Goal: Feedback & Contribution: Submit feedback/report problem

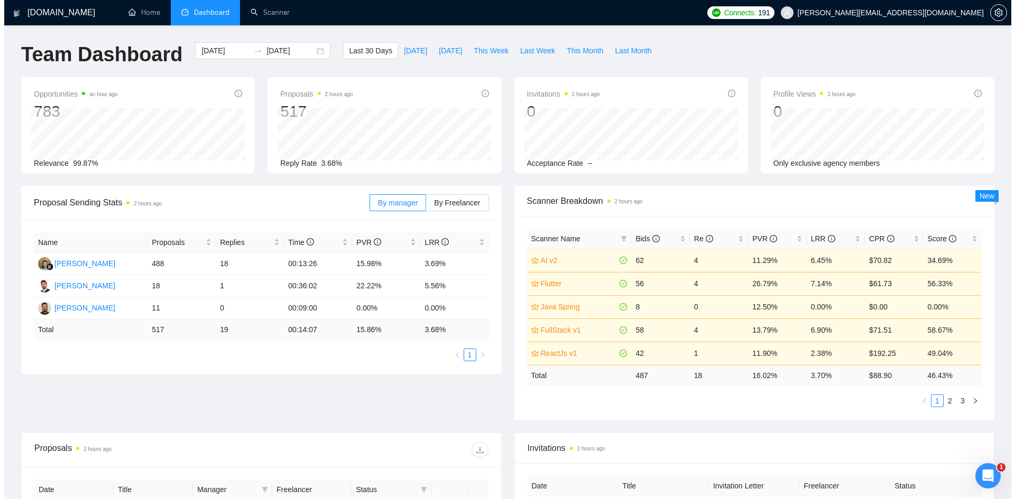
scroll to position [351, 0]
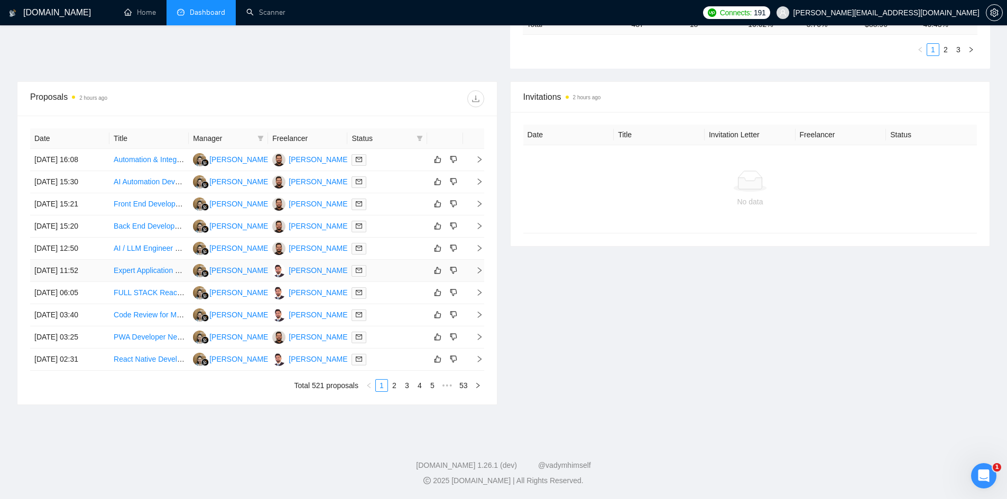
click at [480, 272] on icon "right" at bounding box center [479, 270] width 7 height 7
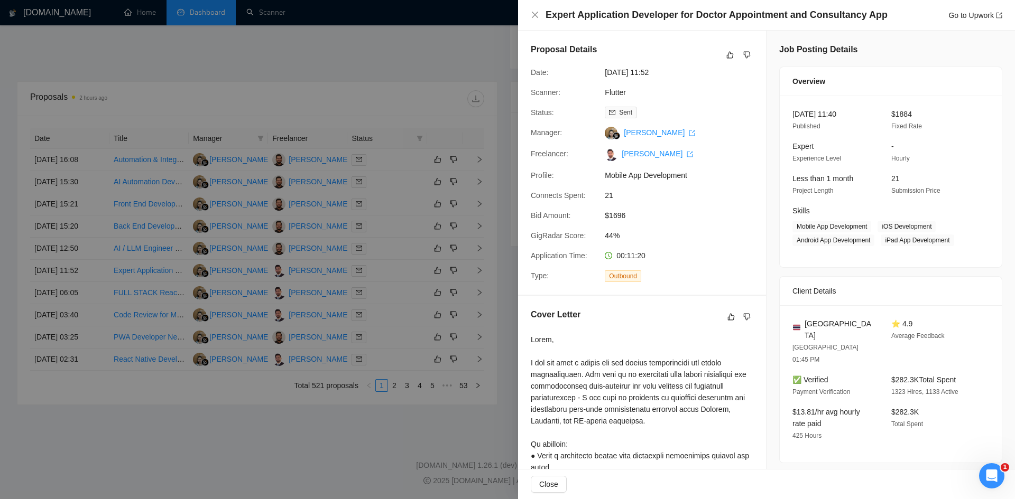
scroll to position [207, 0]
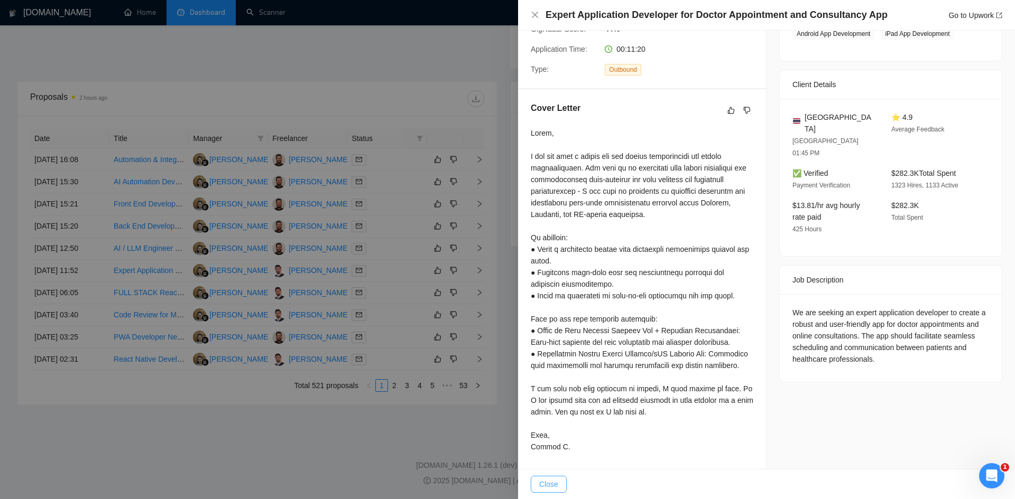
click at [549, 481] on span "Close" at bounding box center [548, 485] width 19 height 12
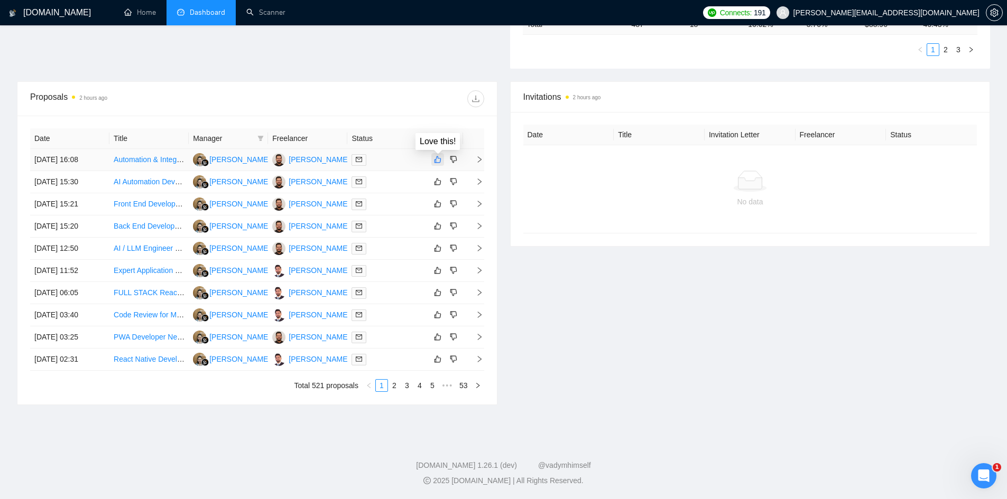
click at [437, 161] on icon "like" at bounding box center [437, 159] width 7 height 8
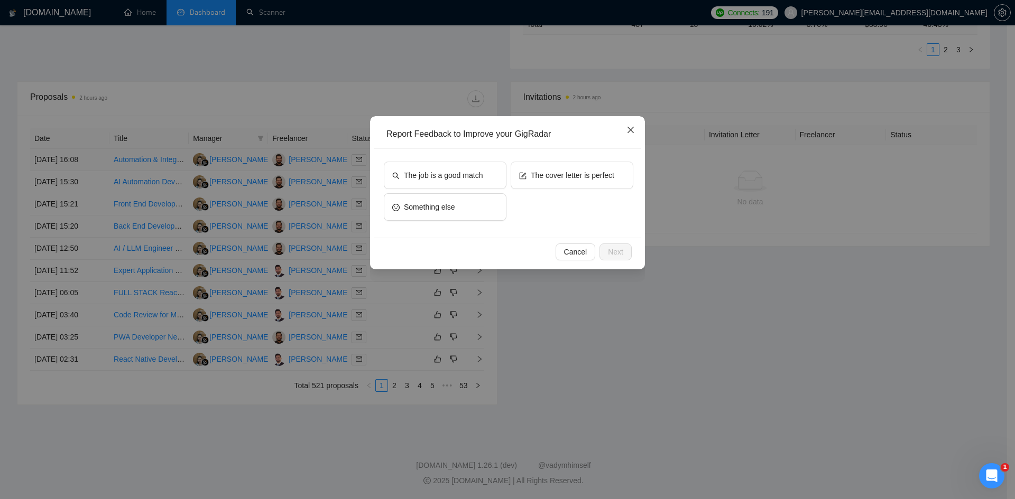
click at [629, 131] on icon "close" at bounding box center [630, 130] width 8 height 8
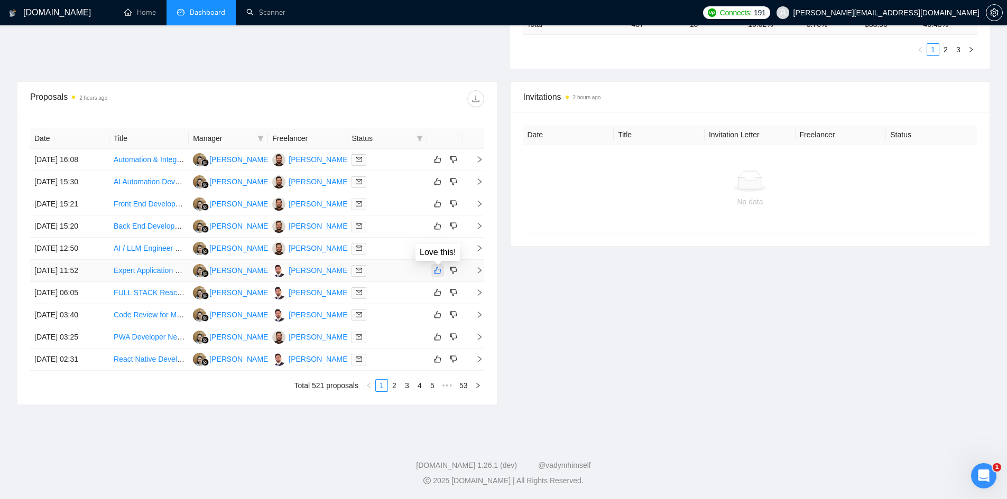
click at [436, 273] on icon "like" at bounding box center [437, 270] width 7 height 8
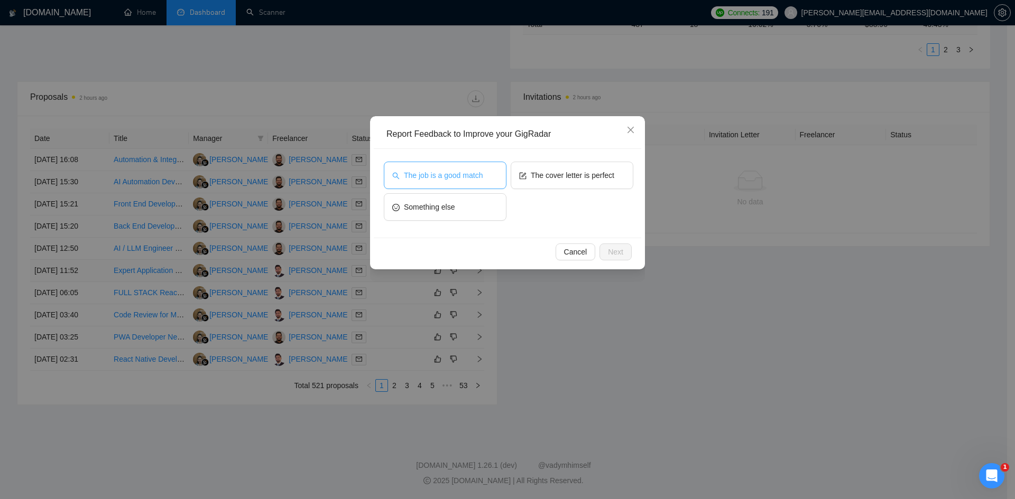
click at [441, 177] on span "The job is a good match" at bounding box center [443, 176] width 79 height 12
click at [599, 169] on button "The cover letter is perfect" at bounding box center [571, 175] width 123 height 27
click at [452, 187] on button "The job is a good match" at bounding box center [445, 175] width 123 height 27
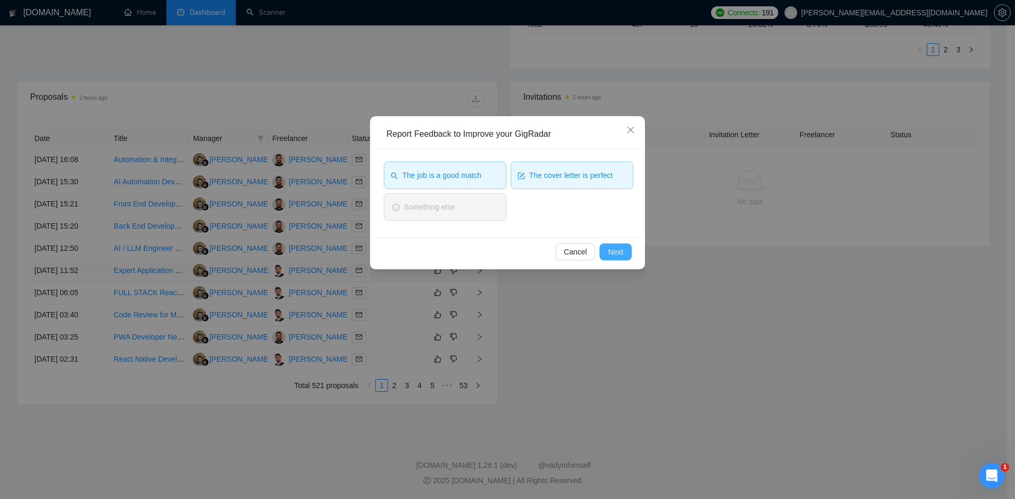
click at [617, 251] on span "Next" at bounding box center [615, 252] width 15 height 12
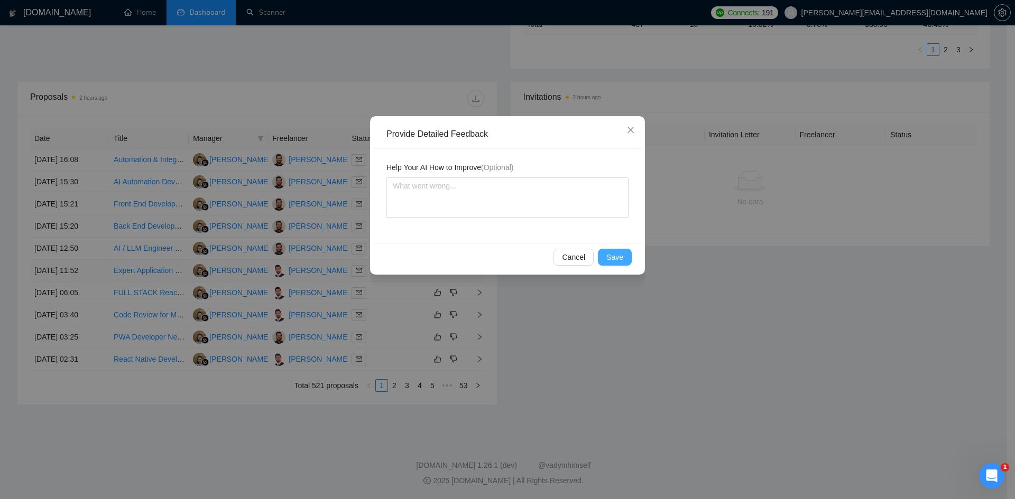
click at [609, 258] on span "Save" at bounding box center [614, 258] width 17 height 12
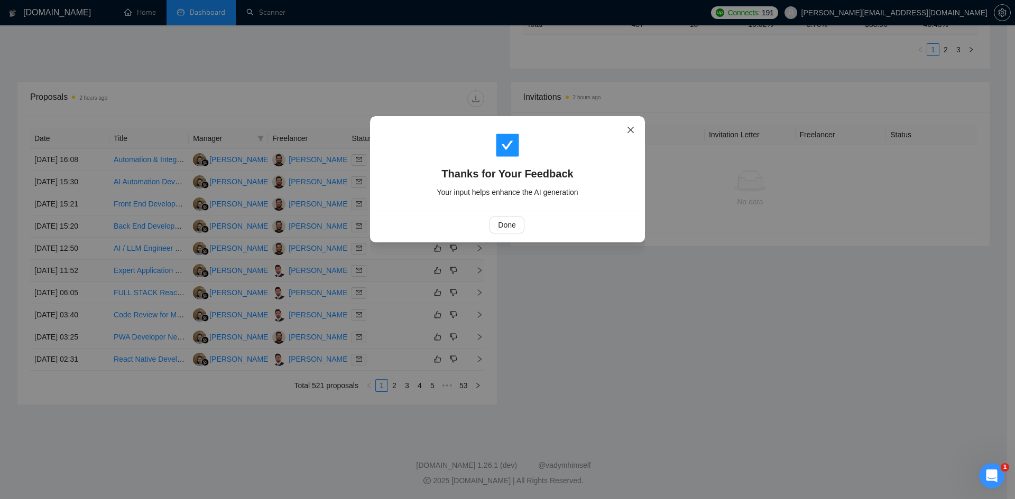
click at [628, 131] on icon "close" at bounding box center [630, 130] width 8 height 8
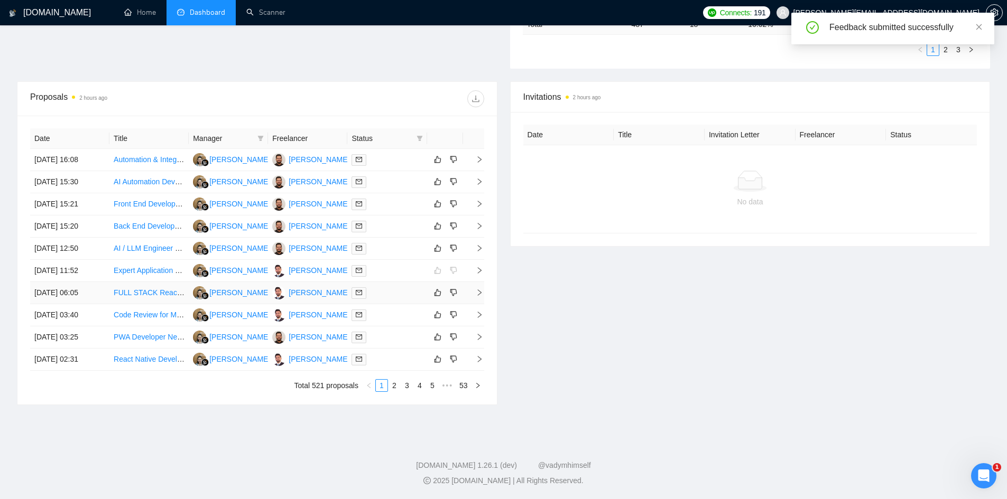
click at [476, 289] on td at bounding box center [473, 293] width 21 height 22
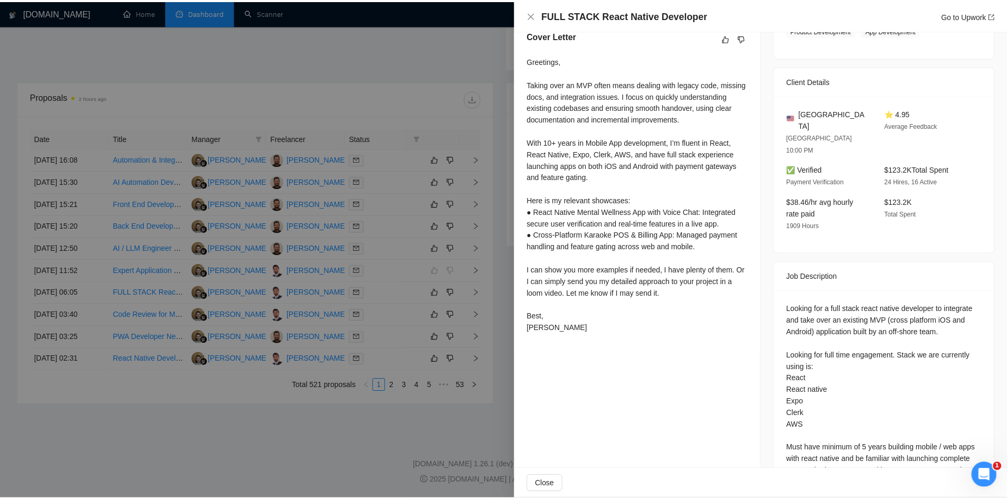
scroll to position [302, 0]
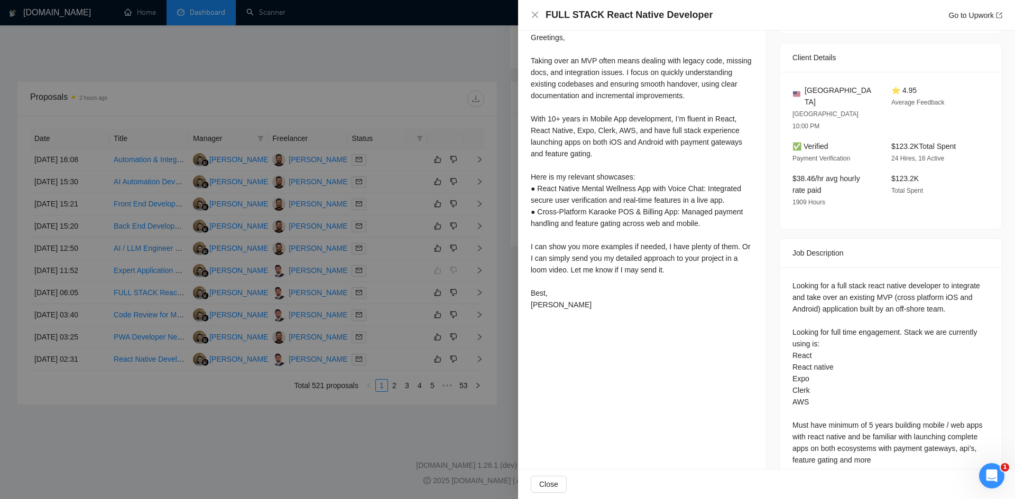
click at [435, 458] on div at bounding box center [507, 249] width 1015 height 499
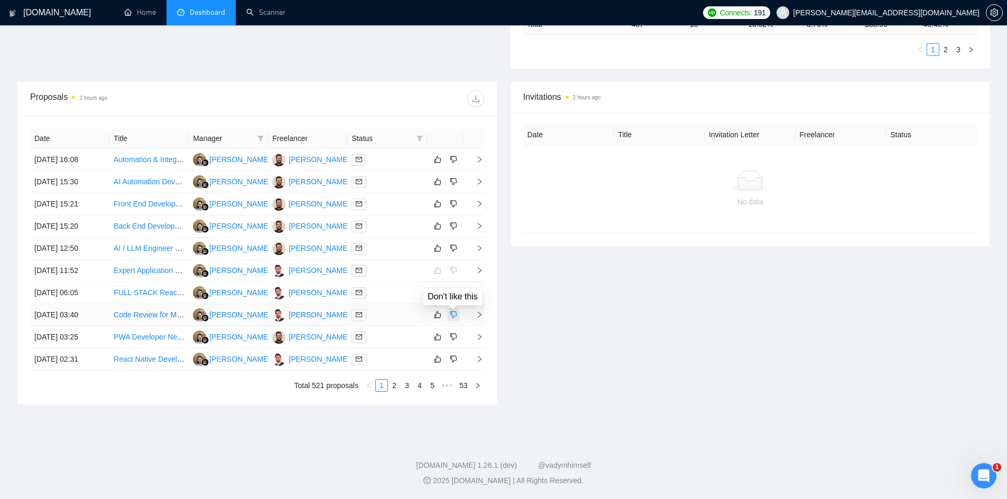
click at [455, 315] on icon "dislike" at bounding box center [453, 315] width 7 height 8
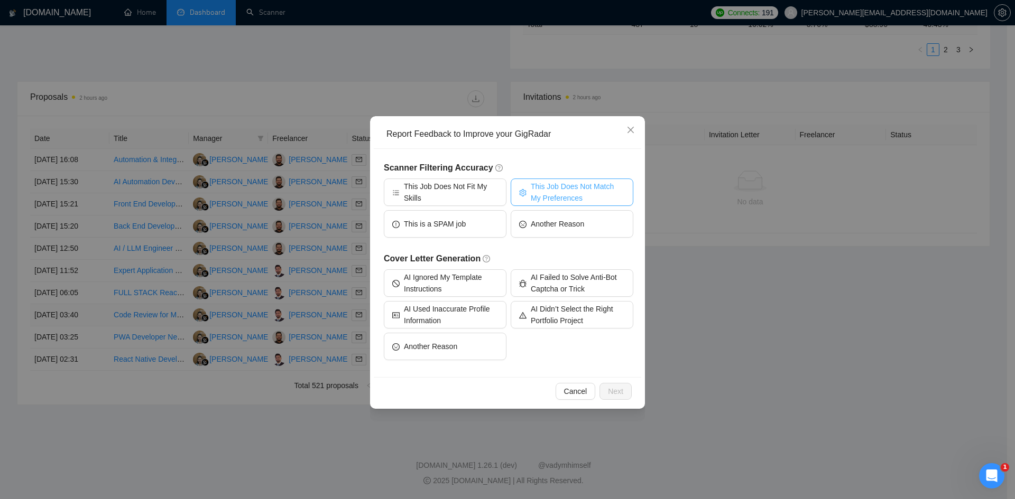
click at [547, 190] on span "This Job Does Not Match My Preferences" at bounding box center [578, 192] width 94 height 23
click at [614, 392] on span "Next" at bounding box center [615, 392] width 15 height 12
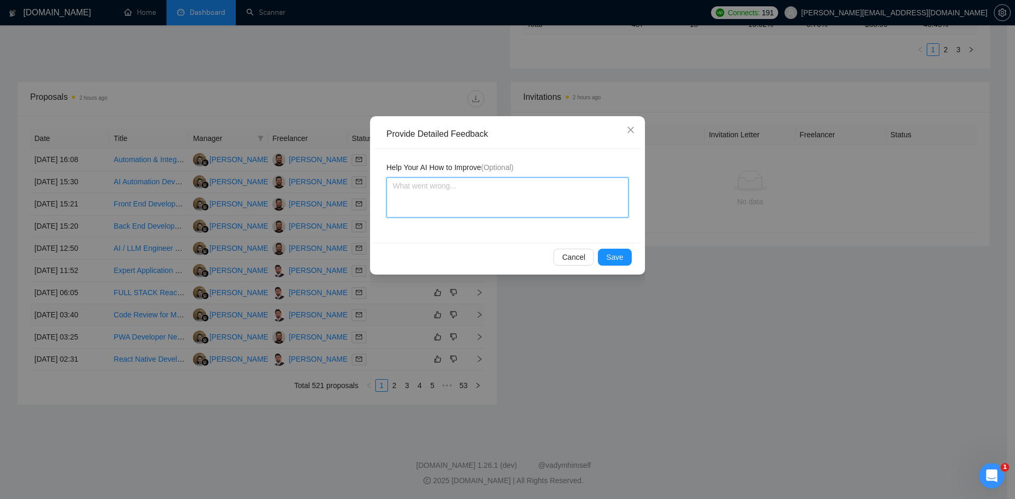
click at [438, 188] on textarea at bounding box center [507, 198] width 242 height 40
type textarea "I"
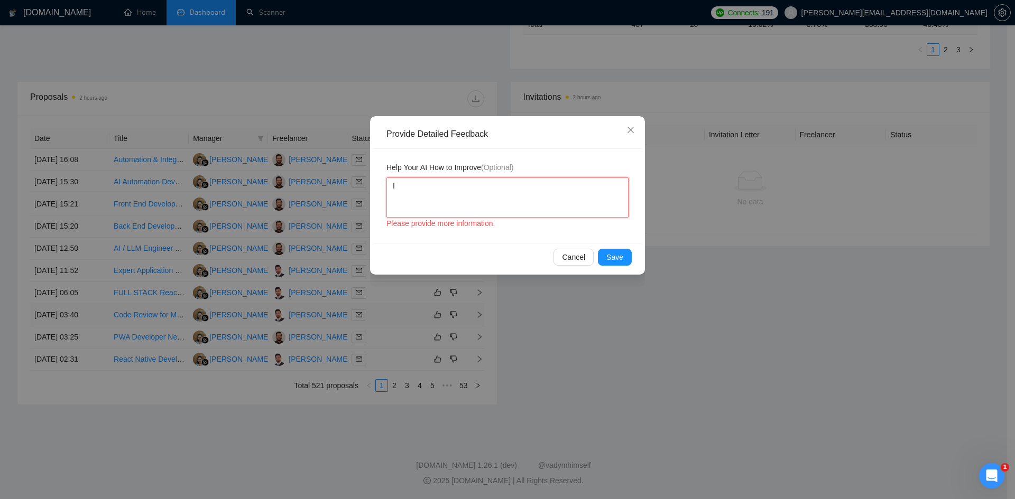
type textarea "I"
type textarea "I do"
type textarea "I don"
type textarea "I dont"
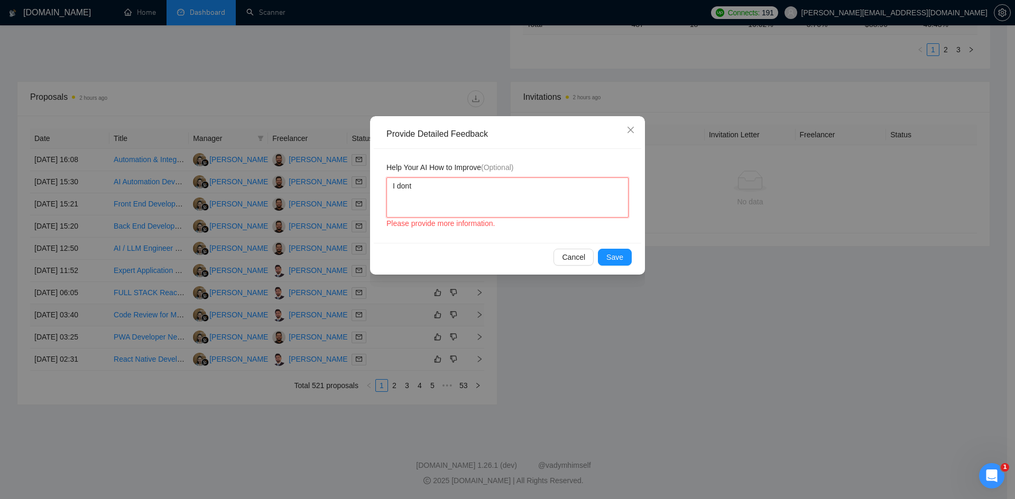
type textarea "I dont w"
type textarea "I dont wn"
type textarea "I dont wa"
type textarea "I dont wan"
type textarea "I dont want"
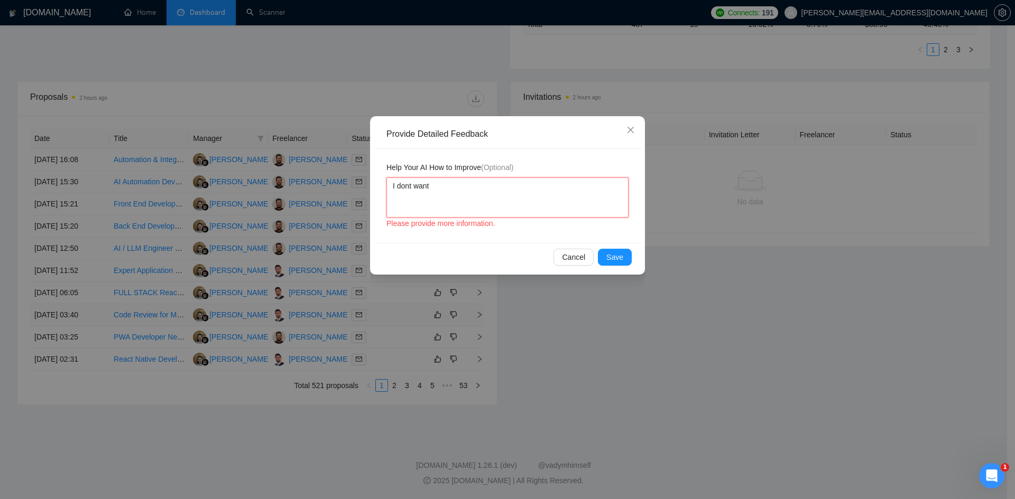
type textarea "I dont want"
type textarea "I dont want t"
type textarea "I dont want to"
type textarea "I dont want to p"
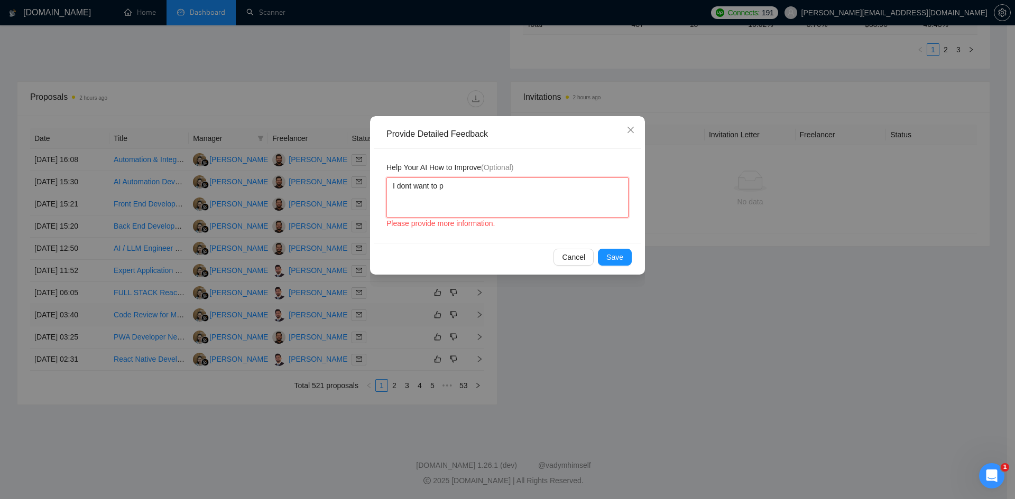
type textarea "I dont want to pr"
type textarea "I dont want to pro"
type textarea "I dont want to prop"
type textarea "I dont want to propo"
type textarea "I dont want to propos"
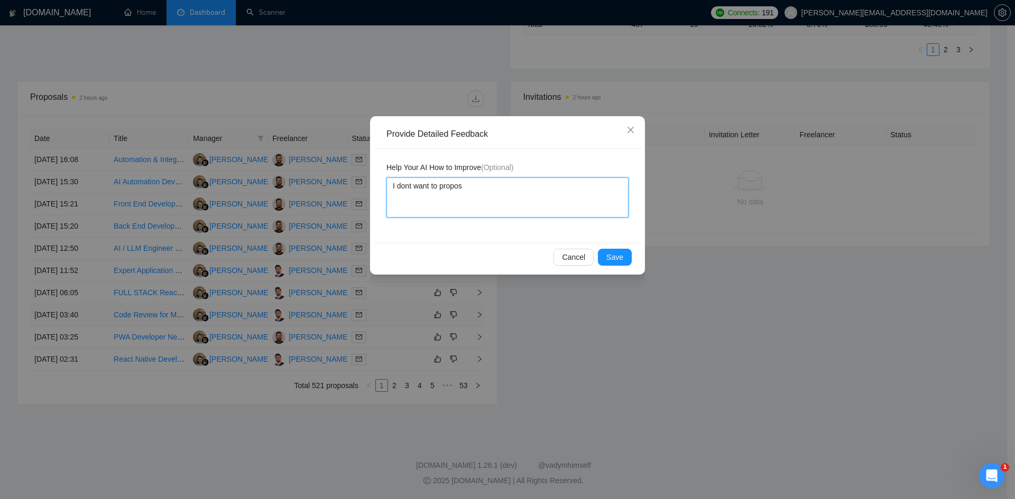
type textarea "I dont want to propose"
type textarea "I dont want to propose t"
type textarea "I dont want to propose th"
type textarea "I dont want to propose the"
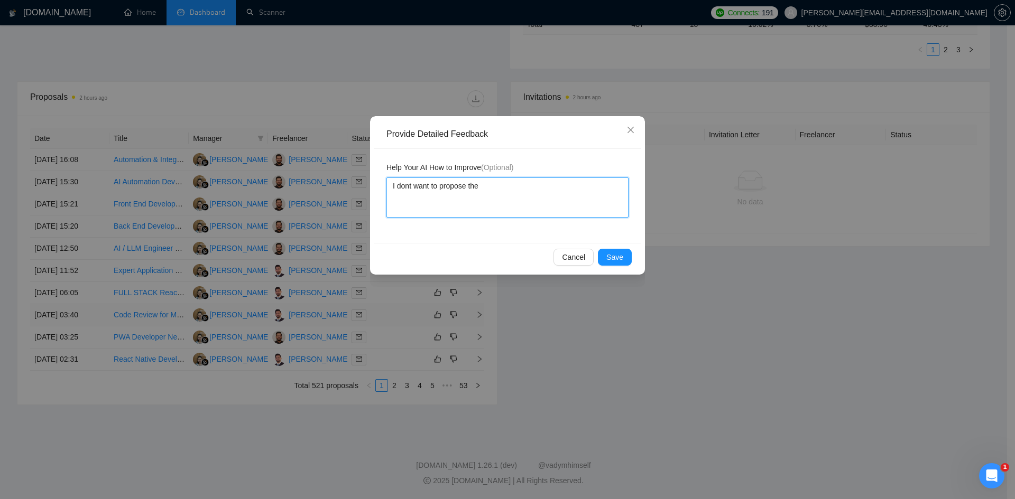
type textarea "I dont want to propose the"
type textarea "I dont want to propose the j"
type textarea "I dont want to propose the jo"
type textarea "I dont want to propose the job"
type textarea "I dont want to propose the jobs"
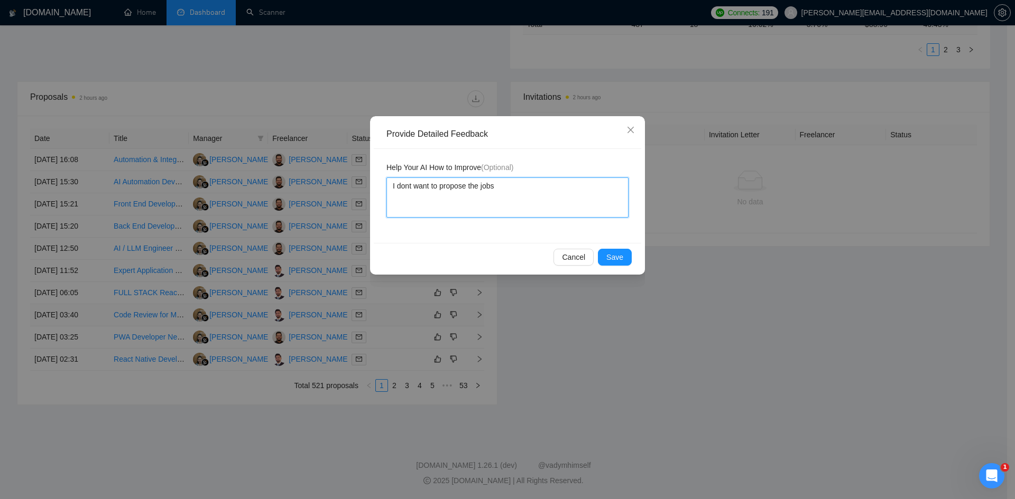
type textarea "I dont want to propose the jobs r"
type textarea "I dont want to propose the jobs re"
type textarea "I dont want to propose the jobs rel"
type textarea "I dont want to propose the jobs [MEDICAL_DATA]"
type textarea "I dont want to propose the jobs relat"
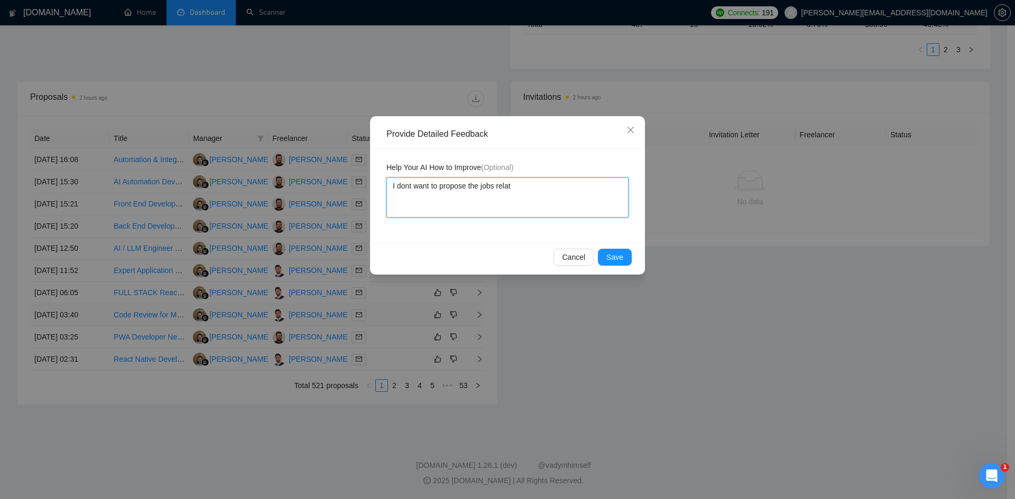
type textarea "I dont want to propose the jobs relate"
type textarea "I dont want to propose the jobs relates"
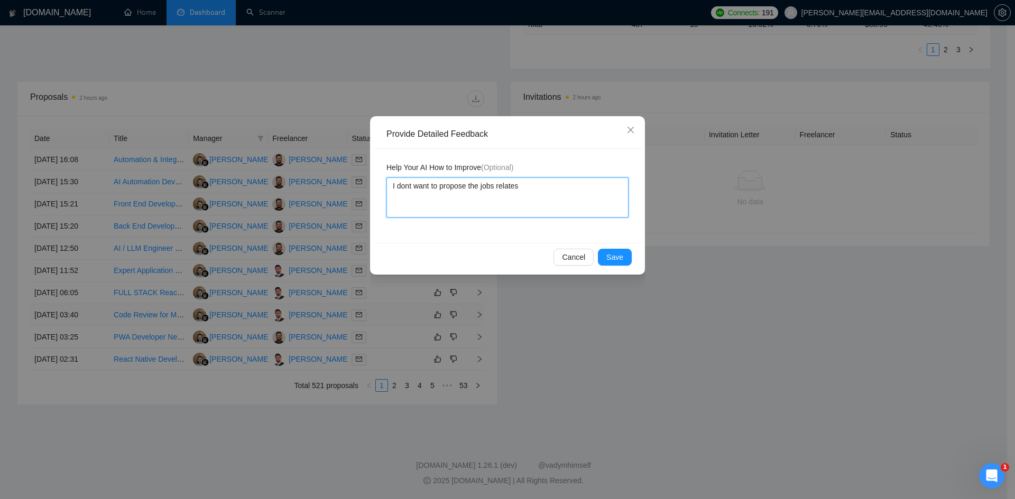
type textarea "I dont want to propose the jobs relates t"
type textarea "I dont want to propose the jobs relates to"
paste textarea "Code Review"
type textarea "I dont want to propose the jobs relates to Code Review"
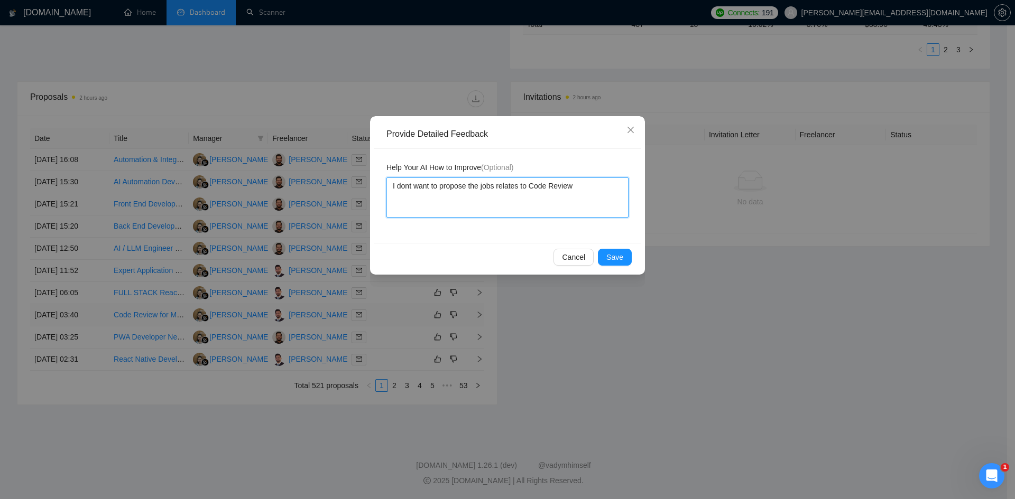
type textarea "I dont want to propose the jobs relates to Code Review,"
type textarea "I dont want to propose the jobs relates to Code Review, c"
type textarea "I dont want to propose the jobs relates to Code Review, cod"
type textarea "I dont want to propose the jobs relates to Code Review, code"
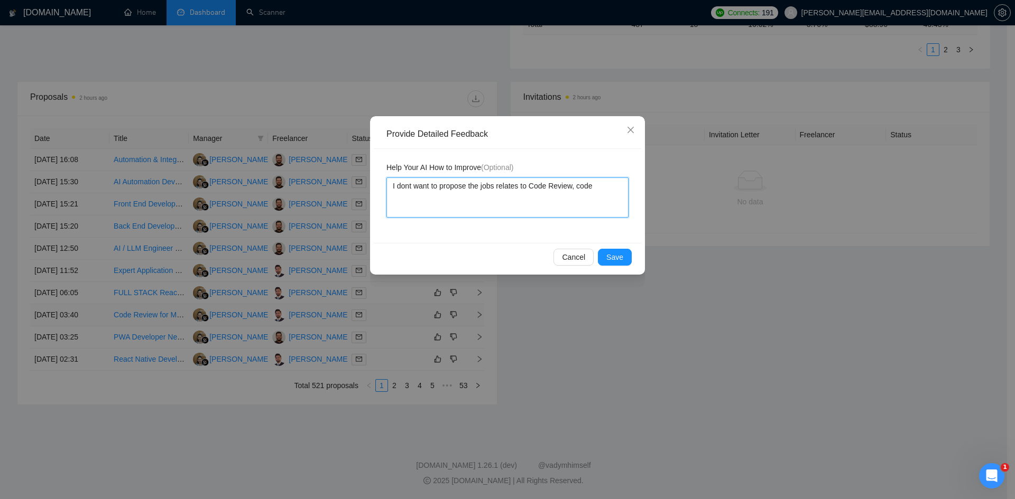
type textarea "I dont want to propose the jobs relates to Code Review, code"
type textarea "I dont want to propose the jobs relates to Code Review, code r"
type textarea "I dont want to propose the jobs relates to Code Review, code re"
type textarea "I dont want to propose the jobs relates to Code Review, code ref"
type textarea "I dont want to propose the jobs relates to Code Review, code refa"
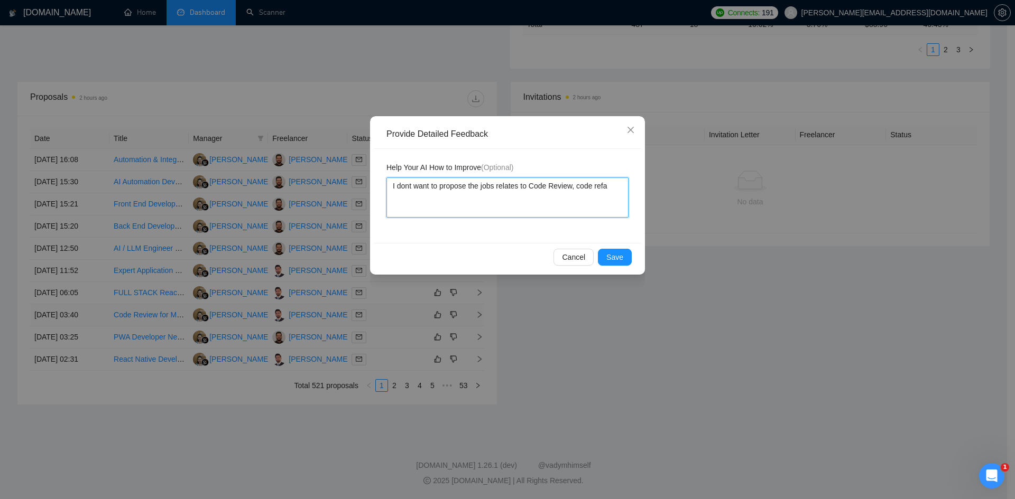
type textarea "I dont want to propose the jobs relates to Code Review, code refac"
type textarea "I dont want to propose the jobs relates to Code Review, code refact"
type textarea "I dont want to propose the jobs relates to Code Review, code refacto"
type textarea "I dont want to propose the jobs relates to Code Review, code refactor"
type textarea "I dont want to propose the jobs relates to Code Review, code refactori"
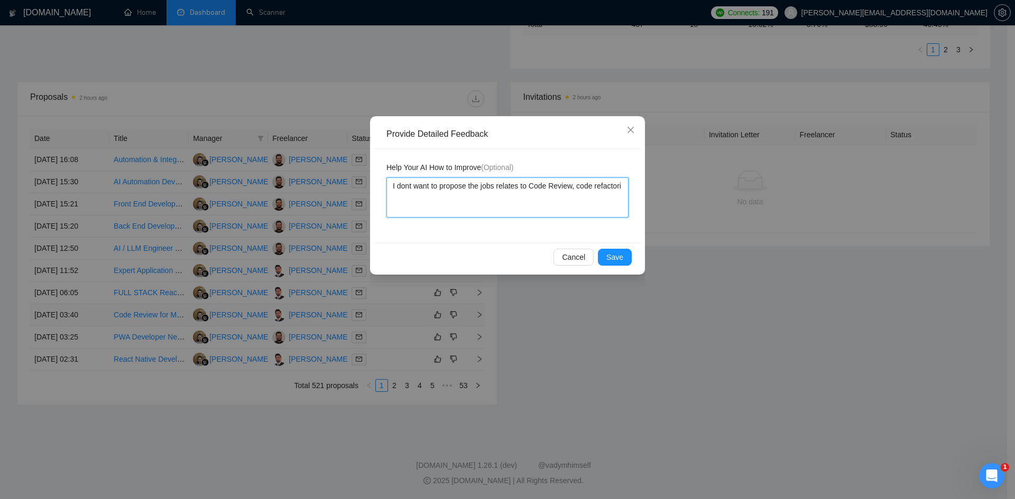
type textarea "I dont want to propose the jobs relates to Code Review, code refactorin"
type textarea "I dont want to propose the jobs relates to Code Review, code refactoring"
click at [408, 191] on textarea "I dont want to propose the jobs relates to Code Review, code refactoring" at bounding box center [507, 198] width 242 height 40
type textarea "I don't want to propose the jobs relates to Code Review, code refactoring"
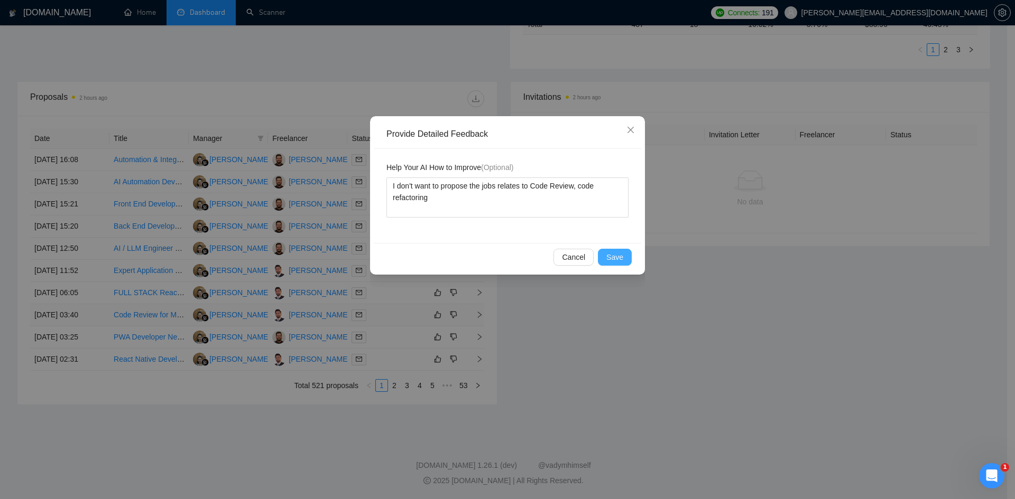
click at [619, 253] on span "Save" at bounding box center [614, 258] width 17 height 12
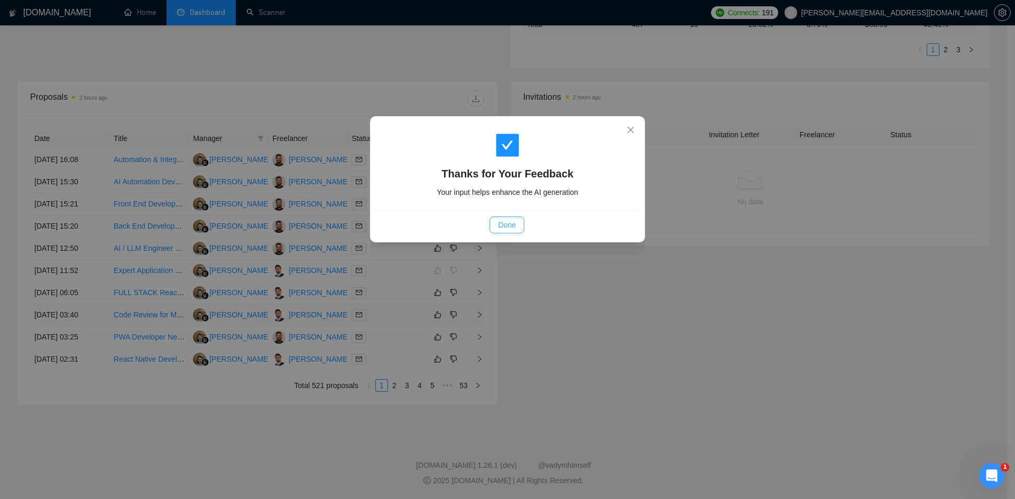
click at [506, 226] on span "Done" at bounding box center [506, 225] width 17 height 12
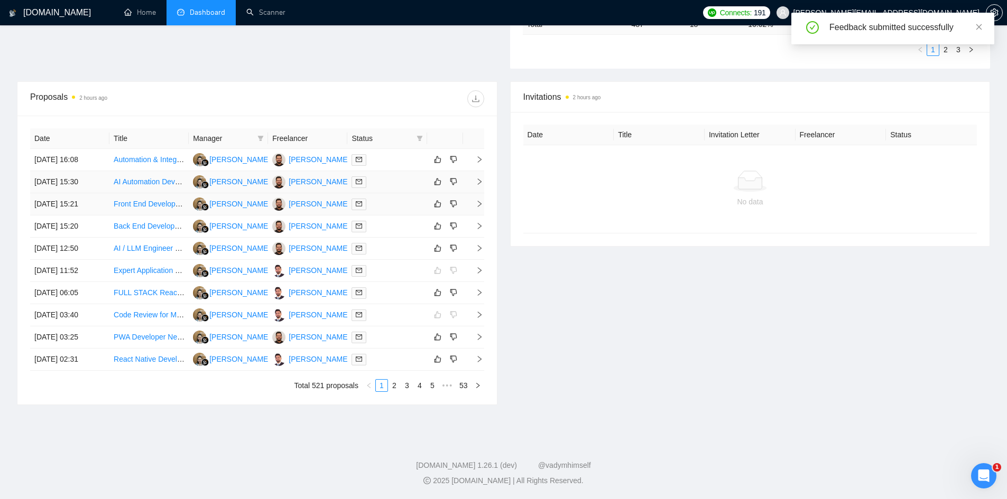
scroll to position [0, 0]
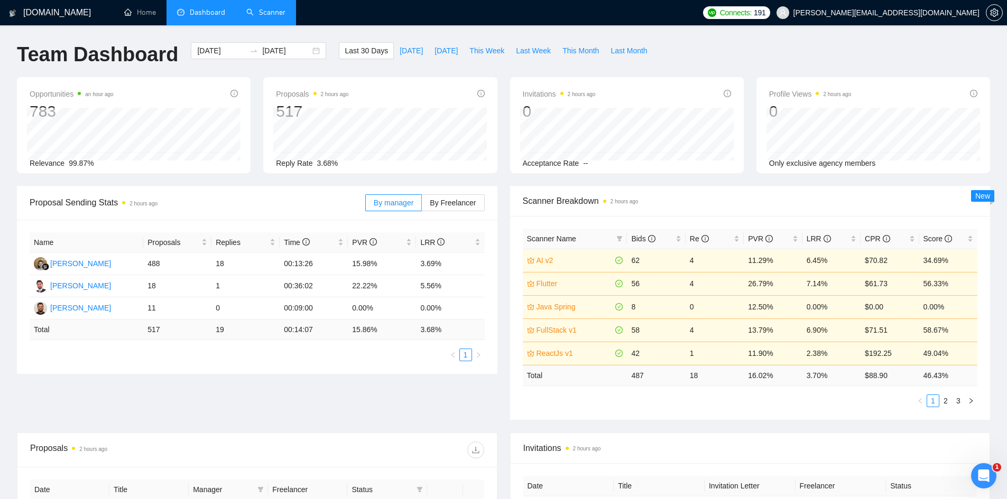
click at [261, 10] on link "Scanner" at bounding box center [265, 12] width 39 height 9
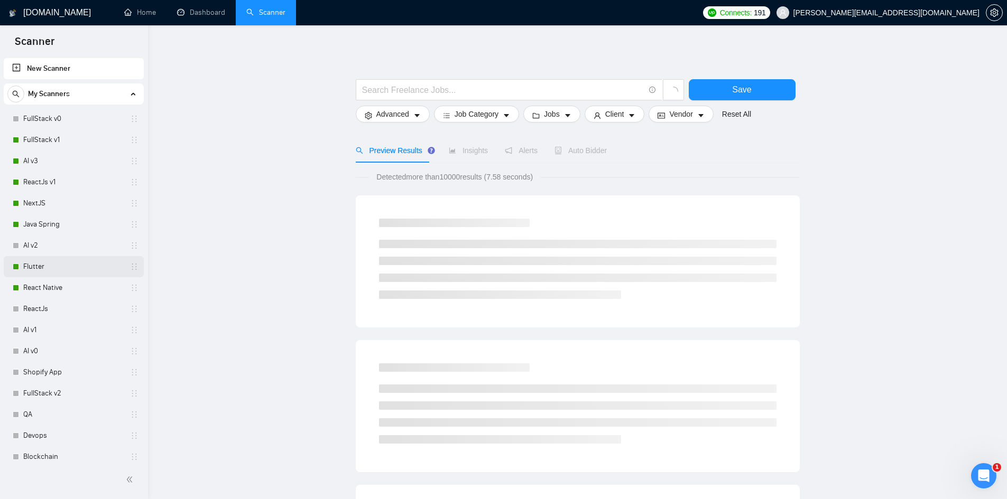
click at [50, 270] on link "Flutter" at bounding box center [73, 266] width 100 height 21
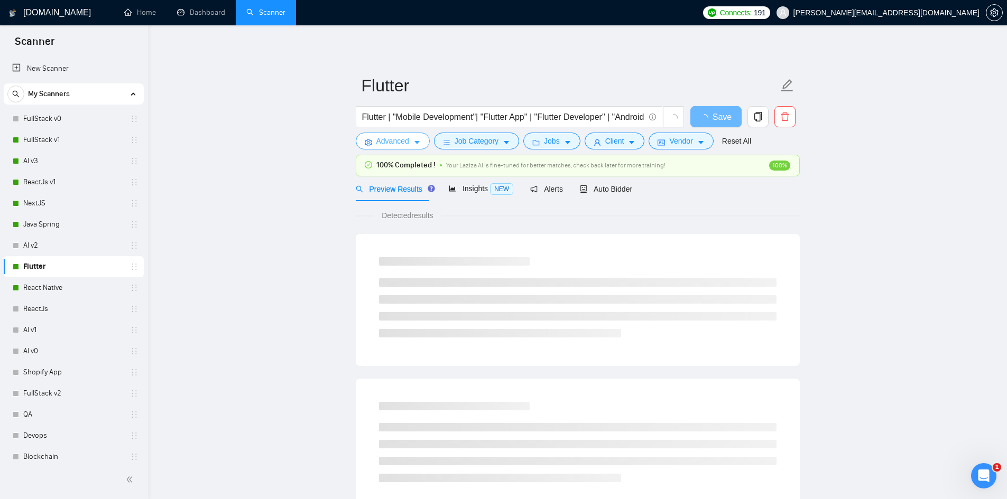
click at [391, 139] on span "Advanced" at bounding box center [392, 141] width 33 height 12
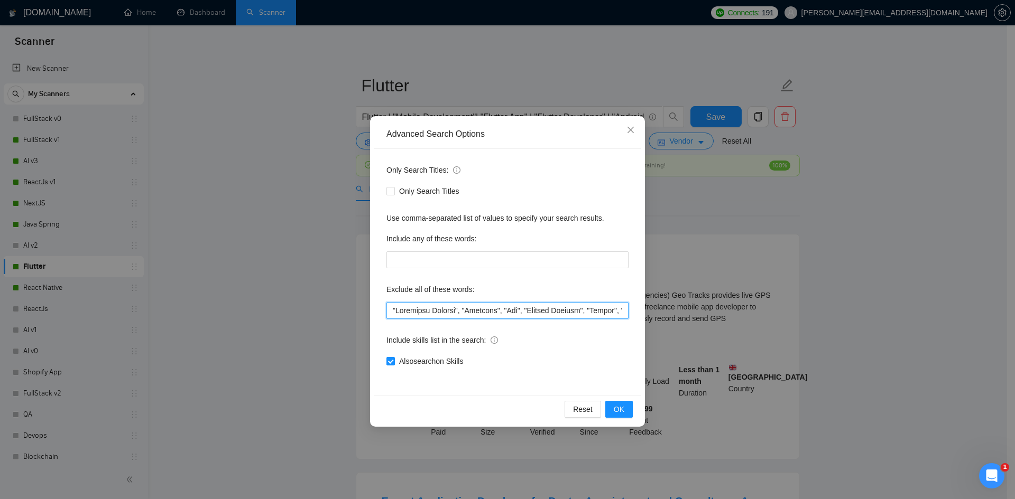
click at [404, 313] on input "text" at bounding box center [507, 310] width 242 height 17
paste input "Code Review"
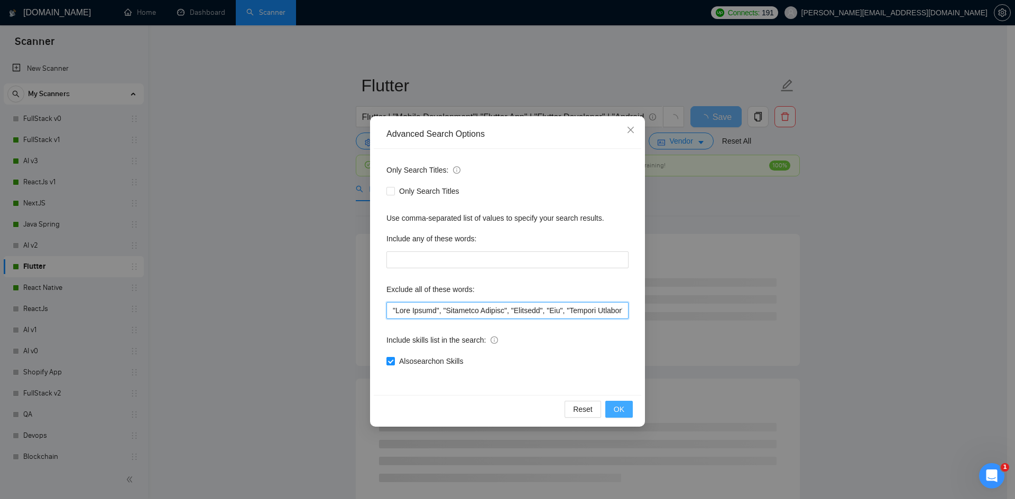
type input ""Code Review", "Technical Advisor", "Refactor", "Fix", "Project Manager", "Dati…"
click at [616, 410] on span "OK" at bounding box center [619, 410] width 11 height 12
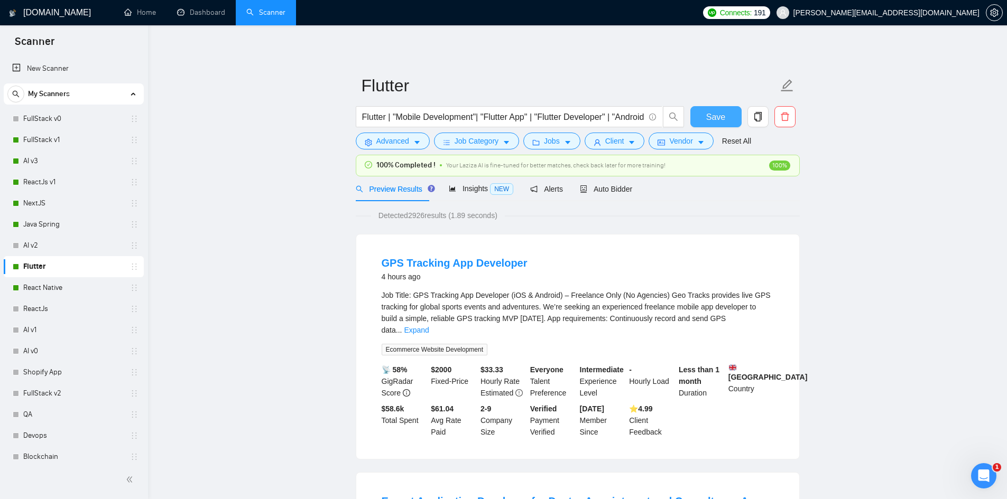
drag, startPoint x: 719, startPoint y: 113, endPoint x: 524, endPoint y: 248, distance: 238.1
click at [720, 113] on span "Save" at bounding box center [715, 116] width 19 height 13
click at [54, 290] on link "React Native" at bounding box center [73, 287] width 100 height 21
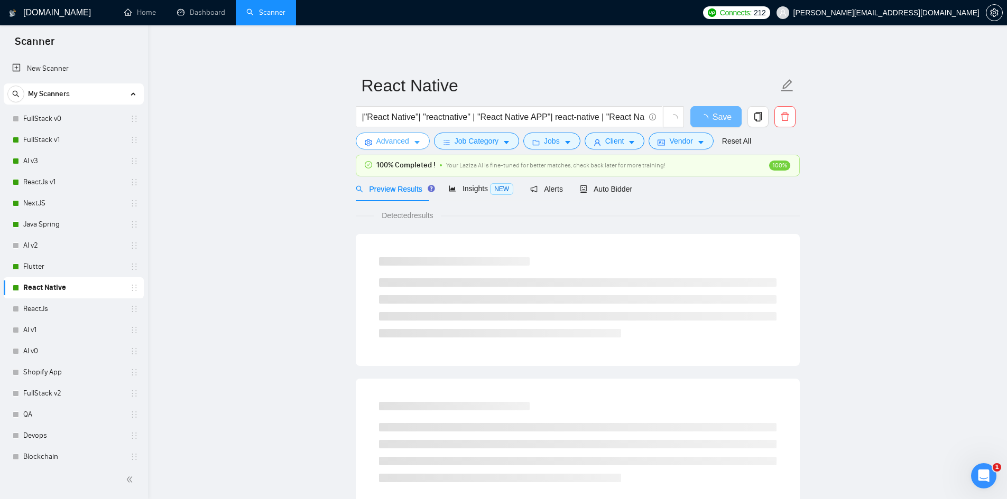
click at [382, 141] on span "Advanced" at bounding box center [392, 141] width 33 height 12
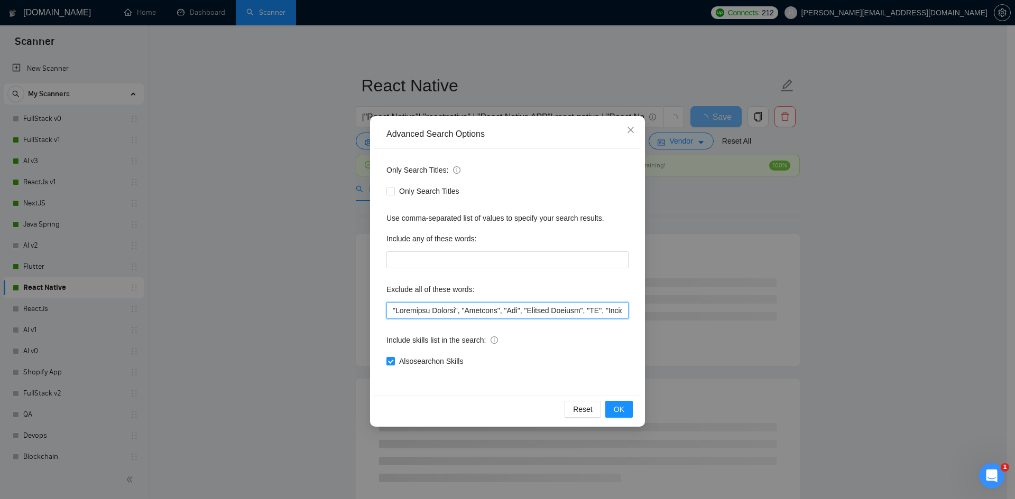
click at [390, 309] on input "text" at bounding box center [507, 310] width 242 height 17
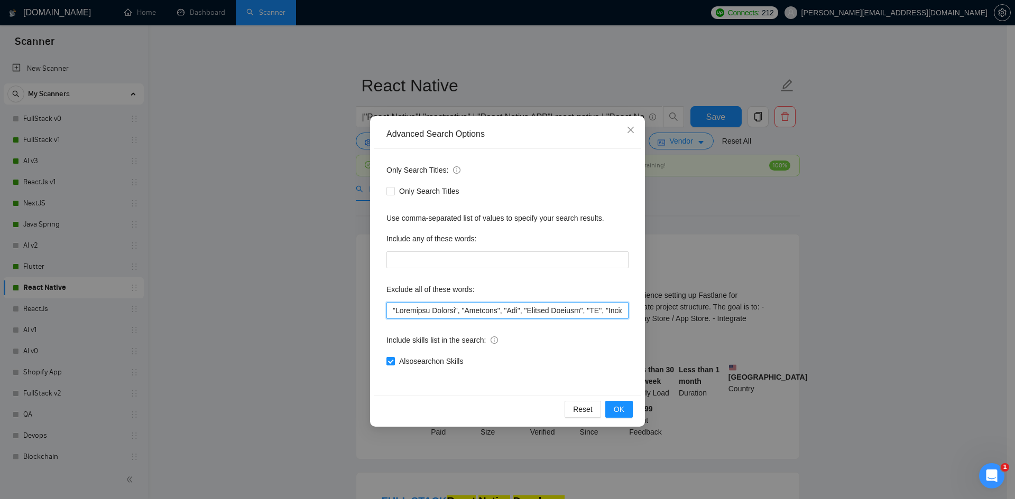
paste input ""Code Review","
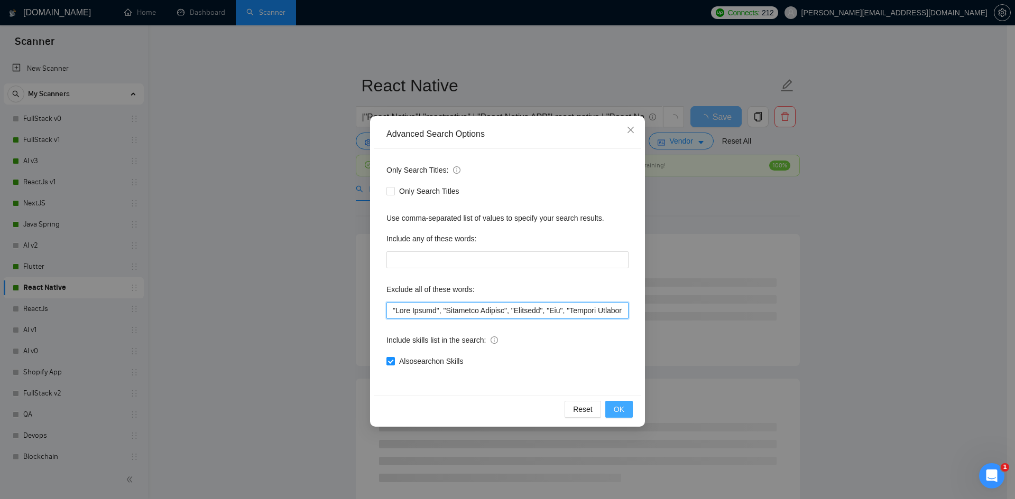
type input ""Code Review", "Technical Advisor", "Refactor", "Fix", "Project Manager", "QA",…"
click at [632, 410] on button "OK" at bounding box center [618, 409] width 27 height 17
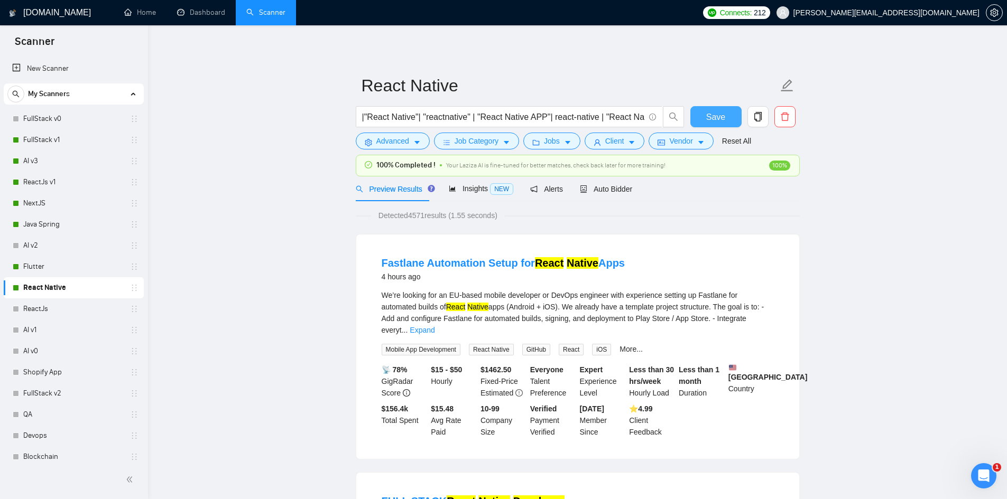
click at [716, 118] on span "Save" at bounding box center [715, 116] width 19 height 13
click at [51, 222] on link "Java Spring" at bounding box center [73, 224] width 100 height 21
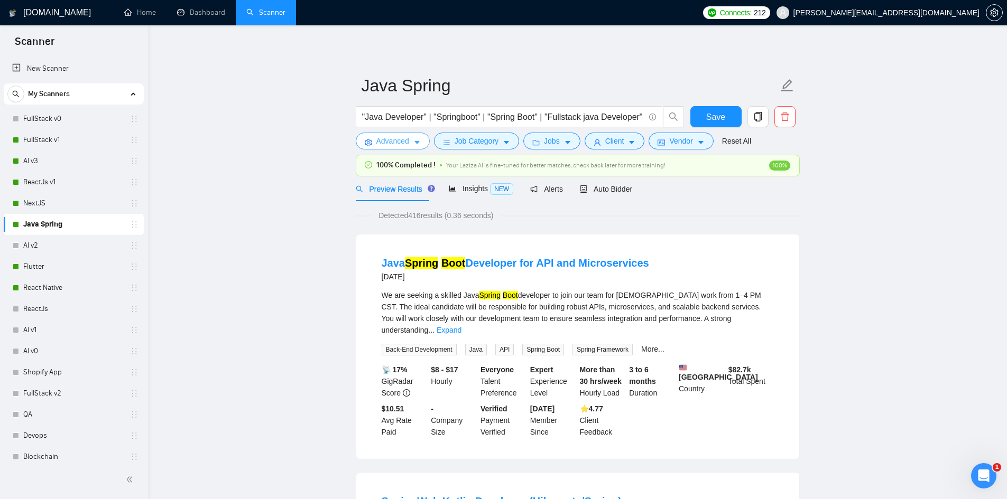
click at [400, 141] on span "Advanced" at bounding box center [392, 141] width 33 height 12
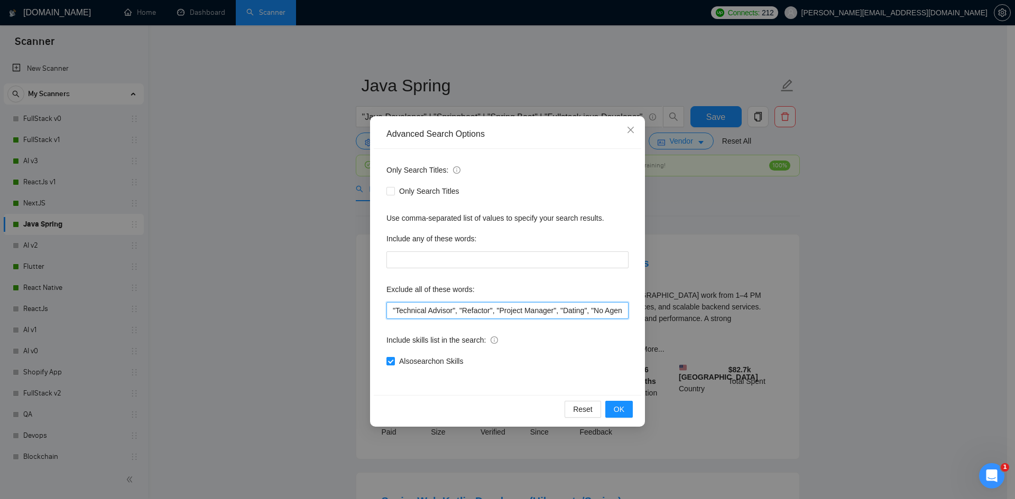
click at [394, 311] on input ""Technical Advisor", "Refactor", "Project Manager", "Dating", "No Agency!", "Gi…" at bounding box center [507, 310] width 242 height 17
paste input ""Code Review","
type input ""Code Review", "Technical Advisor", "Refactor", "Project Manager", "Dating", "N…"
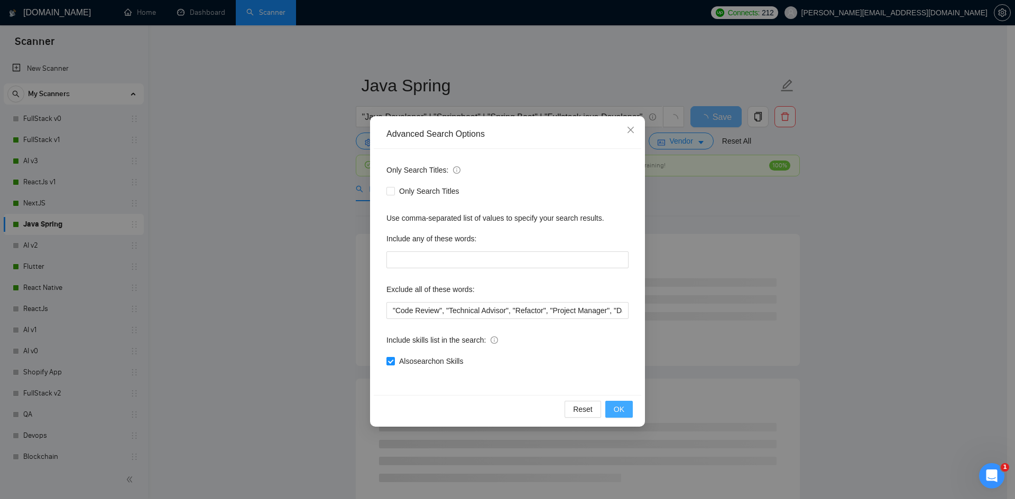
click at [625, 411] on button "OK" at bounding box center [618, 409] width 27 height 17
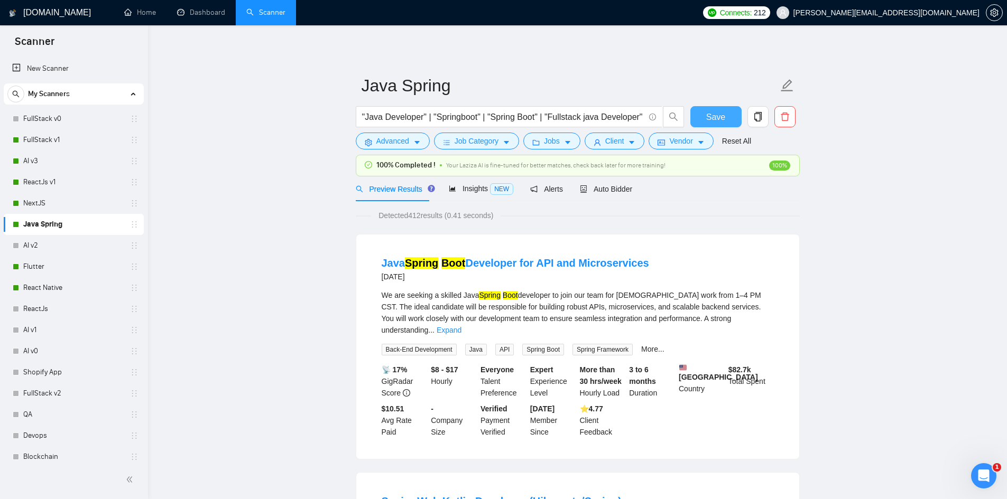
click at [712, 116] on span "Save" at bounding box center [715, 116] width 19 height 13
click at [43, 202] on link "NextJS" at bounding box center [73, 203] width 100 height 21
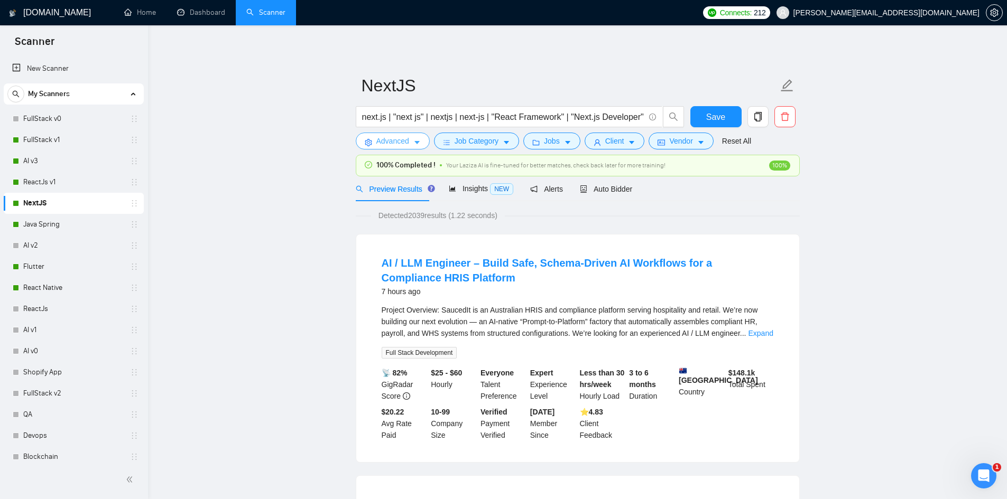
click at [390, 141] on span "Advanced" at bounding box center [392, 141] width 33 height 12
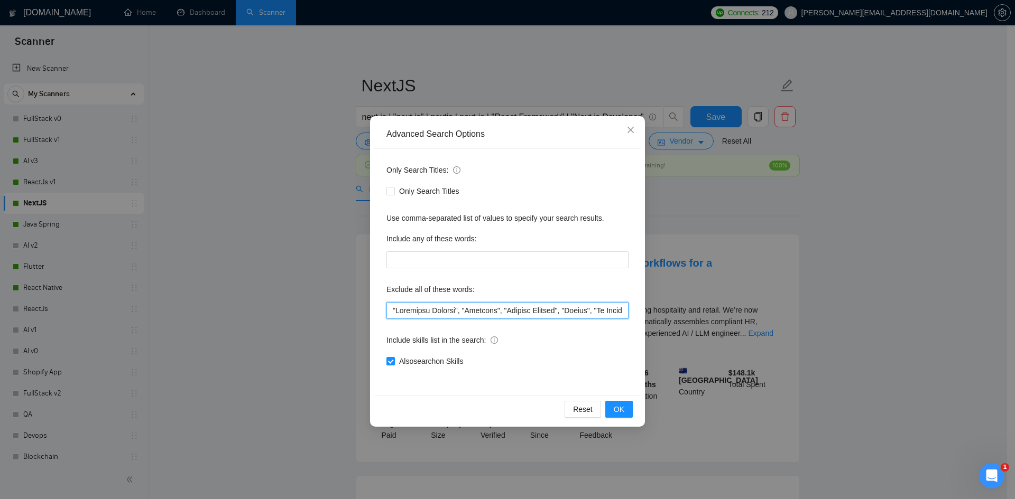
click at [395, 308] on input "text" at bounding box center [507, 310] width 242 height 17
drag, startPoint x: 395, startPoint y: 308, endPoint x: 552, endPoint y: 315, distance: 157.1
click at [395, 308] on input "text" at bounding box center [507, 310] width 242 height 17
paste input ""Code Review","
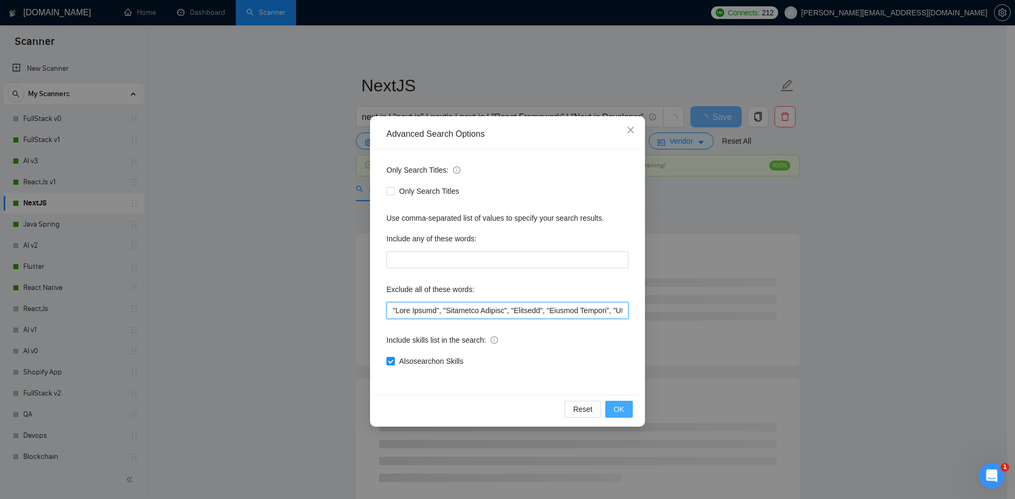
type input ""Code Review", "Technical Advisor", "Refactor", "Project Manager", "Dating", "N…"
click at [621, 409] on span "OK" at bounding box center [619, 410] width 11 height 12
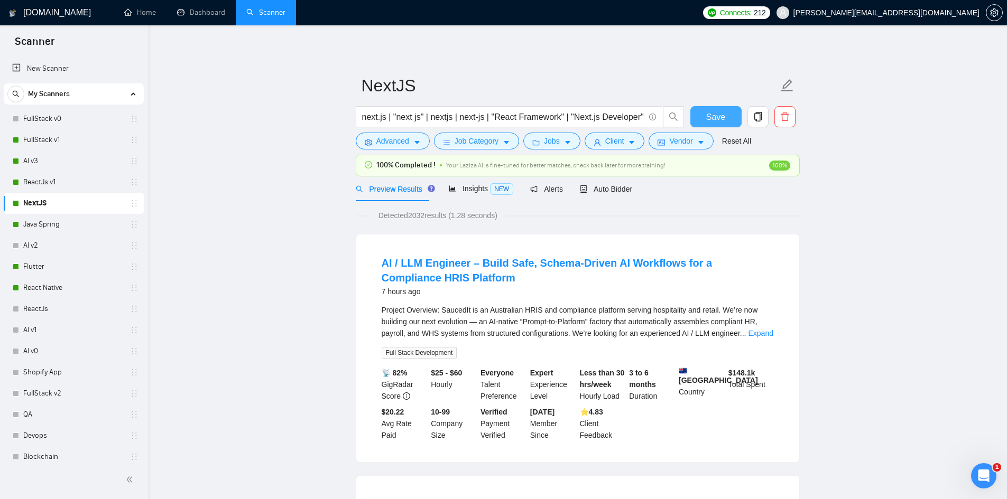
click at [716, 119] on span "Save" at bounding box center [715, 116] width 19 height 13
click at [64, 180] on link "ReactJs v1" at bounding box center [73, 182] width 100 height 21
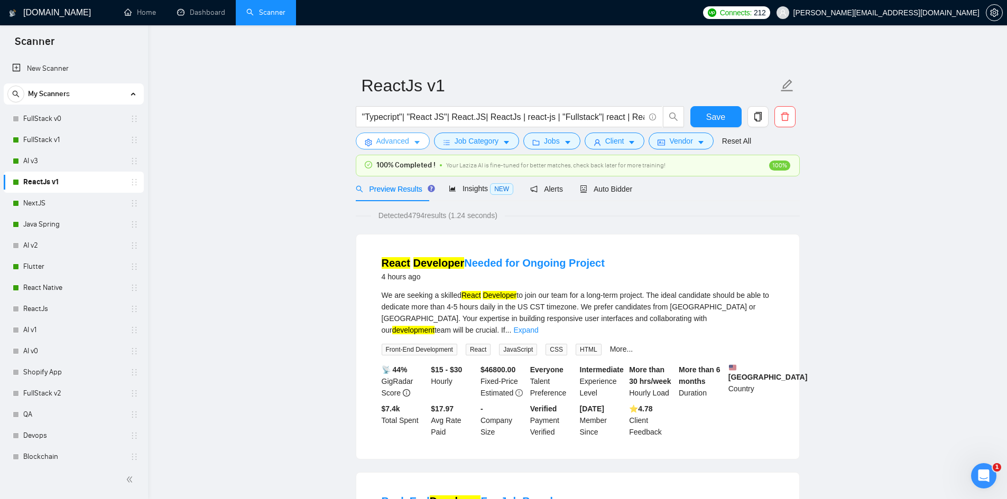
click at [388, 141] on span "Advanced" at bounding box center [392, 141] width 33 height 12
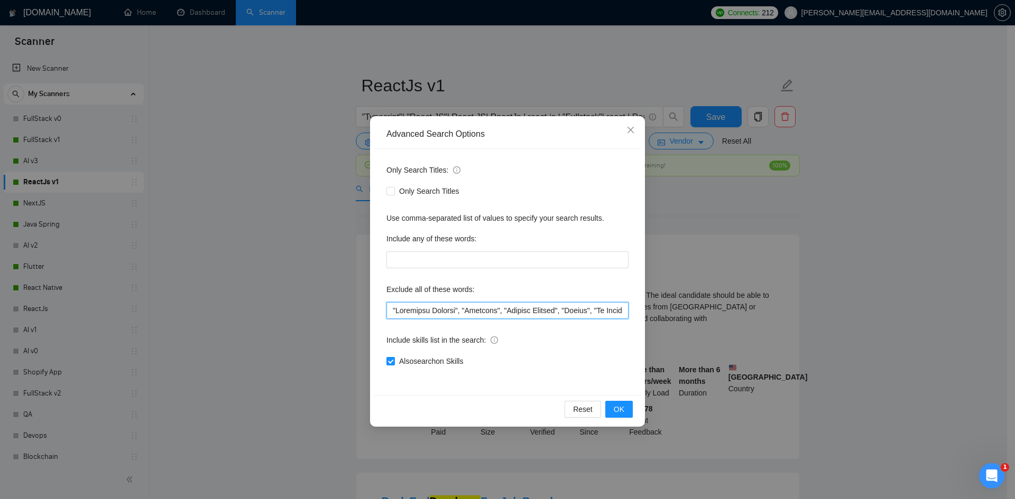
click at [393, 313] on input "text" at bounding box center [507, 310] width 242 height 17
paste input ""Code Review","
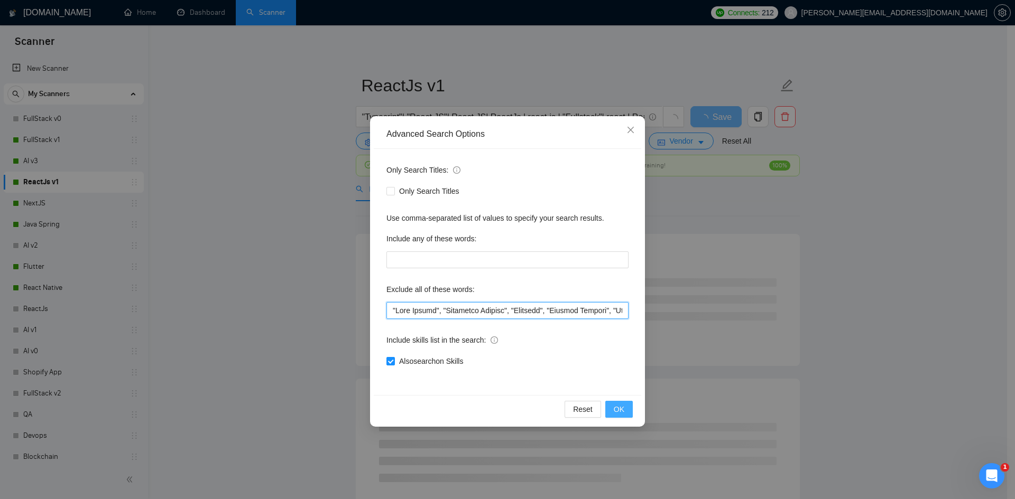
type input ""Code Review", "Technical Advisor", "Refactor", "Project Manager", "Dating", "N…"
click at [621, 411] on span "OK" at bounding box center [619, 410] width 11 height 12
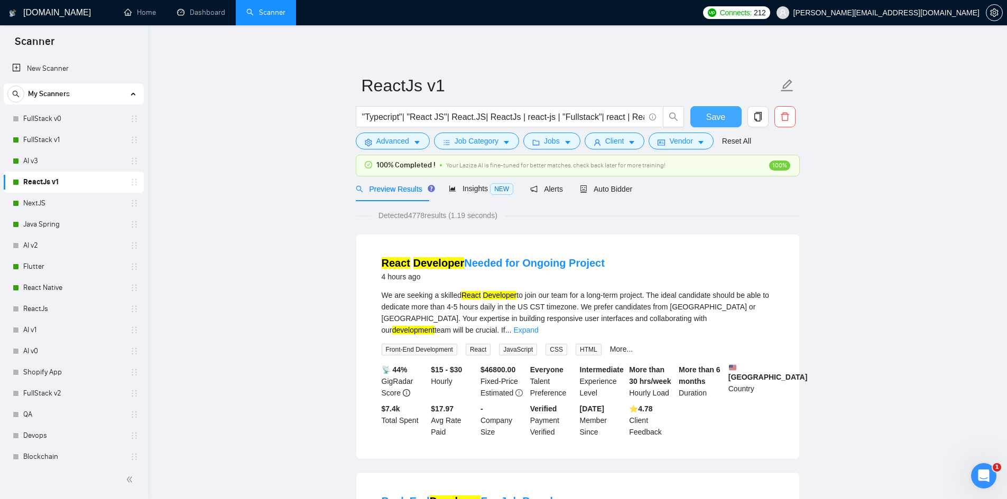
click at [713, 117] on span "Save" at bounding box center [715, 116] width 19 height 13
click at [27, 160] on link "AI v3" at bounding box center [73, 161] width 100 height 21
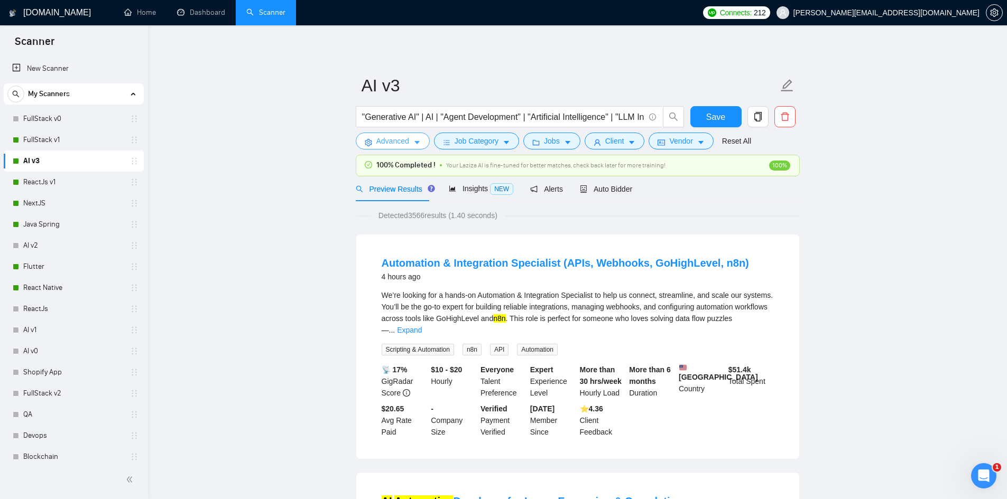
click at [402, 143] on span "Advanced" at bounding box center [392, 141] width 33 height 12
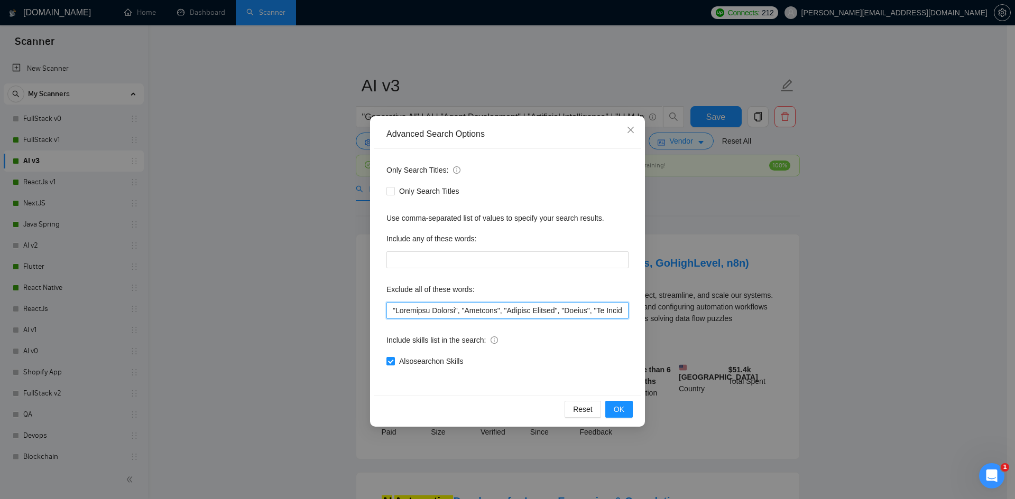
click at [389, 309] on input "text" at bounding box center [507, 310] width 242 height 17
paste input ""Code Review","
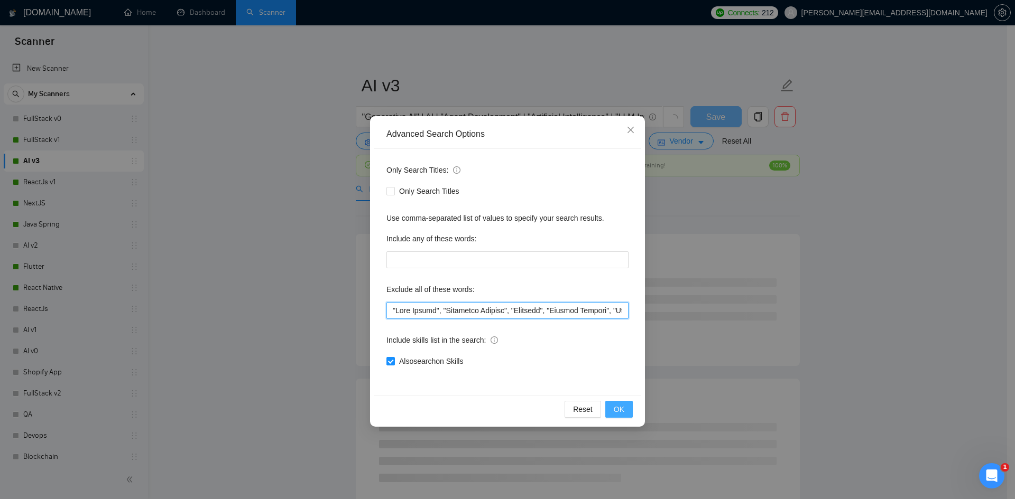
type input ""Code Review", "Technical Advisor", "Refactor", "Project Manager", "Dating", "N…"
click at [620, 412] on span "OK" at bounding box center [619, 410] width 11 height 12
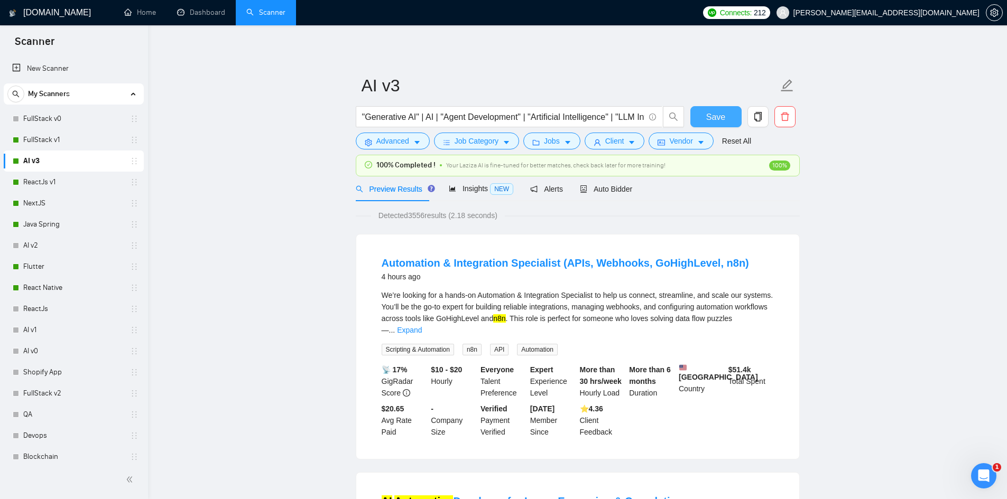
click at [730, 120] on button "Save" at bounding box center [715, 116] width 51 height 21
click at [59, 142] on link "FullStack v1" at bounding box center [73, 139] width 100 height 21
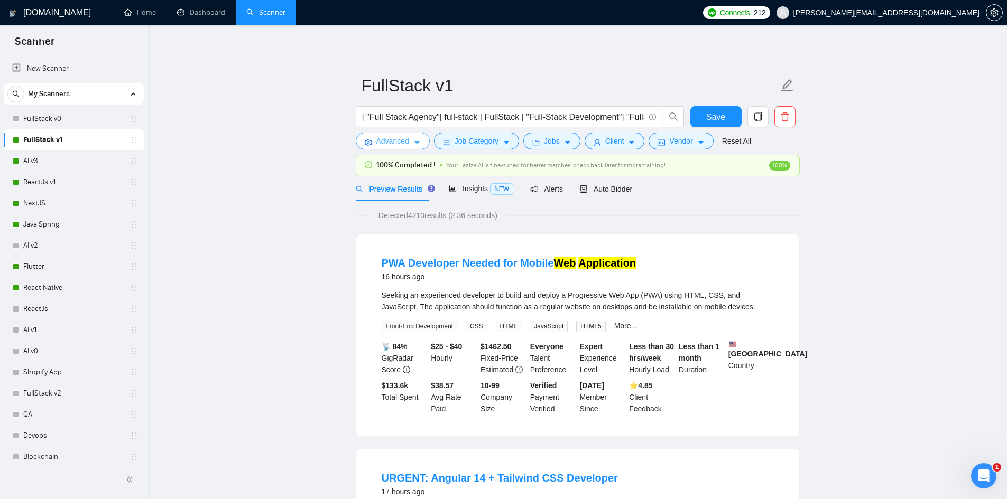
click at [376, 144] on span "Advanced" at bounding box center [392, 141] width 33 height 12
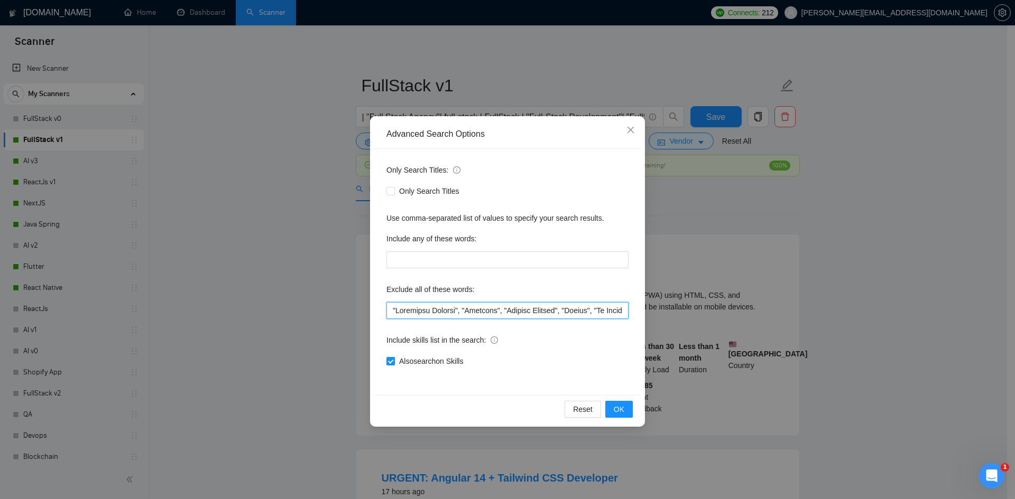
click at [390, 312] on input "text" at bounding box center [507, 310] width 242 height 17
paste input ""Code Review","
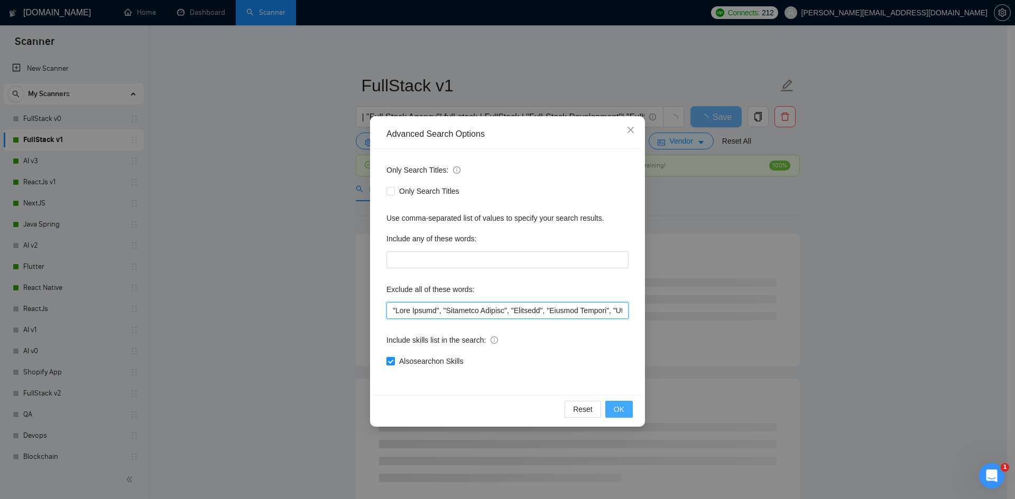
type input ""Code Review", "Technical Advisor", "Refactor", "Project Manager", "Dating", "N…"
click at [617, 408] on span "OK" at bounding box center [619, 410] width 11 height 12
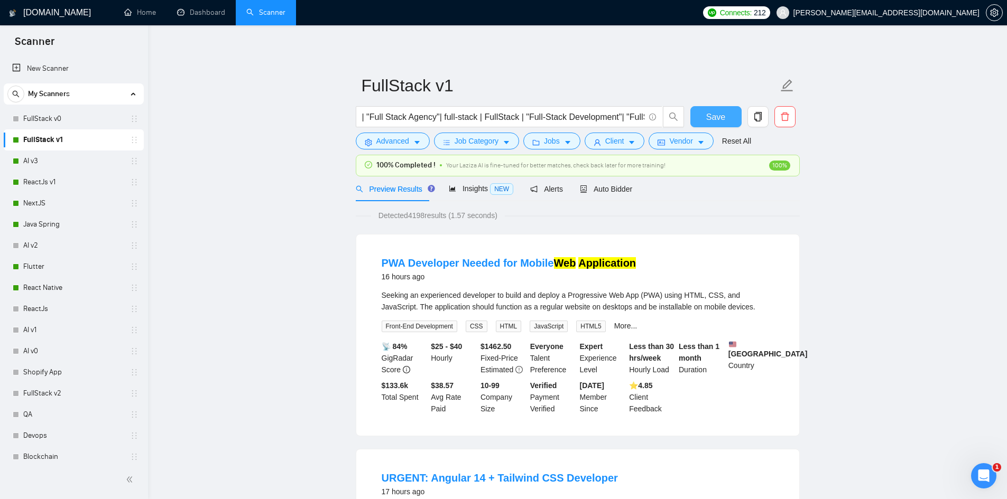
click at [721, 118] on span "Save" at bounding box center [715, 116] width 19 height 13
click at [692, 119] on button "Save" at bounding box center [715, 116] width 51 height 21
click at [208, 8] on link "Dashboard" at bounding box center [201, 12] width 48 height 9
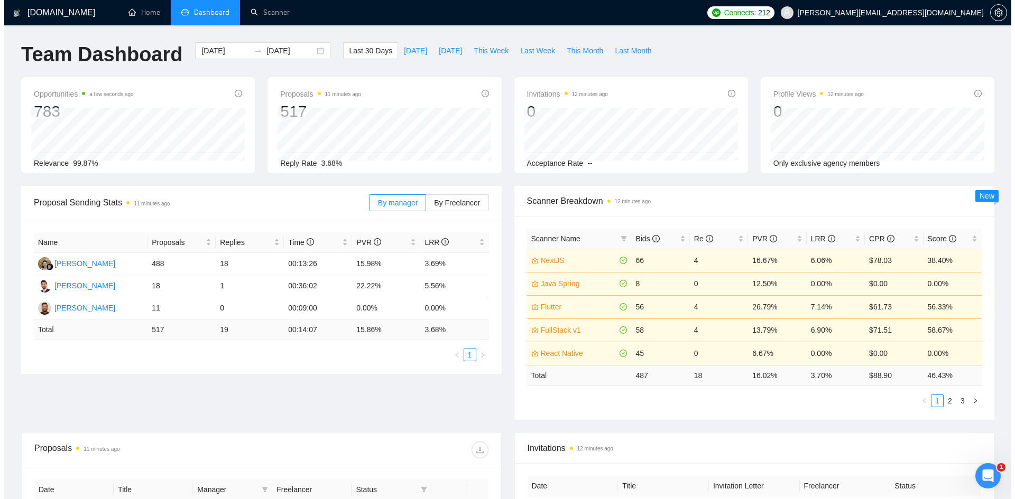
scroll to position [264, 0]
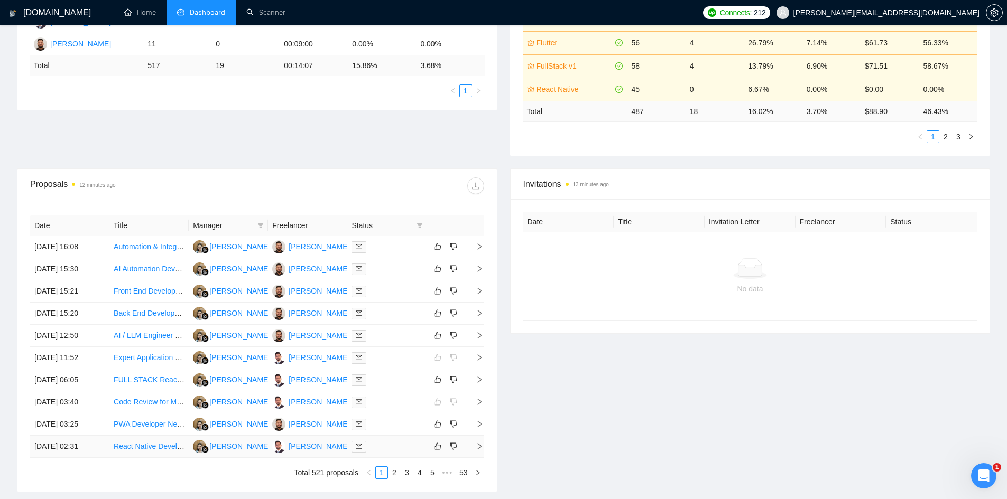
click at [478, 443] on icon "right" at bounding box center [479, 446] width 7 height 7
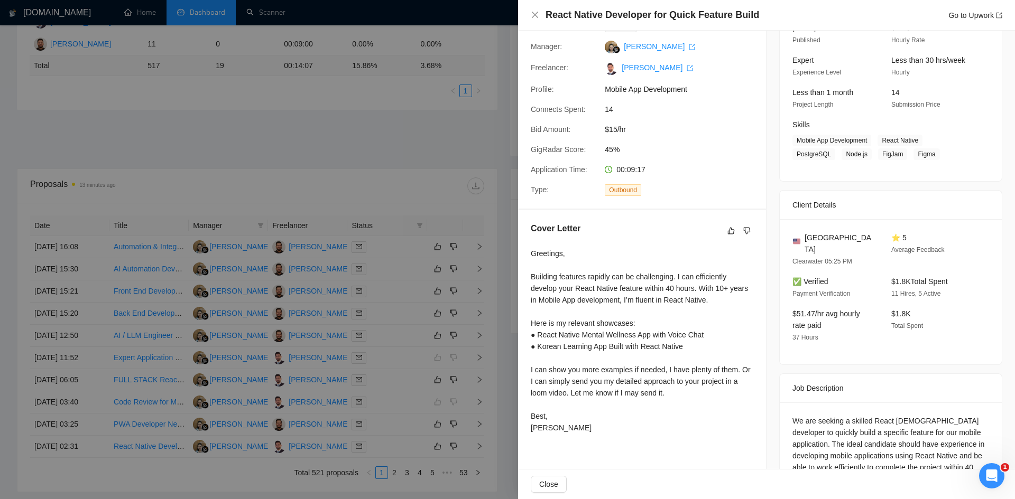
scroll to position [106, 0]
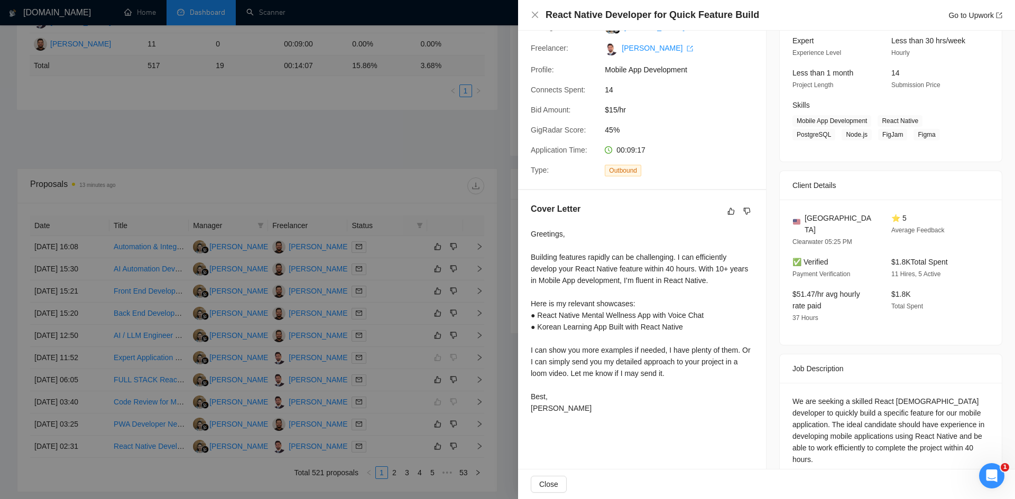
click at [294, 130] on div at bounding box center [507, 249] width 1015 height 499
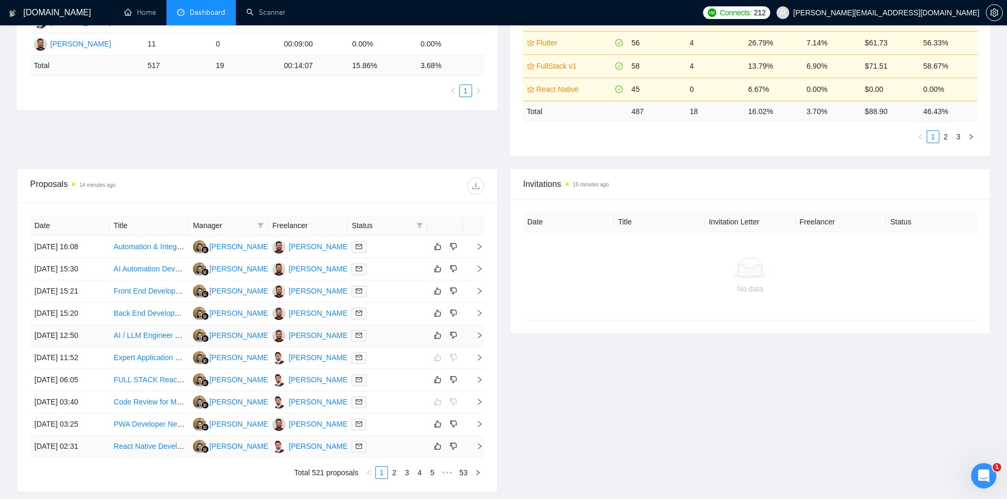
drag, startPoint x: 143, startPoint y: 443, endPoint x: 192, endPoint y: 337, distance: 117.0
click at [192, 337] on td "[PERSON_NAME]" at bounding box center [228, 336] width 79 height 22
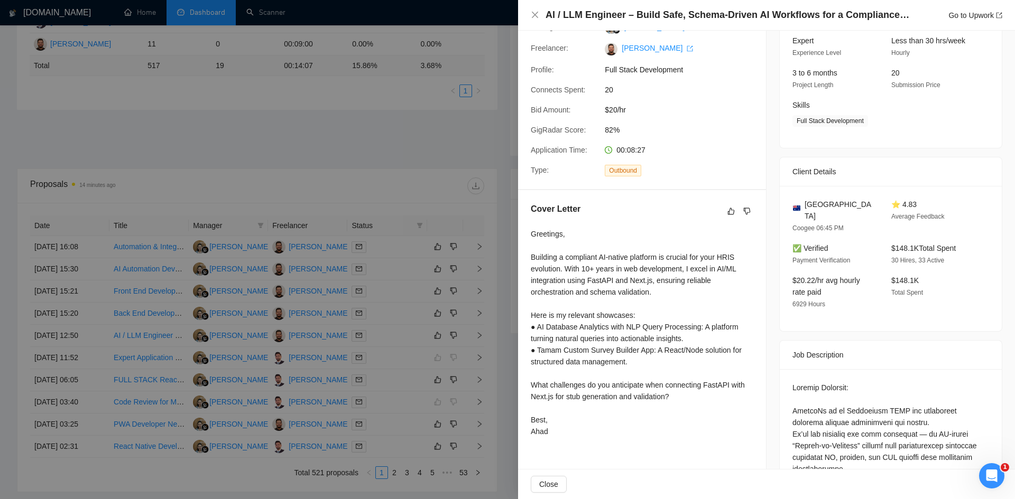
scroll to position [0, 0]
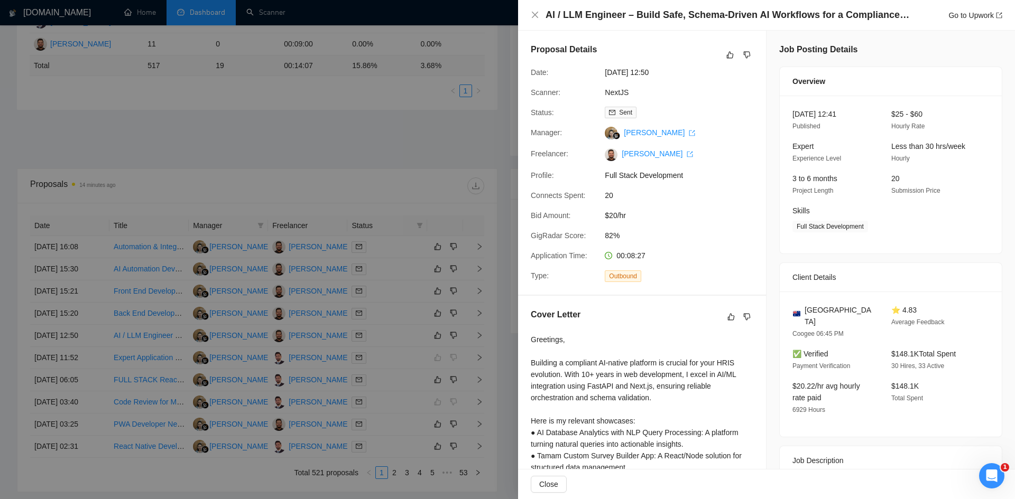
click at [396, 332] on div at bounding box center [507, 249] width 1015 height 499
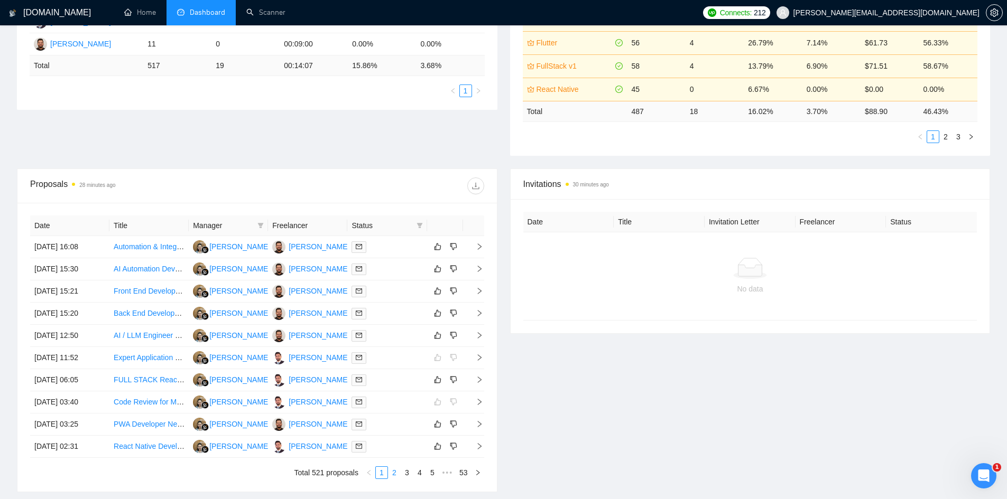
click at [397, 476] on link "2" at bounding box center [394, 473] width 12 height 12
click at [405, 470] on link "3" at bounding box center [407, 473] width 12 height 12
click at [417, 470] on link "4" at bounding box center [420, 473] width 12 height 12
click at [416, 475] on link "5" at bounding box center [420, 473] width 12 height 12
click at [421, 475] on link "6" at bounding box center [420, 473] width 12 height 12
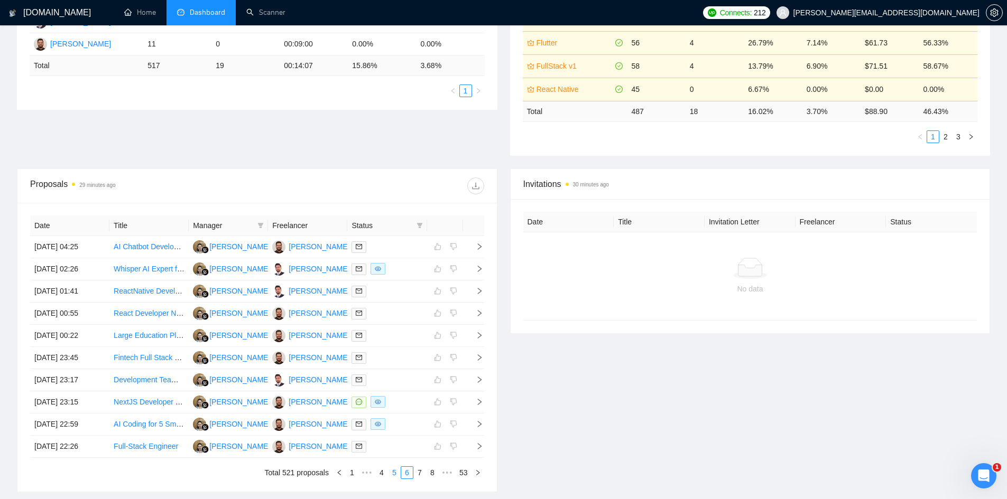
click at [394, 472] on link "5" at bounding box center [394, 473] width 12 height 12
click at [480, 427] on icon "right" at bounding box center [479, 424] width 7 height 7
click at [482, 424] on icon "right" at bounding box center [479, 424] width 7 height 7
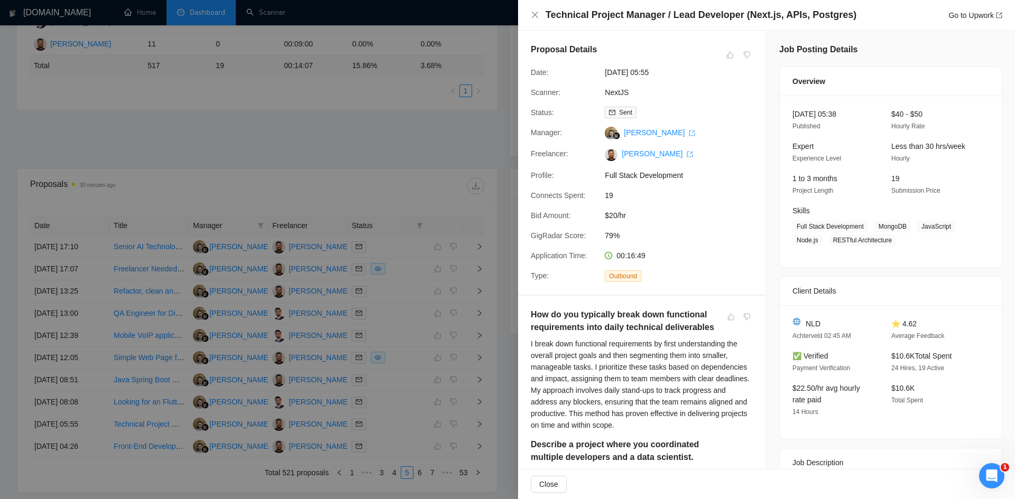
scroll to position [264, 0]
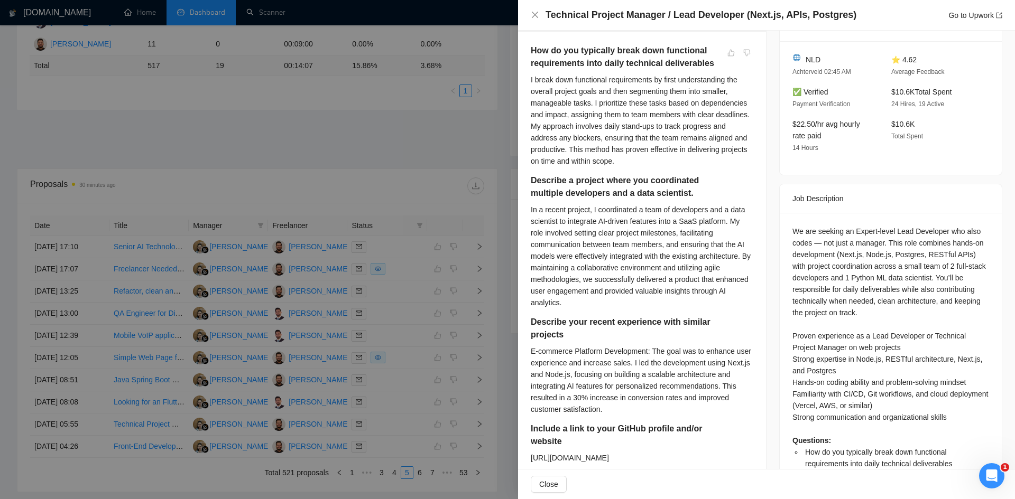
click at [491, 160] on div at bounding box center [507, 249] width 1015 height 499
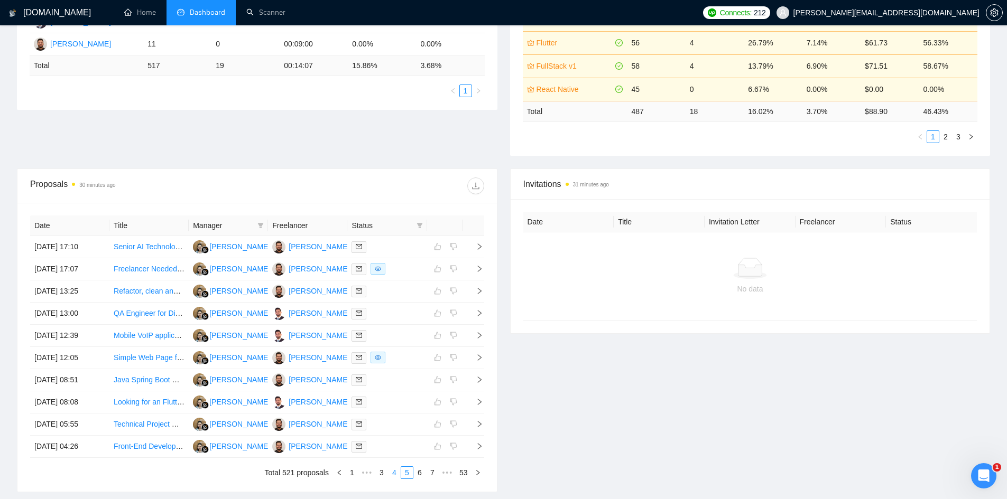
drag, startPoint x: 393, startPoint y: 473, endPoint x: 414, endPoint y: 469, distance: 20.9
click at [393, 473] on link "4" at bounding box center [394, 473] width 12 height 12
click at [387, 473] on link "3" at bounding box center [382, 473] width 12 height 12
click at [480, 243] on icon "right" at bounding box center [479, 246] width 7 height 7
click at [473, 250] on span "right" at bounding box center [475, 246] width 16 height 7
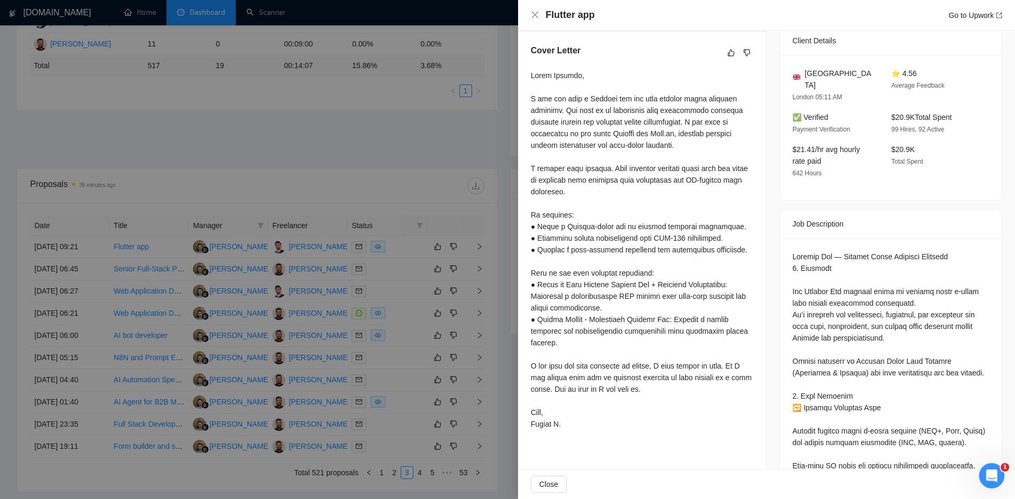
click at [368, 119] on div at bounding box center [507, 249] width 1015 height 499
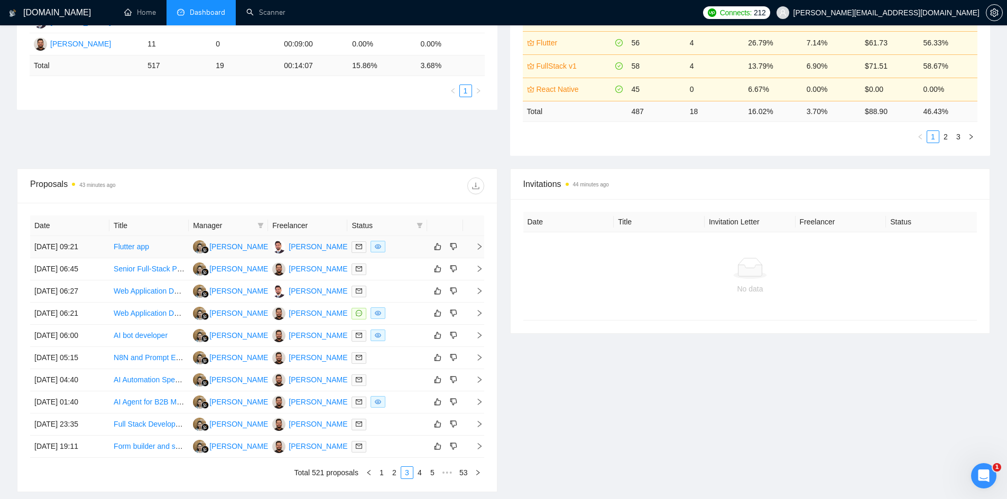
click at [482, 247] on icon "right" at bounding box center [479, 246] width 7 height 7
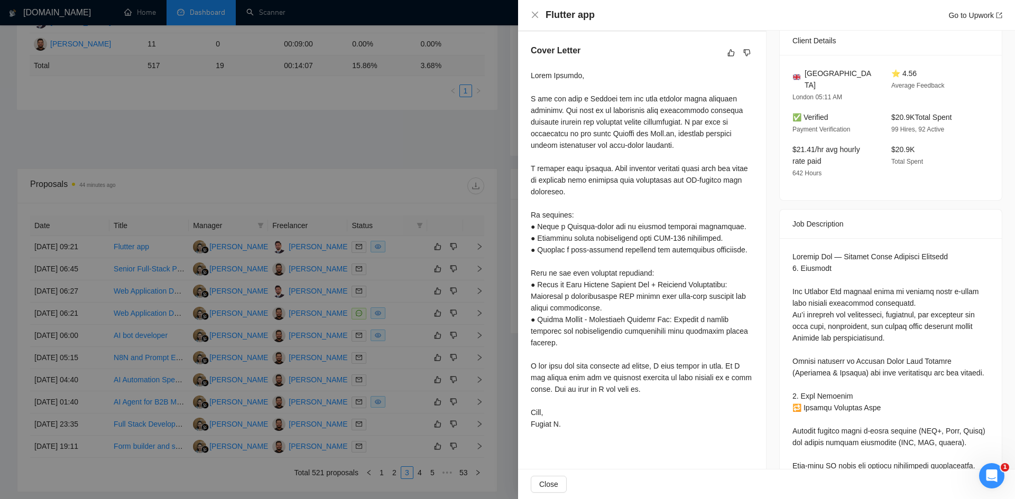
click at [447, 113] on div at bounding box center [507, 249] width 1015 height 499
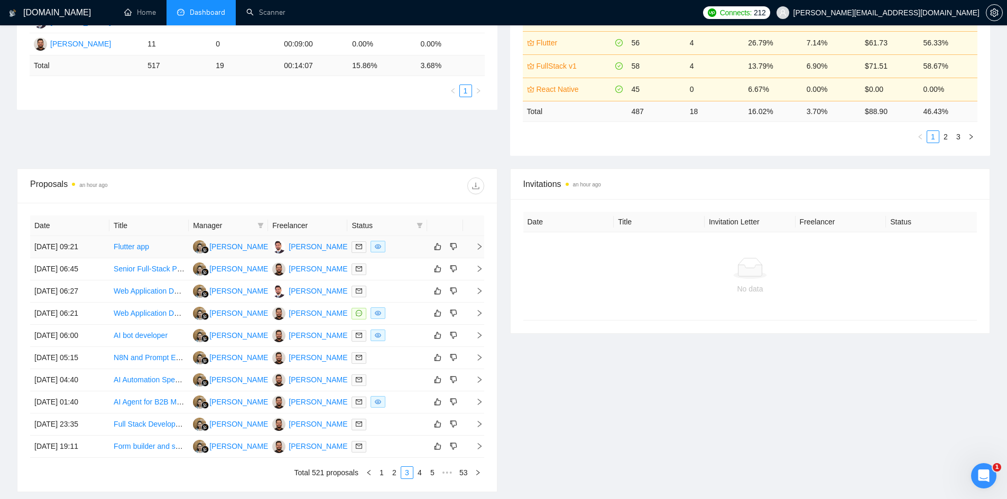
click at [476, 245] on icon "right" at bounding box center [479, 246] width 7 height 7
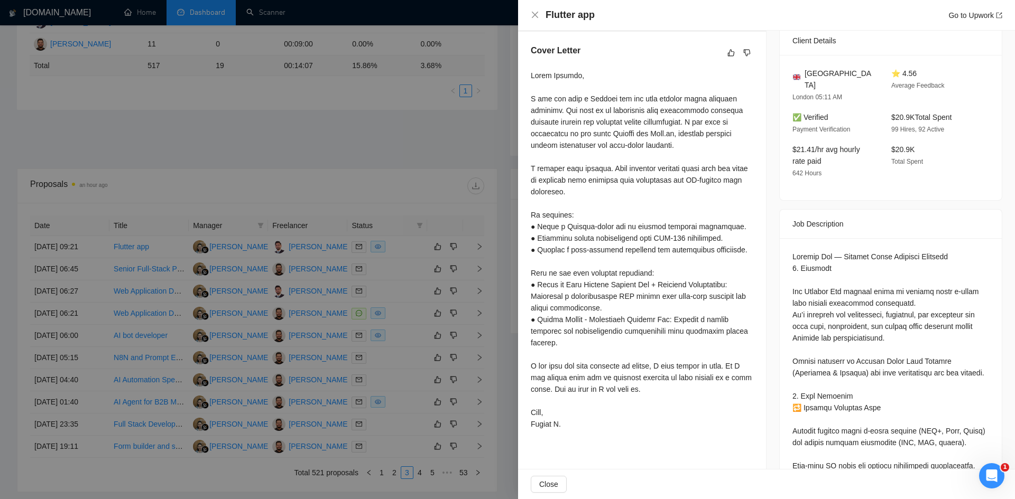
scroll to position [0, 0]
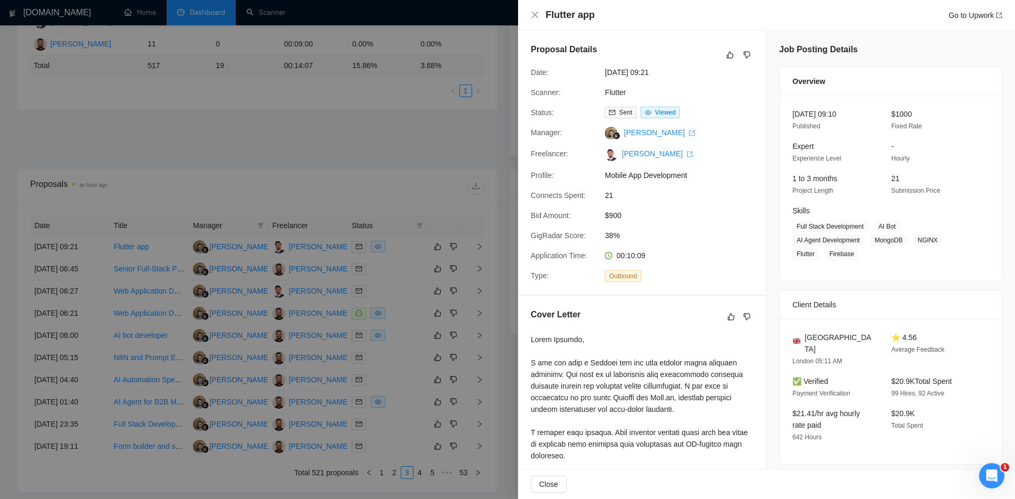
click at [451, 142] on div at bounding box center [507, 249] width 1015 height 499
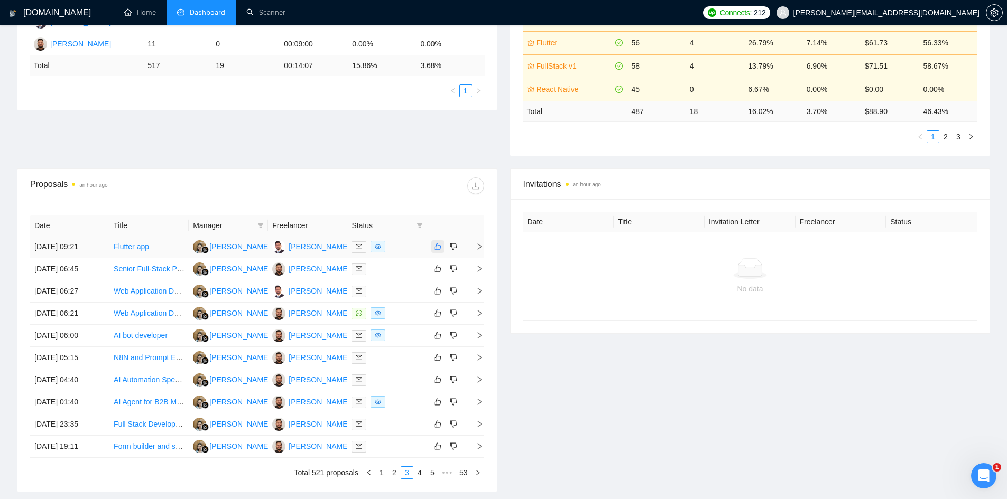
click at [437, 251] on icon "like" at bounding box center [437, 247] width 7 height 8
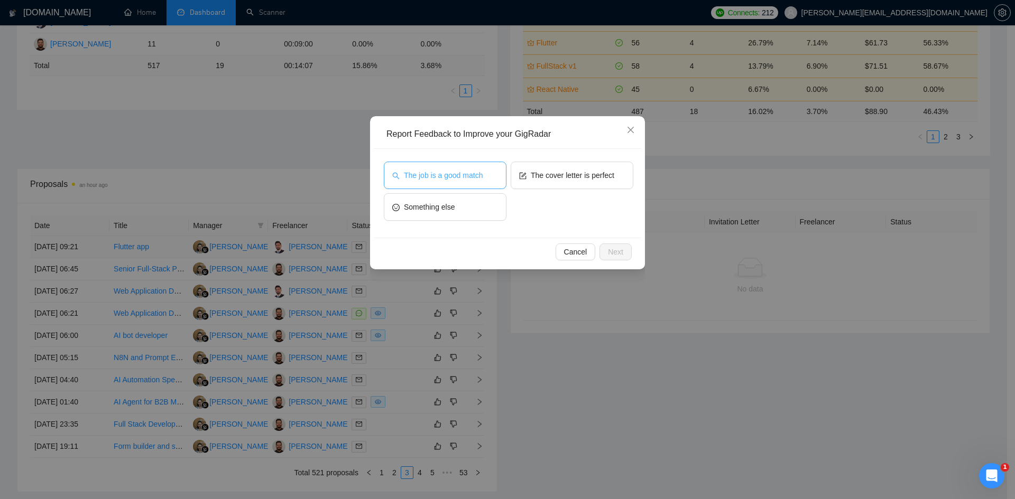
click at [425, 175] on span "The job is a good match" at bounding box center [443, 176] width 79 height 12
click at [583, 165] on button "The cover letter is perfect" at bounding box center [571, 175] width 123 height 27
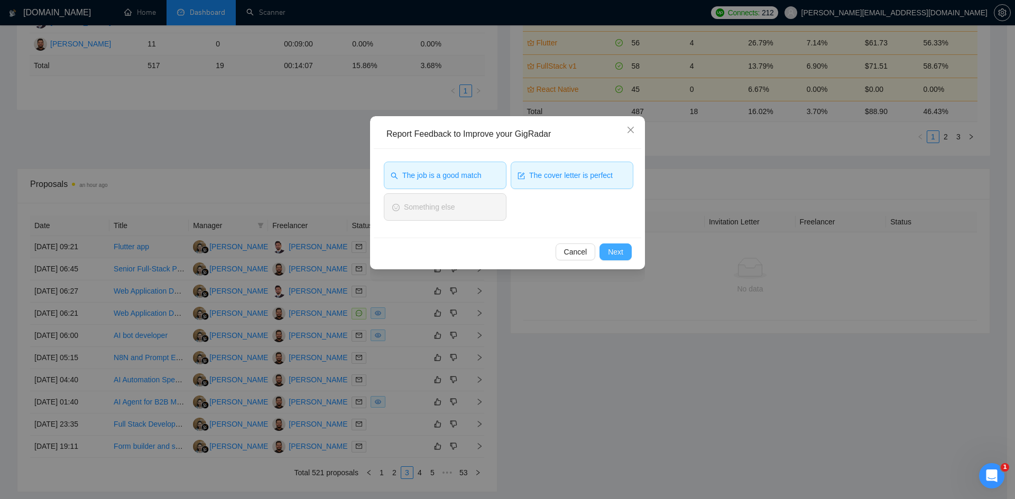
click at [614, 250] on span "Next" at bounding box center [615, 252] width 15 height 12
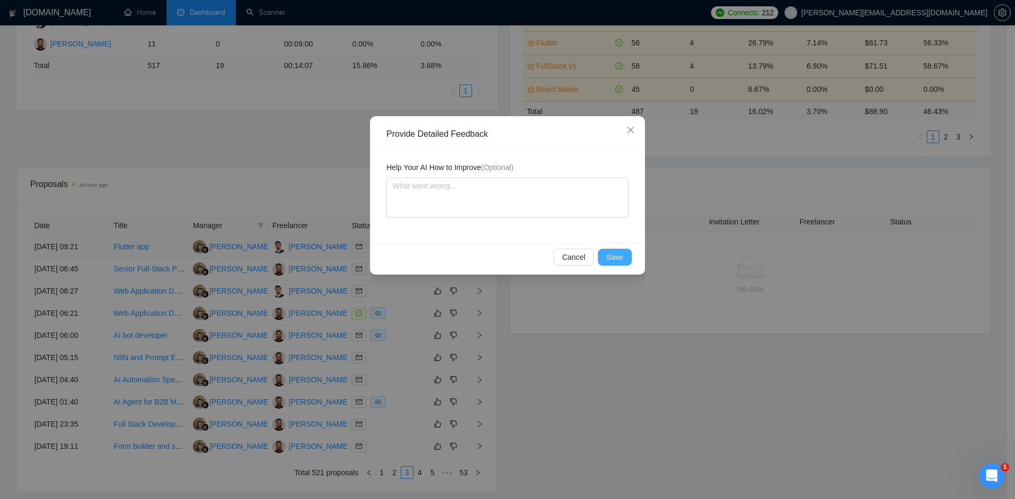
click at [617, 258] on span "Save" at bounding box center [614, 258] width 17 height 12
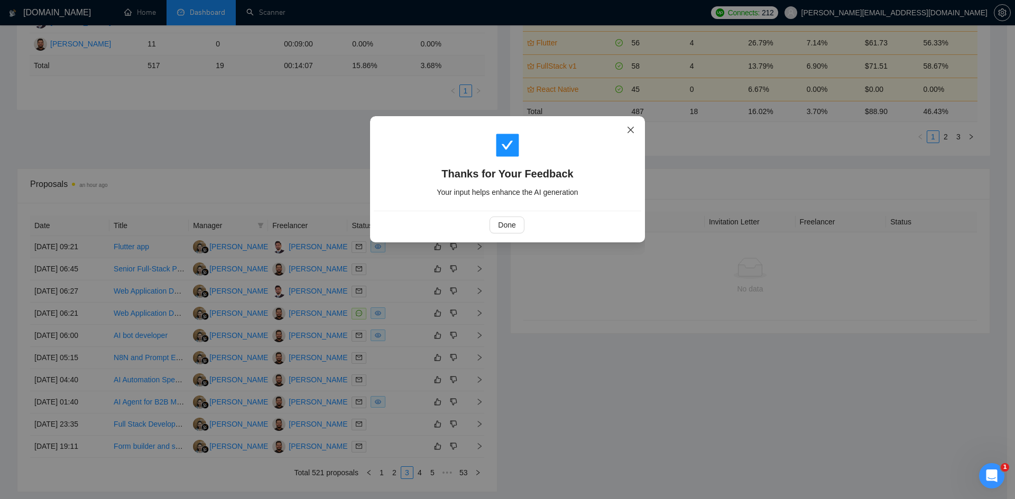
click at [631, 132] on icon "close" at bounding box center [630, 130] width 8 height 8
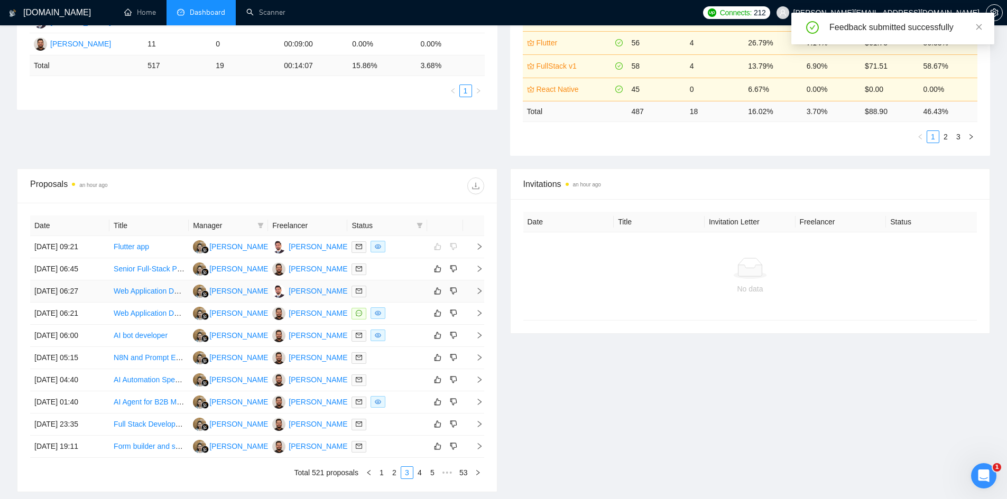
click at [481, 288] on icon "right" at bounding box center [479, 290] width 7 height 7
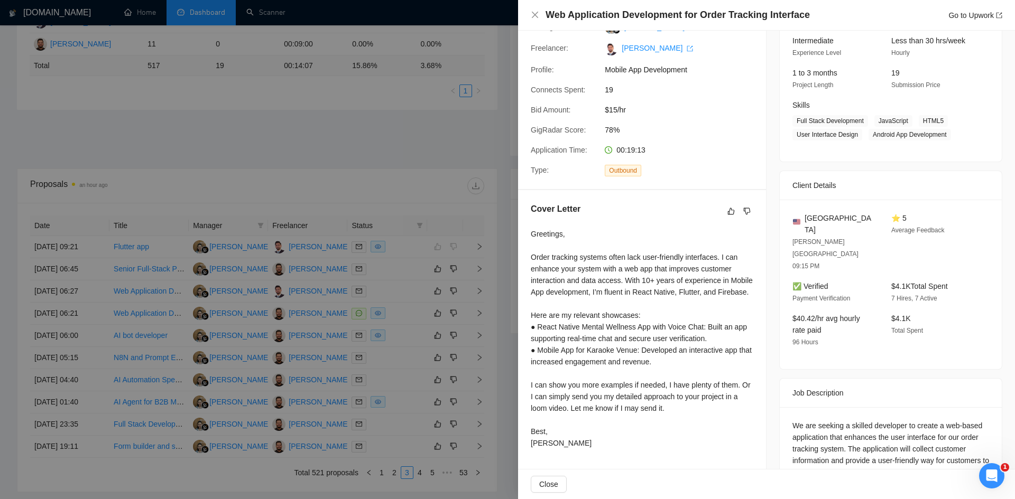
scroll to position [117, 0]
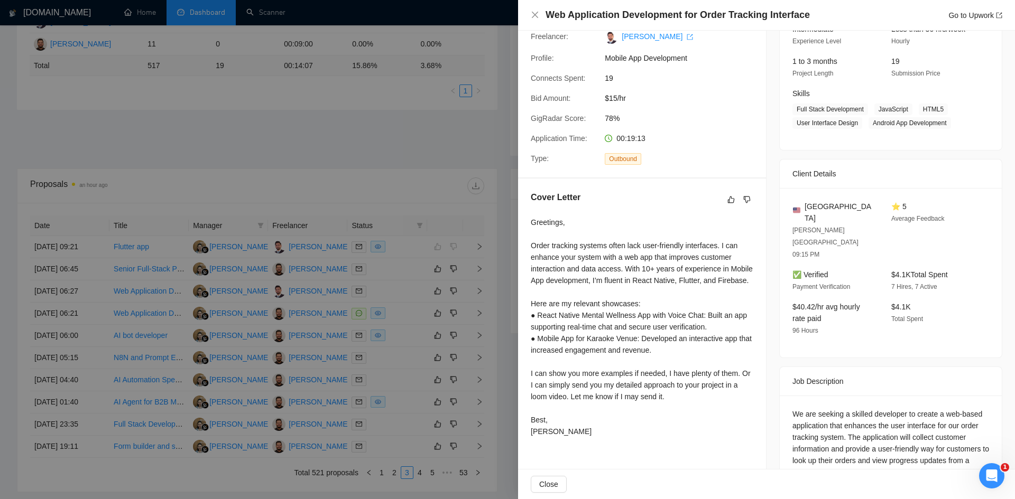
click at [412, 157] on div at bounding box center [507, 249] width 1015 height 499
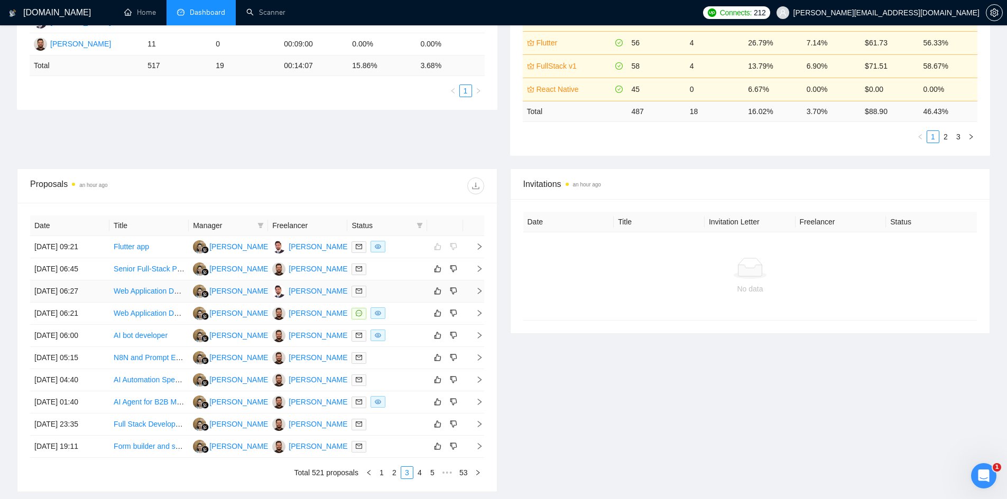
click at [476, 291] on icon "right" at bounding box center [479, 290] width 7 height 7
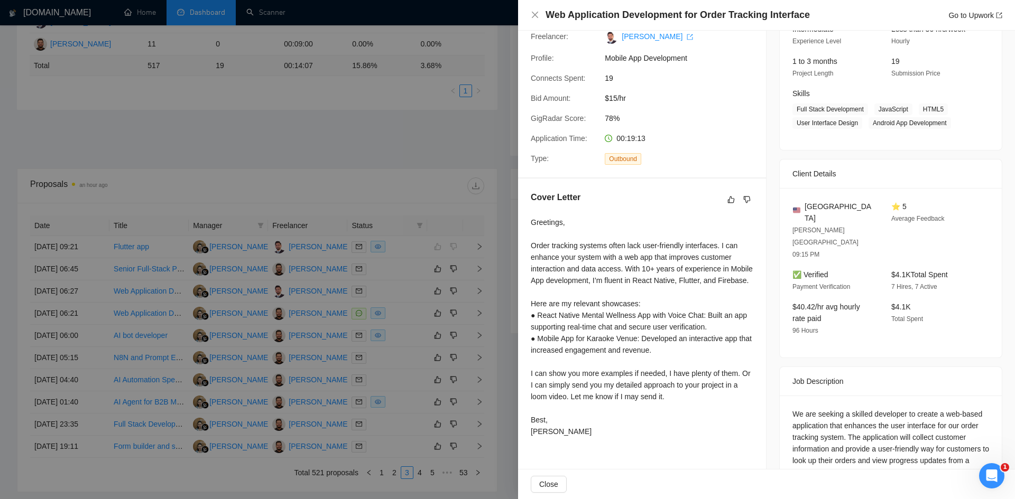
click at [477, 150] on div at bounding box center [507, 249] width 1015 height 499
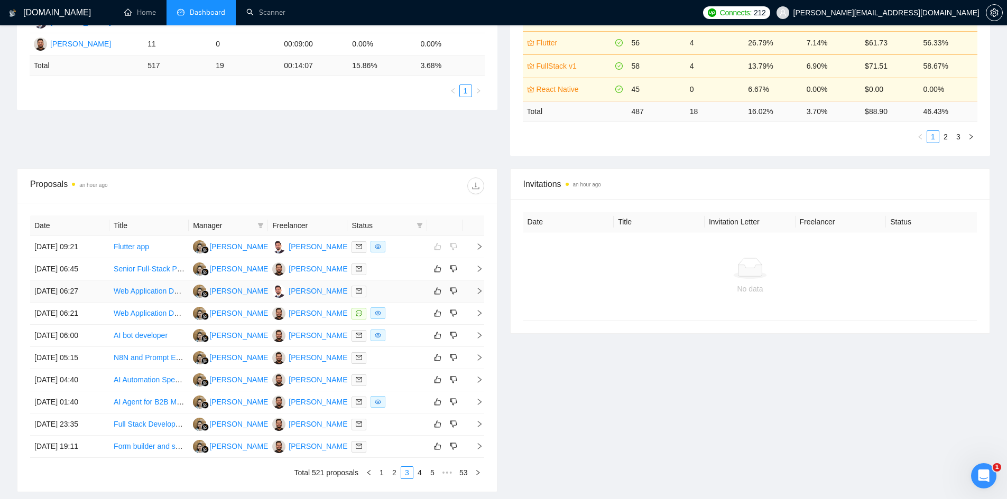
click at [476, 289] on icon "right" at bounding box center [479, 290] width 7 height 7
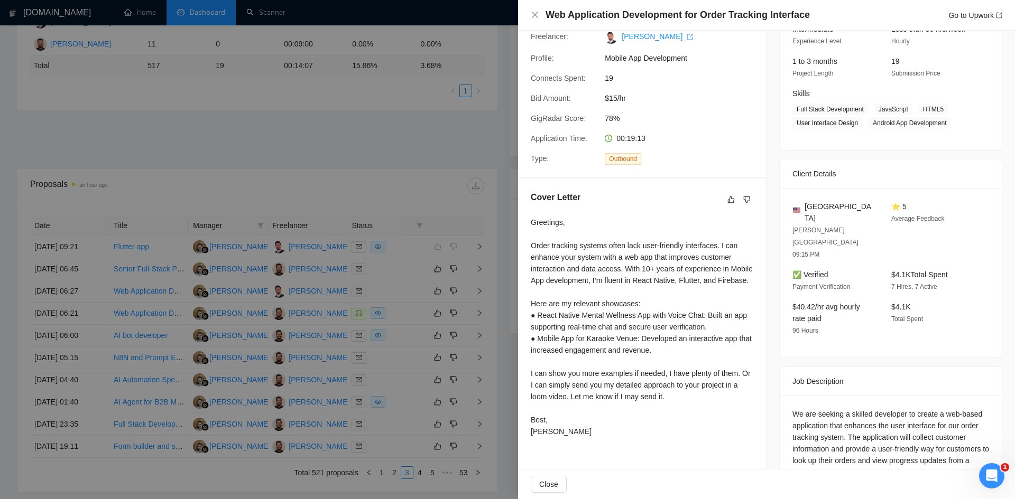
click at [345, 157] on div at bounding box center [507, 249] width 1015 height 499
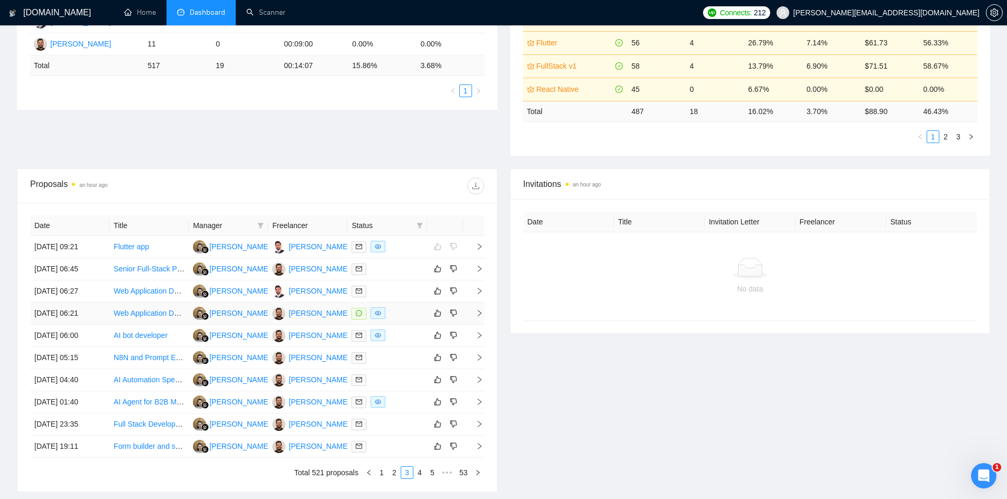
click at [481, 315] on icon "right" at bounding box center [479, 313] width 7 height 7
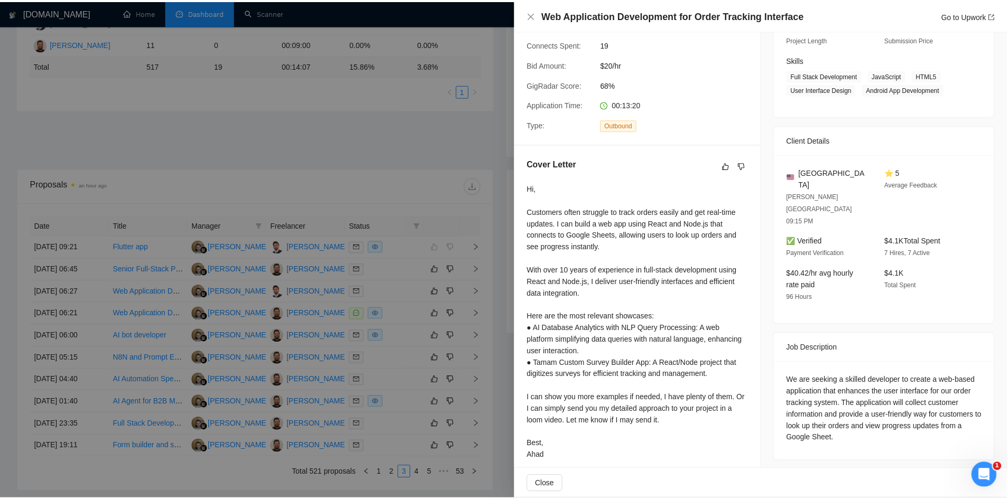
scroll to position [160, 0]
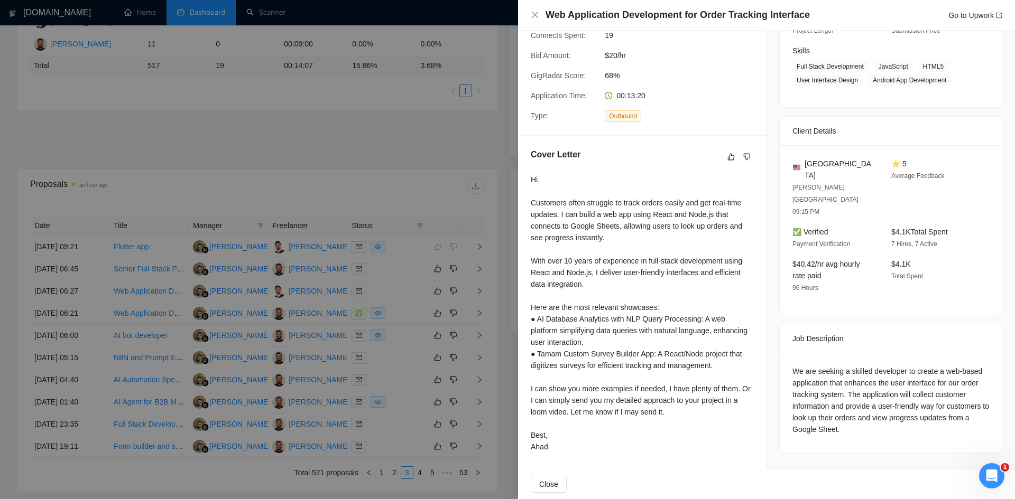
click at [391, 181] on div at bounding box center [507, 249] width 1015 height 499
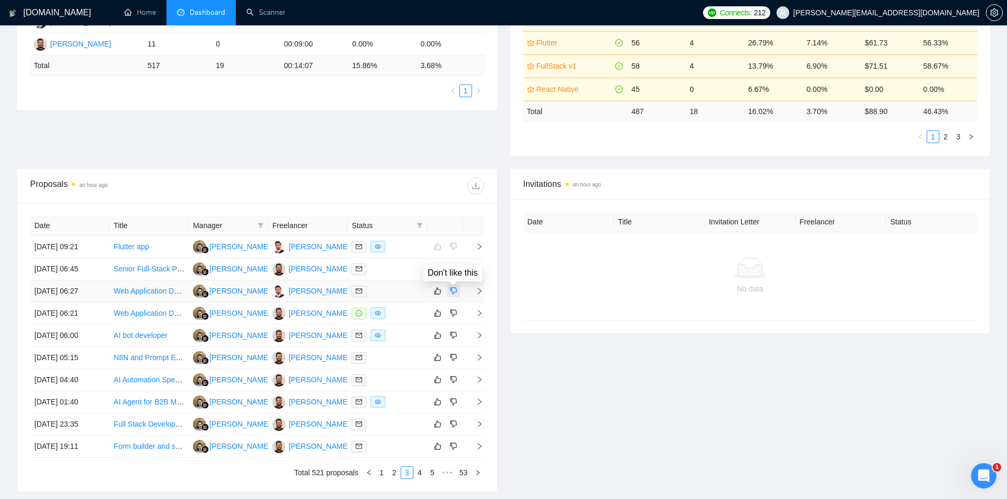
click at [451, 290] on icon "dislike" at bounding box center [453, 291] width 7 height 8
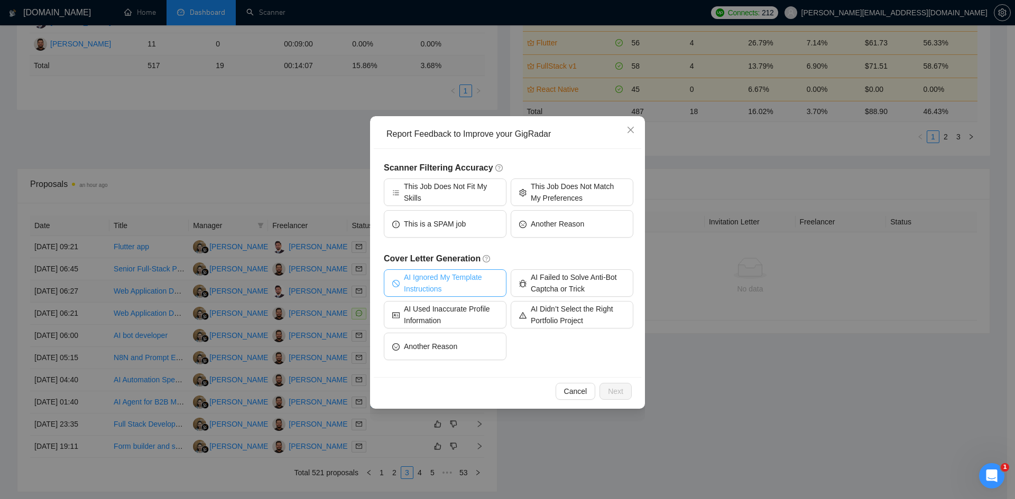
click at [454, 293] on span "AI Ignored My Template Instructions" at bounding box center [451, 283] width 94 height 23
click at [454, 293] on span "AI Ignored My Template Instructions" at bounding box center [450, 283] width 97 height 23
drag, startPoint x: 468, startPoint y: 340, endPoint x: 383, endPoint y: 383, distance: 95.0
click at [383, 383] on div "Cancel Next" at bounding box center [506, 391] width 249 height 17
click at [448, 196] on span "This Job Does Not Fit My Skills" at bounding box center [451, 192] width 94 height 23
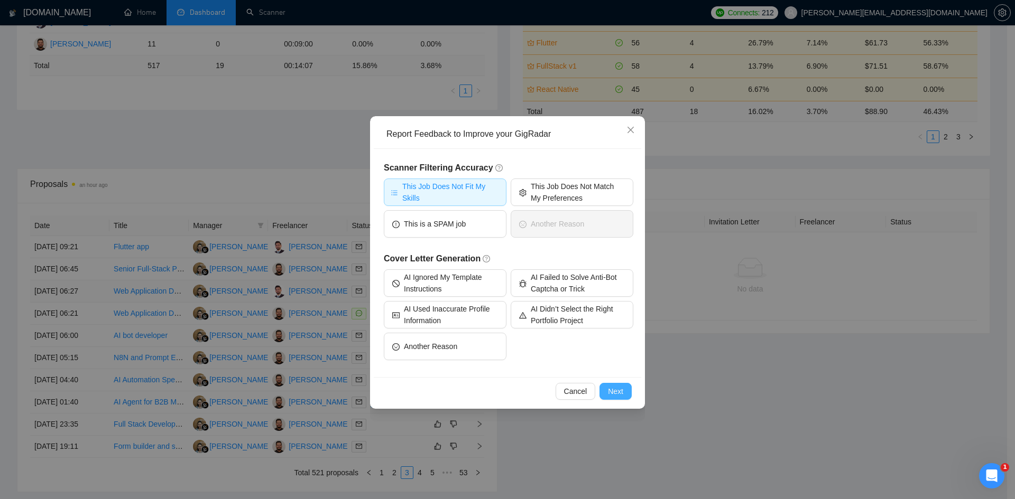
click at [608, 387] on span "Next" at bounding box center [615, 392] width 15 height 12
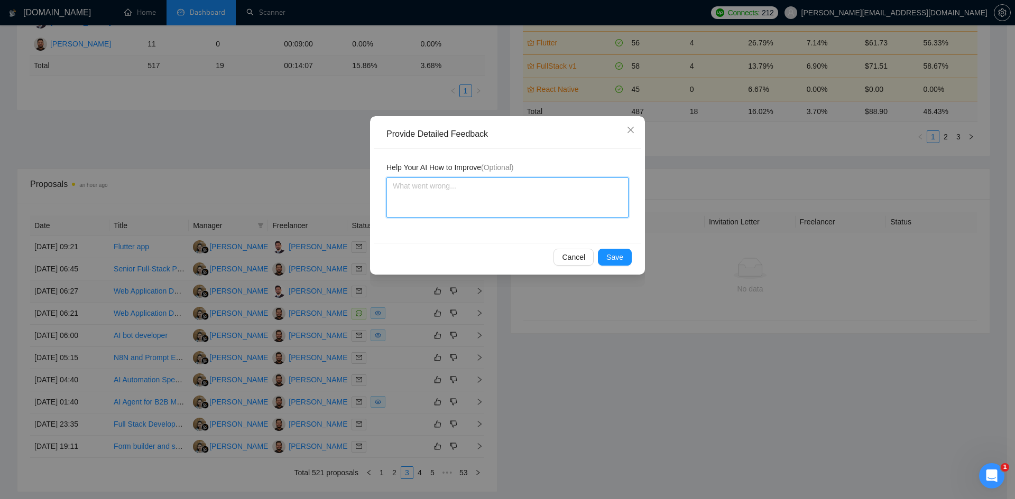
click at [411, 201] on textarea at bounding box center [507, 198] width 242 height 40
type textarea "t"
type textarea "th"
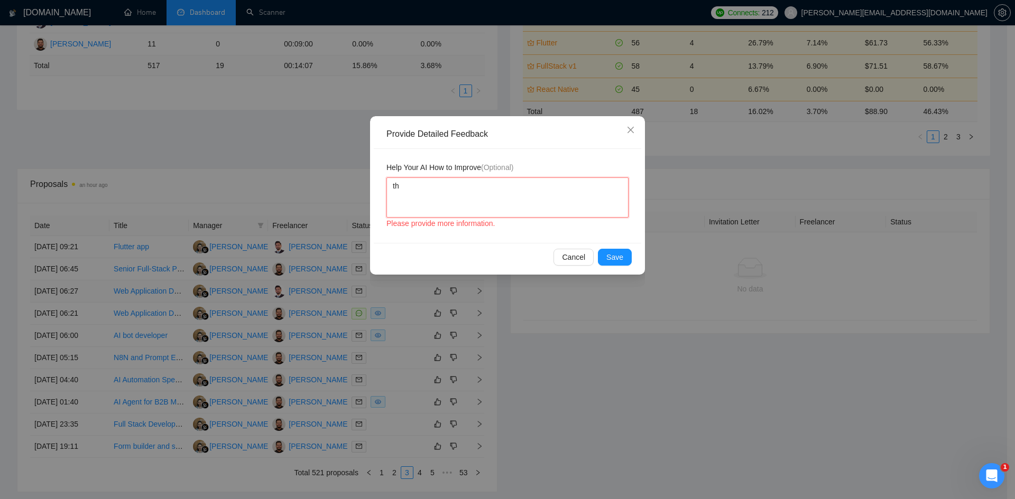
type textarea "thi"
type textarea "this"
type textarea "this i"
type textarea "this is"
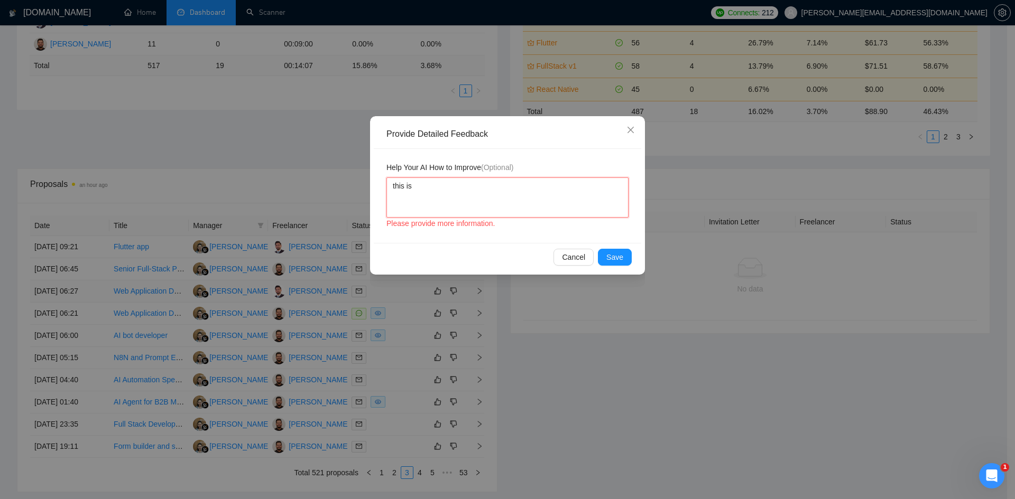
type textarea "this is"
type textarea "this is t"
type textarea "this is th"
type textarea "this is the"
type textarea "this is the w"
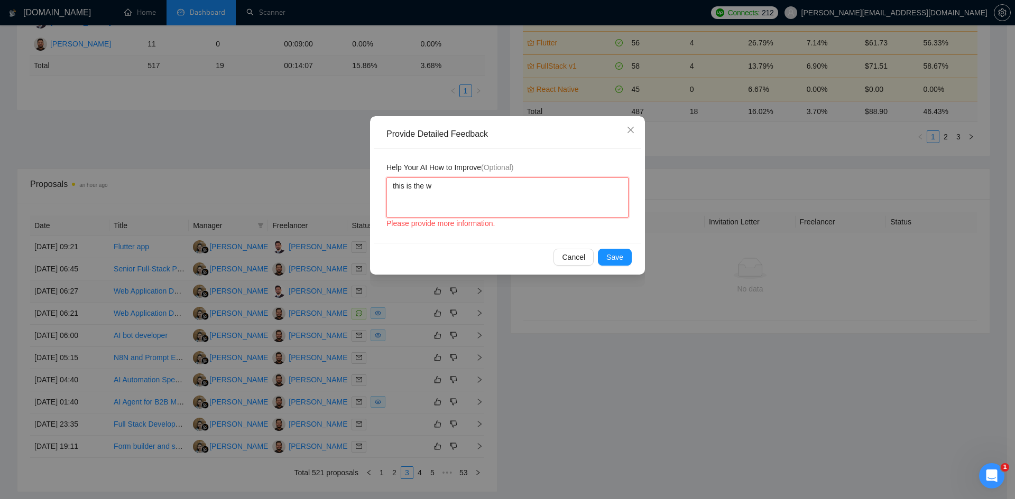
type textarea "this is the we"
type textarea "this is the web"
type textarea "this is the webb"
type textarea "this is the webb a"
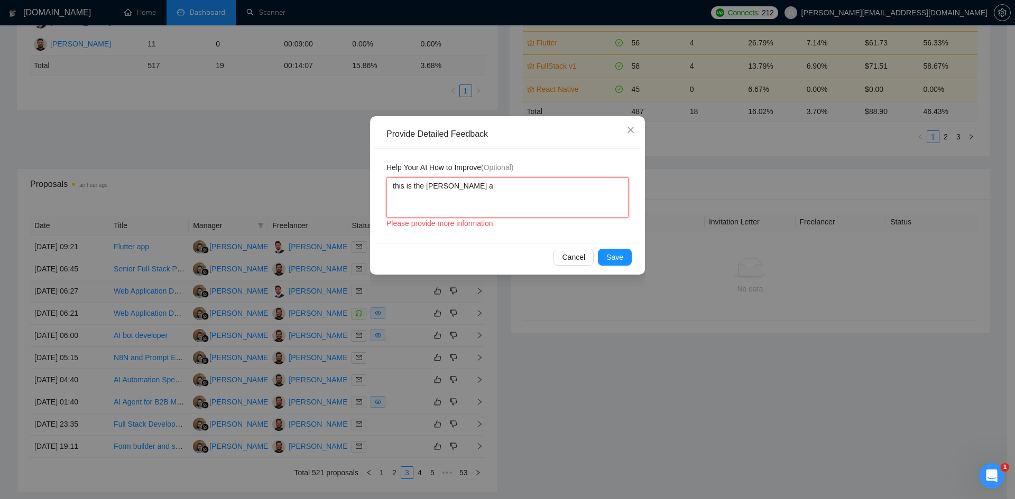
type textarea "this is the webb ap"
type textarea "this is the webb app"
type textarea "this is the webb app j"
type textarea "this is the webb app jo"
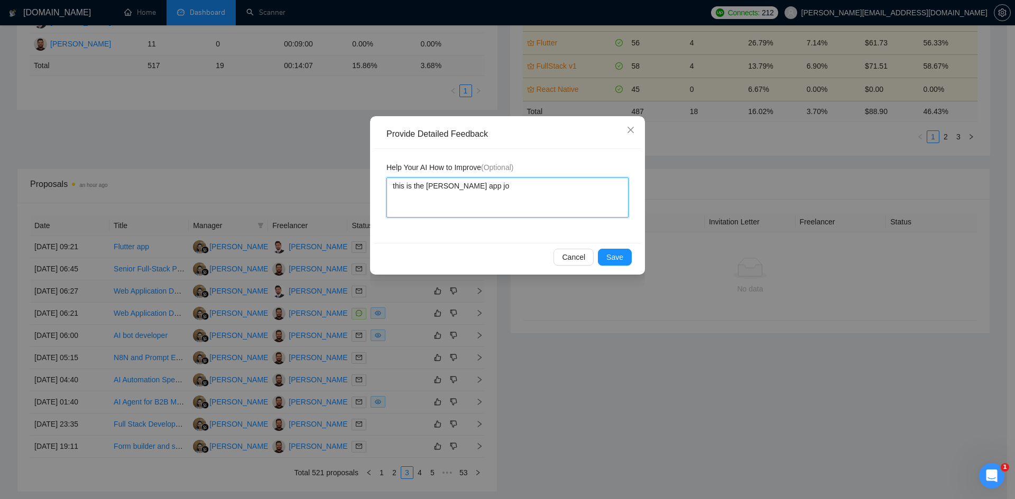
type textarea "this is the webb app job"
type textarea "this is the webb app job a"
type textarea "this is the webb app job an"
type textarea "this is the webb app job and"
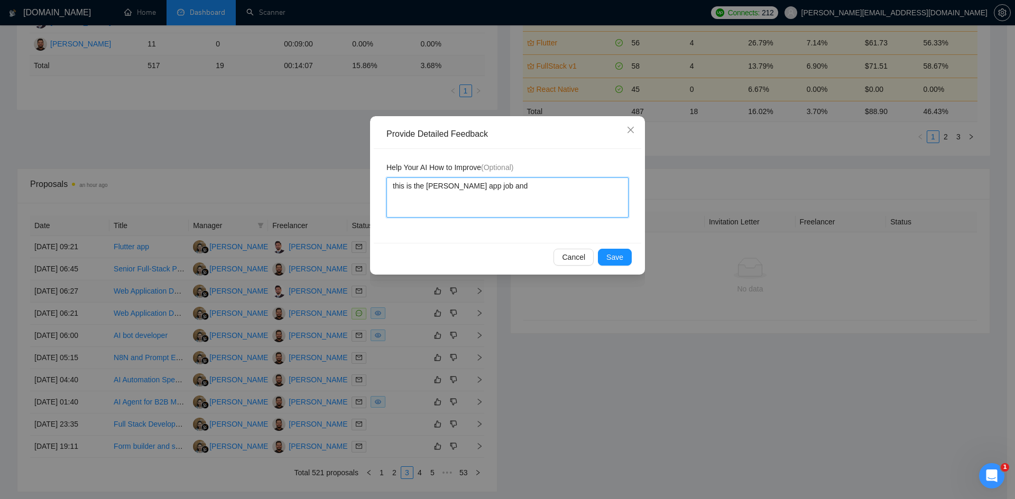
type textarea "this is the webb app job and"
type textarea "this is the webb app job and o"
type textarea "this is the webb app job and on"
type textarea "this is the webb app job and onv"
type textarea "this is the webb app job and onve"
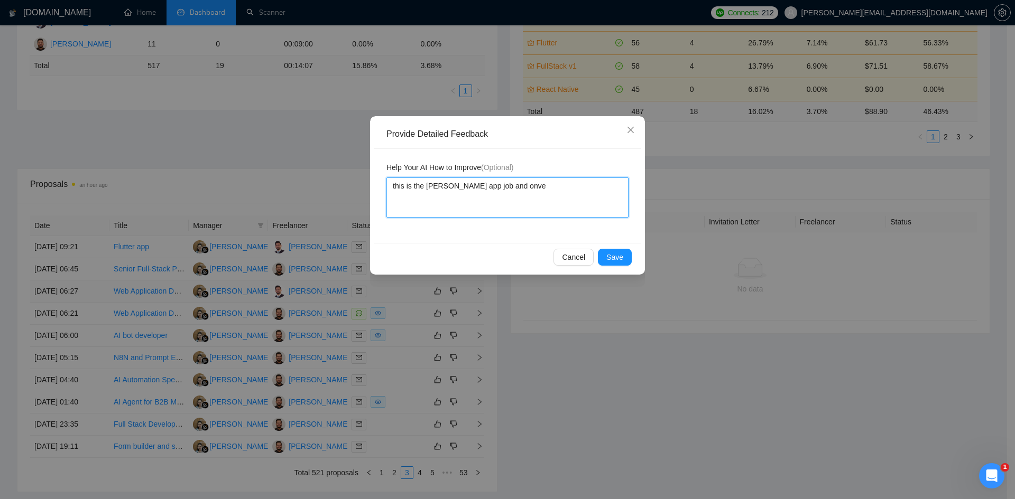
type textarea "this is the webb app job and onv"
type textarea "this is the webb app job and on"
type textarea "this is the webb app job and onv"
type textarea "this is the webb app job and onc"
type textarea "this is the webb app job and once"
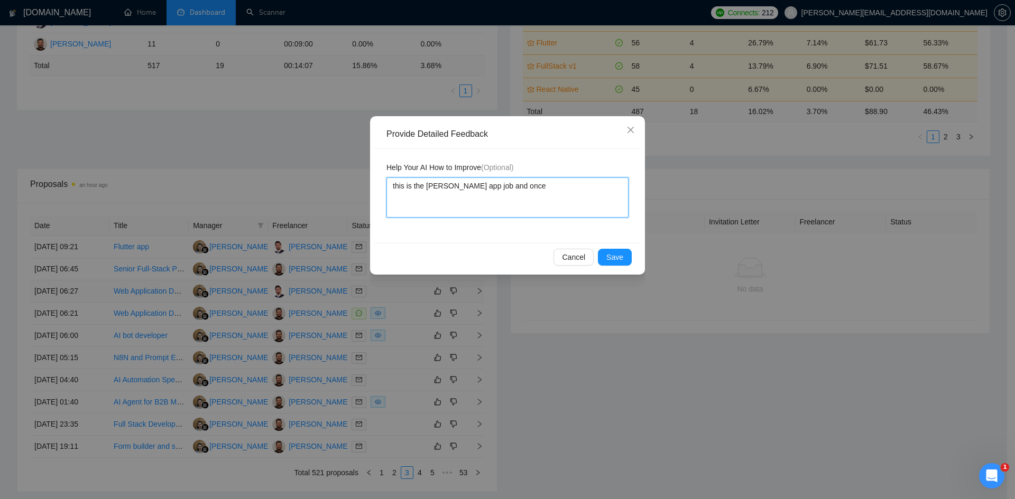
type textarea "this is the webb app job and once"
type textarea "this is the webb app job and once t"
type textarea "this is the webb app job and once th"
type textarea "this is the webb app job and once the"
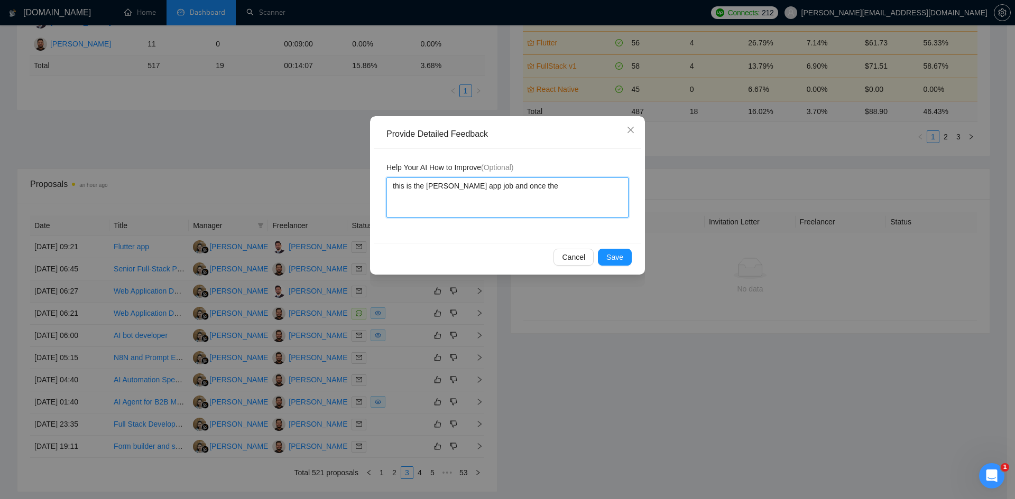
type textarea "this is the webb app job and once the p"
type textarea "this is the webb app job and once the pr"
type textarea "this is the webb app job and once the pro"
type textarea "this is the webb app job and once the prop"
type textarea "this is the webb app job and once the propo"
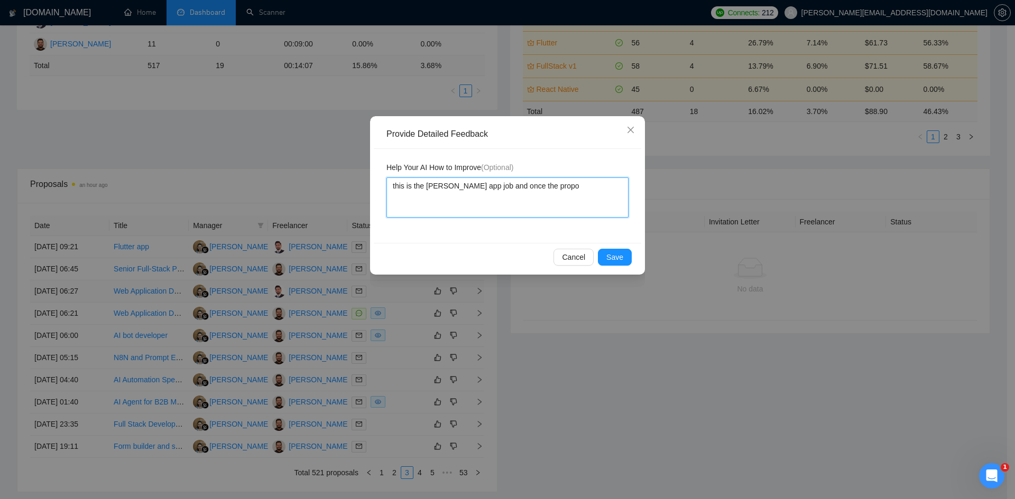
type textarea "this is the webb app job and once the propos"
type textarea "this is the webb app job and once the proposa"
type textarea "this is the webb app job and once the proposal"
type textarea "this is the webb app job and once the proposal i"
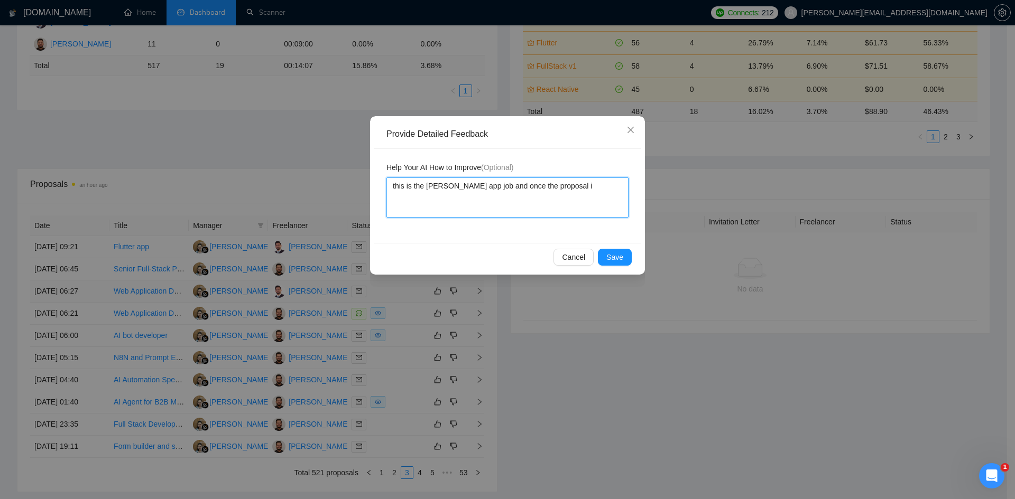
type textarea "this is the webb app job and once the proposal is"
type textarea "this is the webb app job and once the proposal is a"
type textarea "this is the webb app job and once the proposal is al"
type textarea "this is the webb app job and once the proposal is ale"
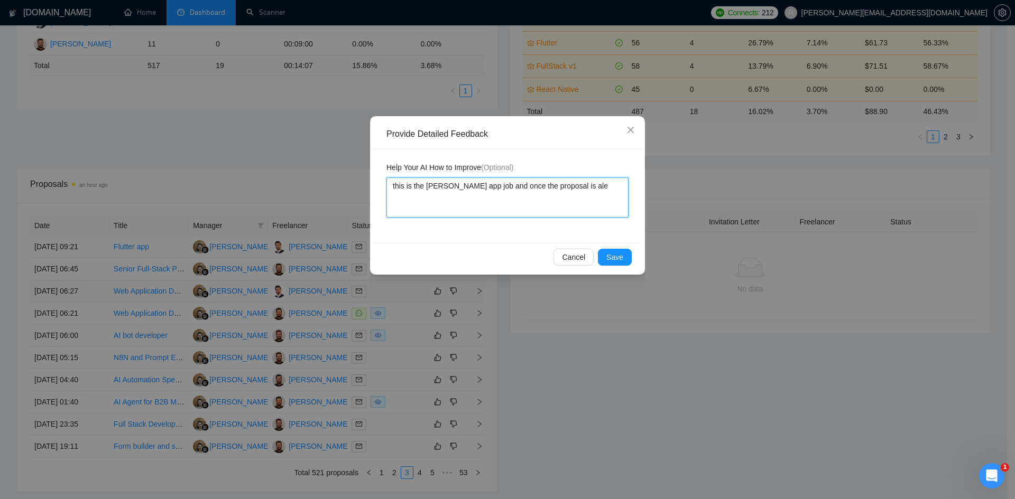
type textarea "this is the webb app job and once the proposal is al"
type textarea "this is the webb app job and once the proposal is alr"
type textarea "this is the webb app job and once the proposal is alre"
type textarea "this is the webb app job and once the proposal is alrea"
type textarea "this is the webb app job and once the proposal is alread"
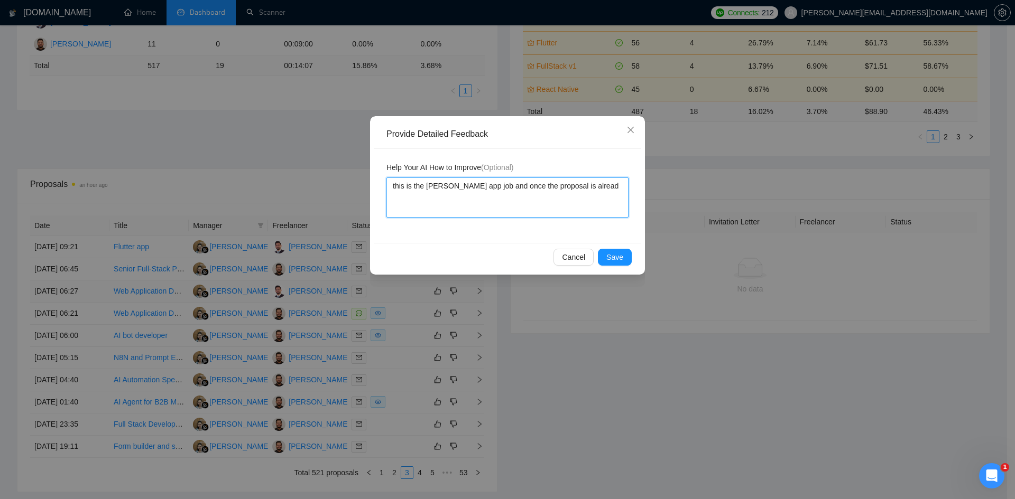
type textarea "this is the webb app job and once the proposal is already"
type textarea "this is the webb app job and once the proposal is already s"
type textarea "this is the webb app job and once the proposal is already se"
type textarea "this is the webb app job and once the proposal is already sen"
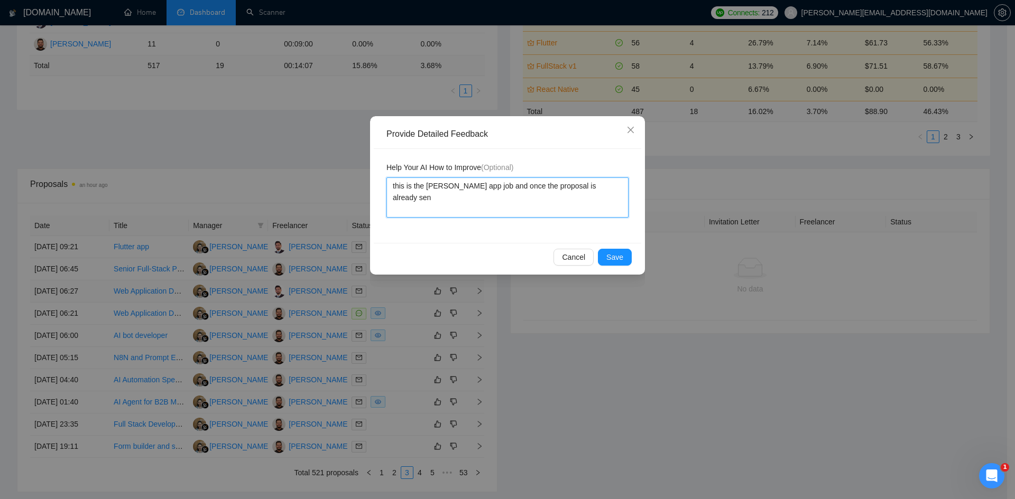
type textarea "this is the webb app job and once the proposal is already sent"
type textarea "this is the webb app job and once the proposal is already sent f"
type textarea "this is the webb app job and once the proposal is already sent fr"
type textarea "this is the webb app job and once the proposal is already sent fro"
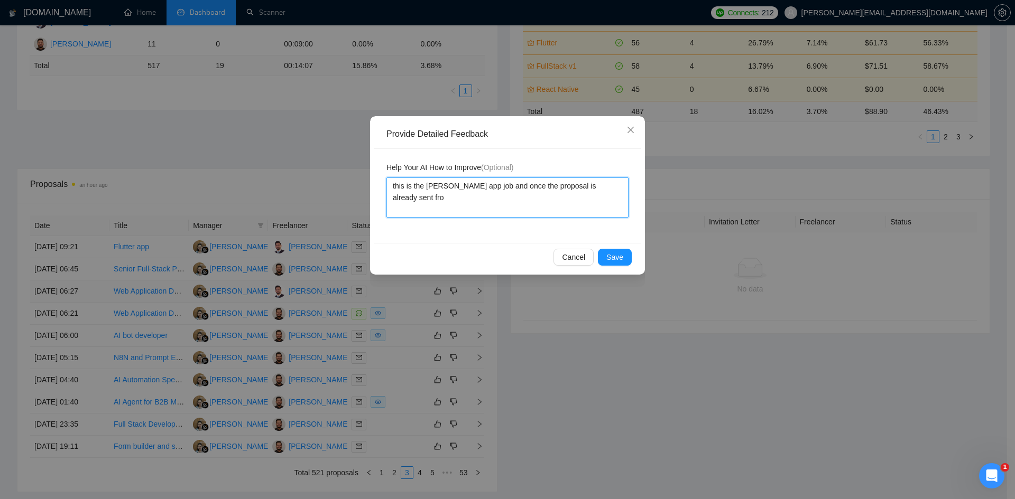
type textarea "this is the webb app job and once the proposal is already sent from"
click at [438, 182] on textarea "this is the webb app job and once the proposal is already sent from" at bounding box center [507, 198] width 242 height 40
type textarea "this is the web app job and once the proposal is already sent from"
click at [611, 181] on textarea "this is the web app job and once the proposal is already sent from" at bounding box center [507, 198] width 242 height 40
type textarea "this is the web app job and once the proposal is already sent from"
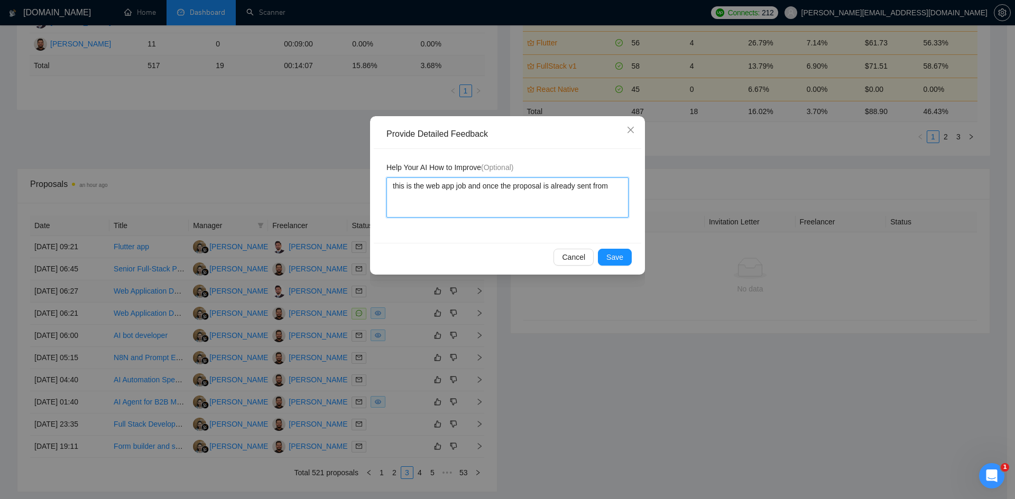
type textarea "this is the web app job and once the proposal is already sent from o"
type textarea "this is the web app job and once the proposal is already sent from ot"
type textarea "this is the web app job and once the proposal is already sent from oth"
type textarea "this is the web app job and once the proposal is already sent from othe"
type textarea "this is the web app job and once the proposal is already sent from other"
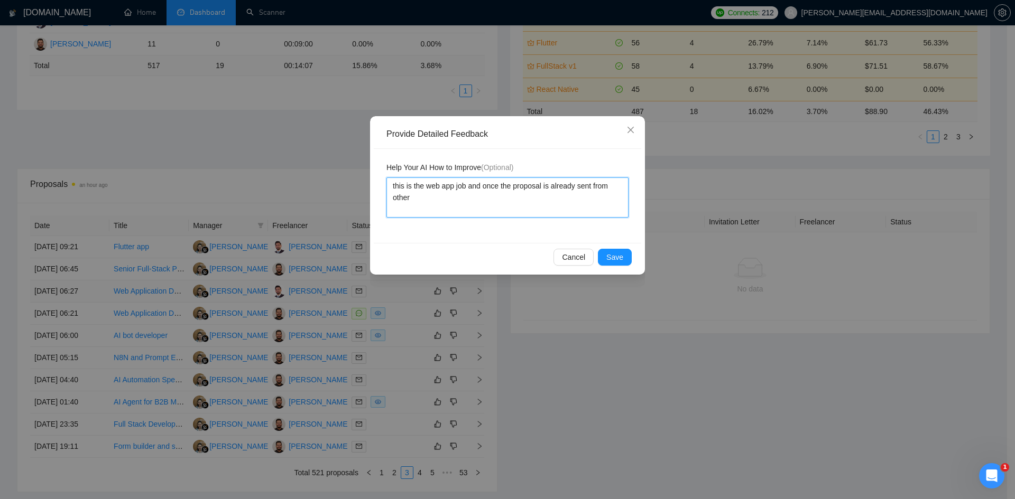
type textarea "this is the web app job and once the proposal is already sent from other"
type textarea "this is the web app job and once the proposal is already sent from other p"
type textarea "this is the web app job and once the proposal is already sent from other pr"
type textarea "this is the web app job and once the proposal is already sent from other pro"
type textarea "this is the web app job and once the proposal is already sent from other prof"
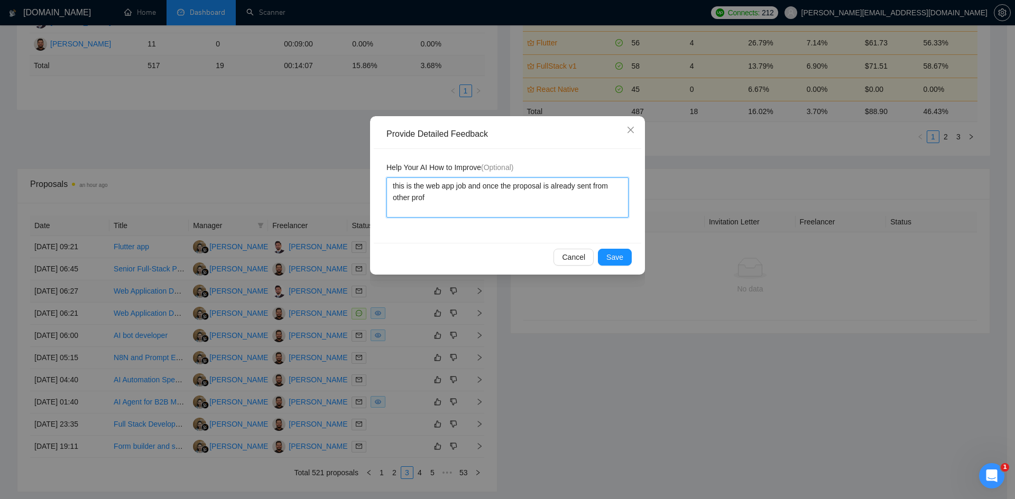
type textarea "this is the web app job and once the proposal is already sent from other profi"
type textarea "this is the web app job and once the proposal is already sent from other profil"
type textarea "this is the web app job and once the proposal is already sent from other profile"
click at [619, 260] on span "Save" at bounding box center [614, 258] width 17 height 12
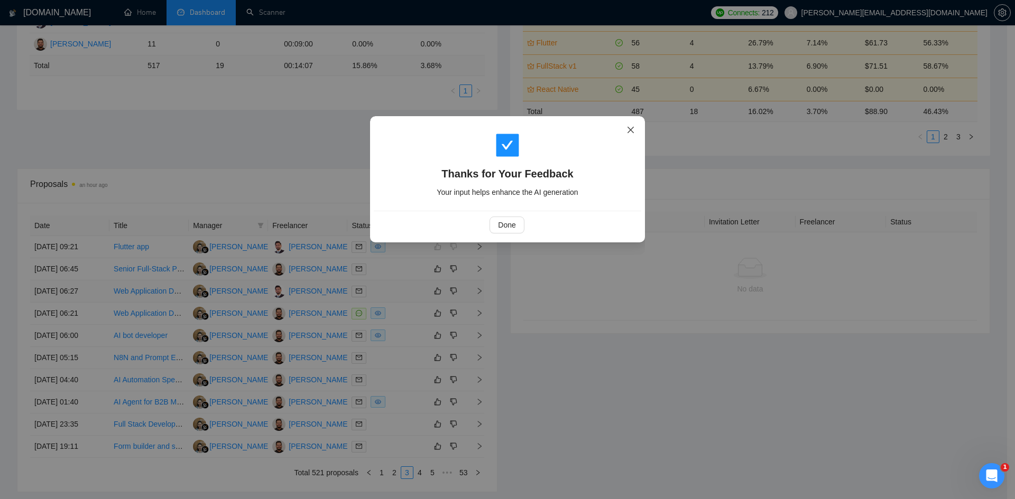
click at [633, 126] on icon "close" at bounding box center [630, 130] width 8 height 8
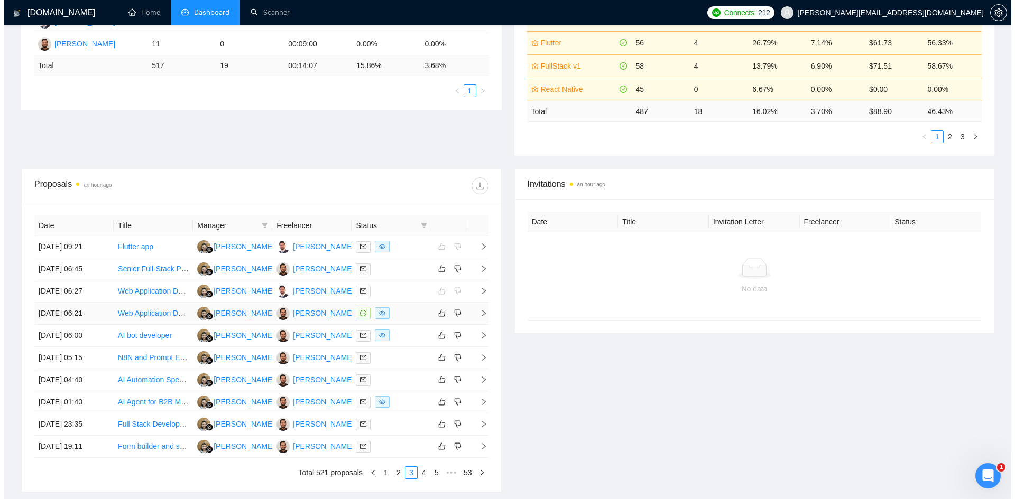
scroll to position [351, 0]
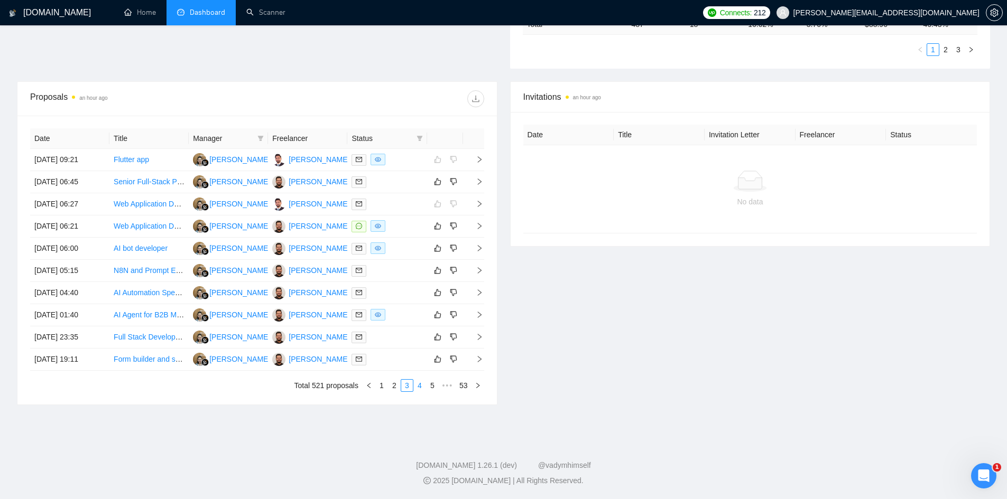
click at [423, 385] on link "4" at bounding box center [420, 386] width 12 height 12
click at [478, 314] on icon "right" at bounding box center [479, 314] width 7 height 7
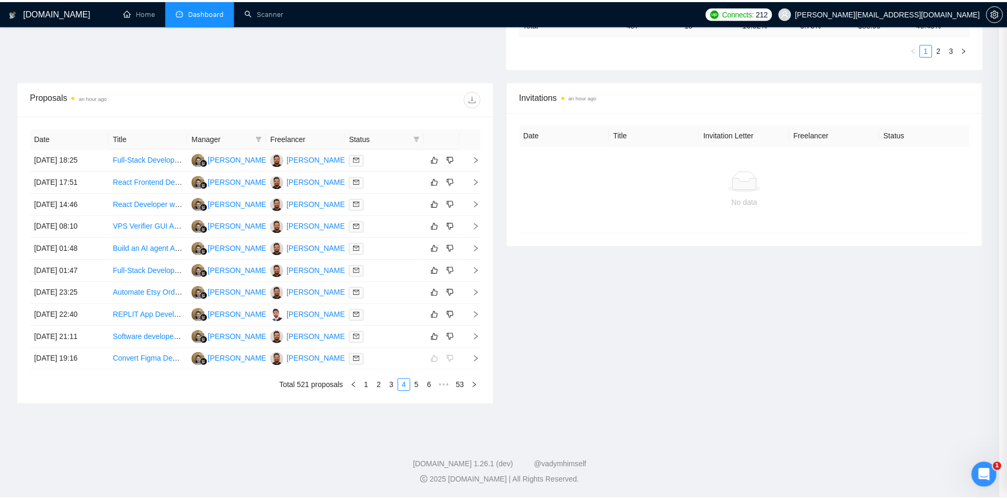
scroll to position [148, 0]
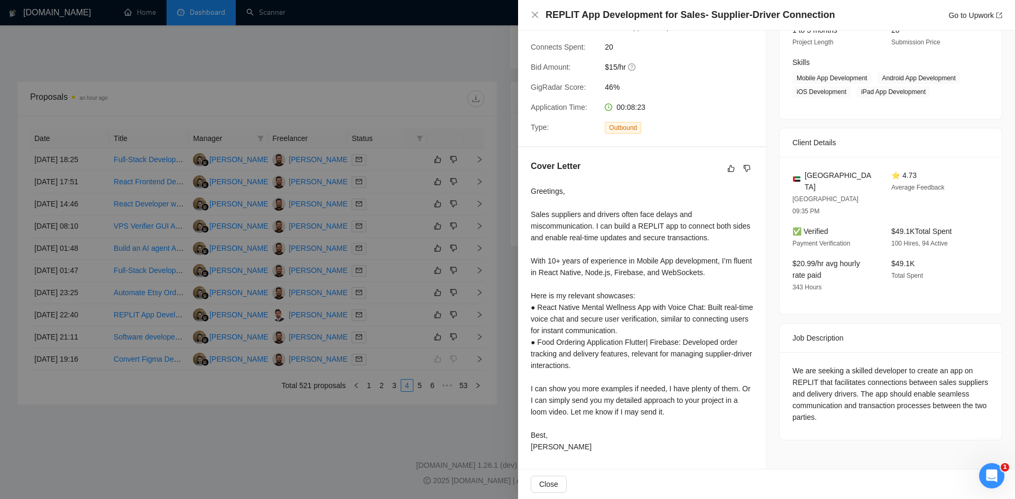
click at [209, 445] on div at bounding box center [507, 249] width 1015 height 499
click at [208, 445] on div at bounding box center [507, 249] width 1015 height 499
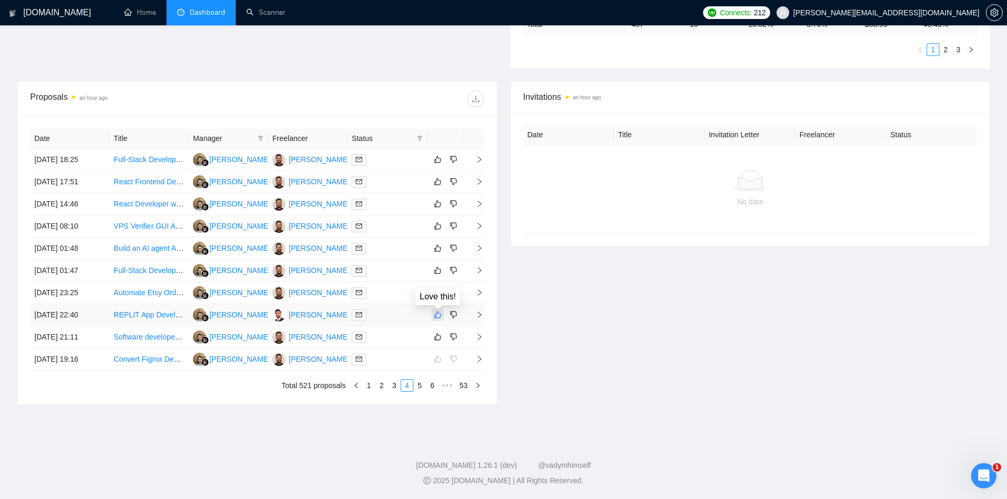
click at [438, 317] on icon "like" at bounding box center [437, 315] width 7 height 8
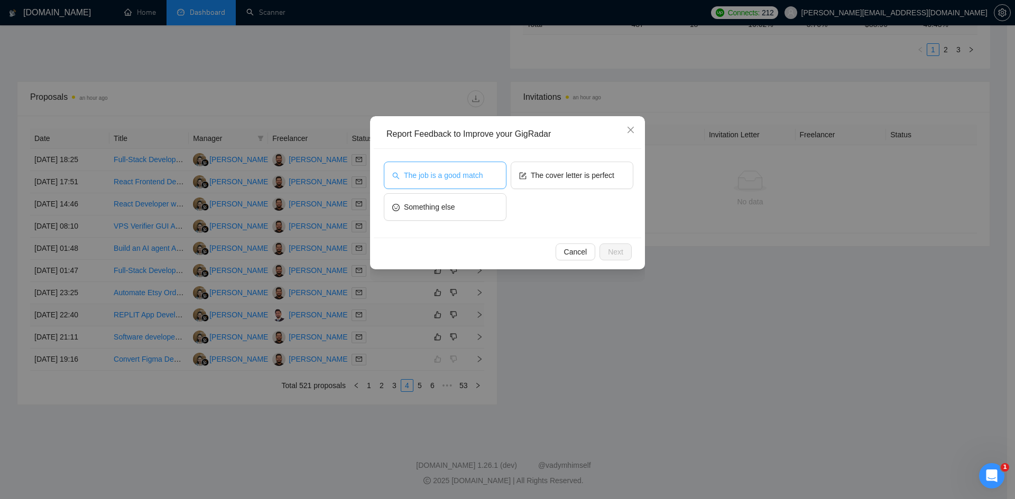
click at [443, 178] on span "The job is a good match" at bounding box center [443, 176] width 79 height 12
click at [543, 175] on span "The cover letter is perfect" at bounding box center [572, 176] width 83 height 12
click at [451, 181] on button "The job is a good match" at bounding box center [445, 175] width 123 height 27
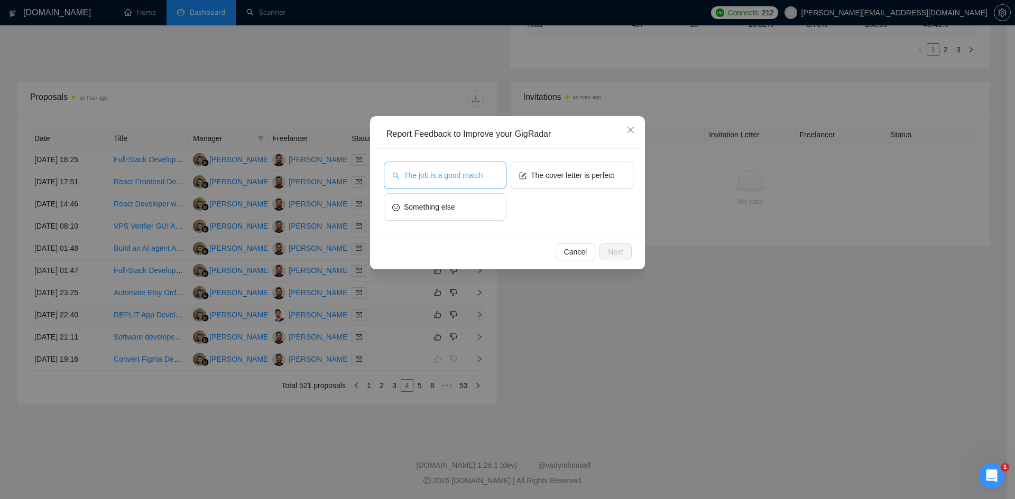
click at [451, 181] on button "The job is a good match" at bounding box center [445, 175] width 123 height 27
click at [549, 175] on span "The cover letter is perfect" at bounding box center [572, 176] width 83 height 12
click at [488, 181] on button "The job is a good match" at bounding box center [445, 175] width 123 height 27
click at [525, 174] on icon "form" at bounding box center [522, 175] width 7 height 7
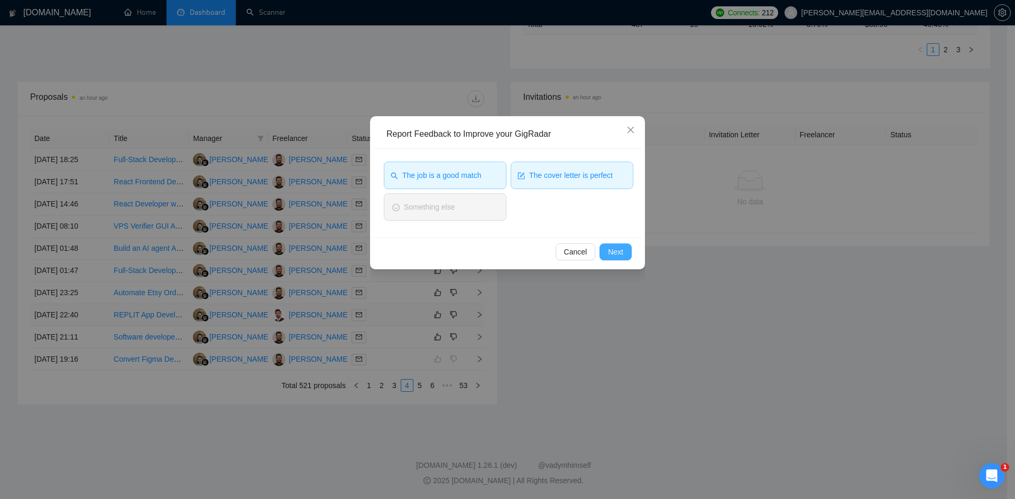
click at [612, 250] on span "Next" at bounding box center [615, 252] width 15 height 12
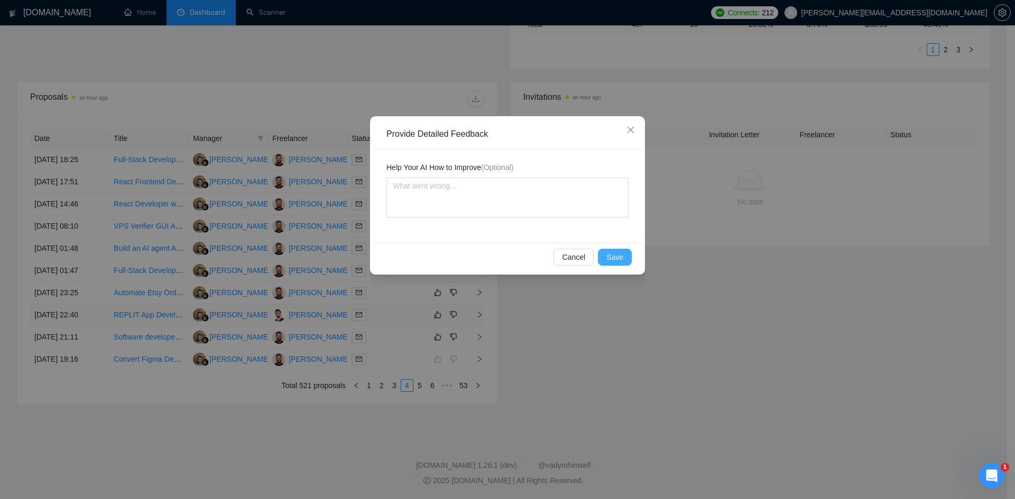
click at [616, 255] on span "Save" at bounding box center [614, 258] width 17 height 12
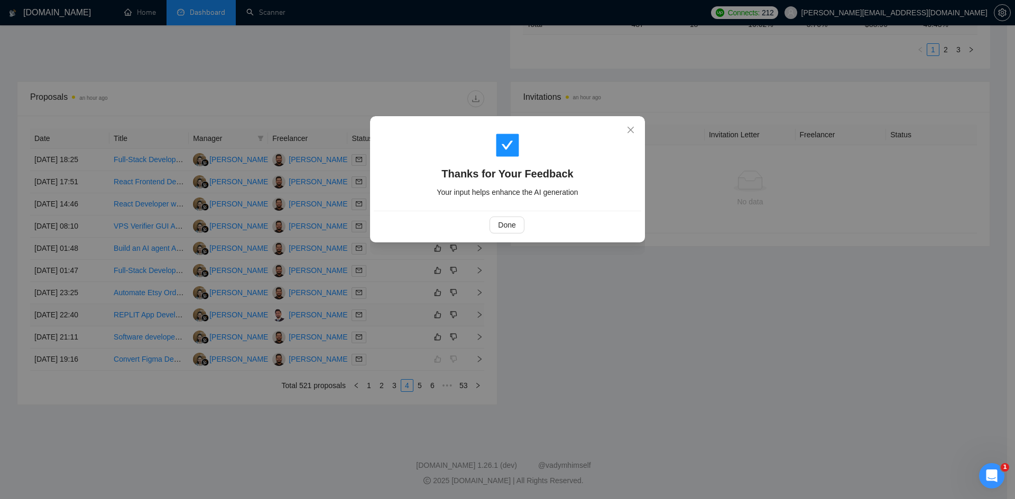
click at [616, 255] on div "Thanks for Your Feedback Your input helps enhance the AI generation Done" at bounding box center [507, 249] width 1015 height 499
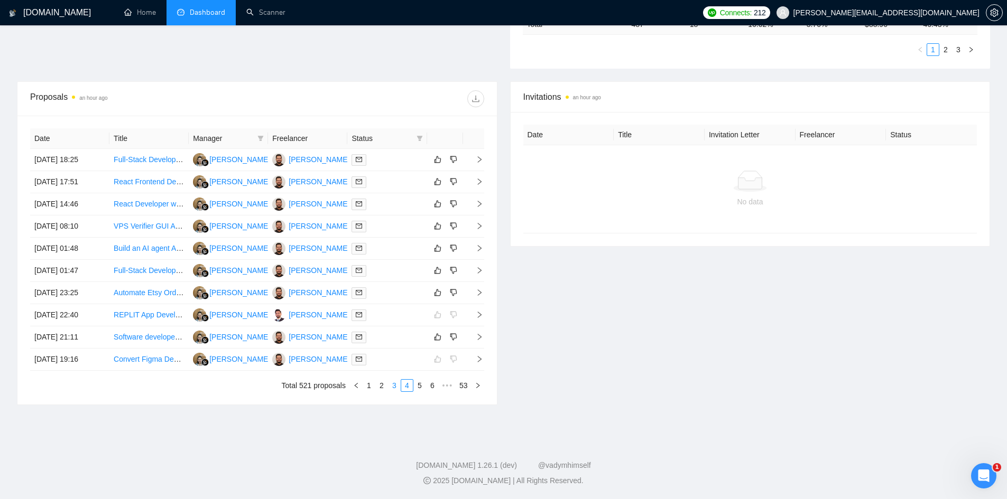
click at [392, 387] on link "3" at bounding box center [394, 386] width 12 height 12
click at [386, 388] on link "1" at bounding box center [382, 386] width 12 height 12
click at [981, 463] on div "Open Intercom Messenger" at bounding box center [981, 474] width 35 height 35
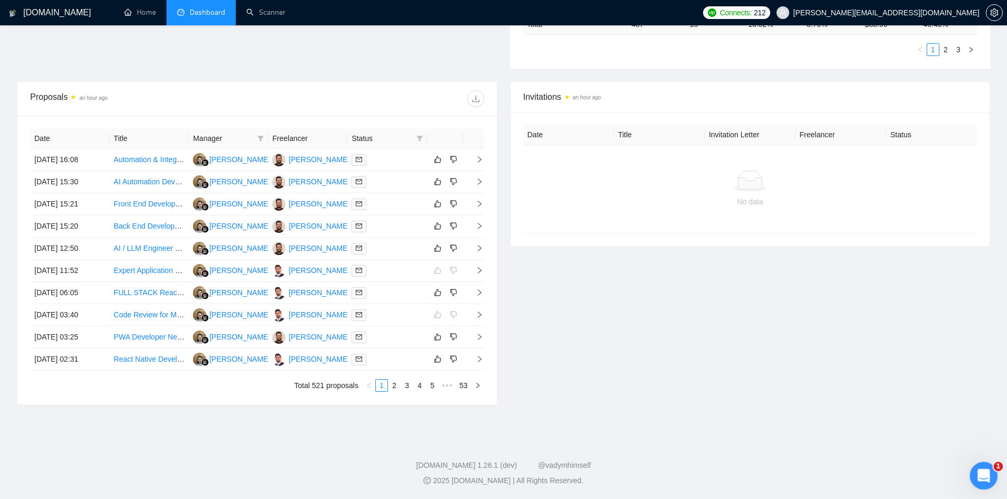
click at [980, 473] on icon "Open Intercom Messenger" at bounding box center [981, 474] width 17 height 17
click at [980, 473] on icon "Close Intercom Messenger" at bounding box center [982, 474] width 13 height 13
click at [981, 474] on icon "Open Intercom Messenger" at bounding box center [981, 474] width 17 height 17
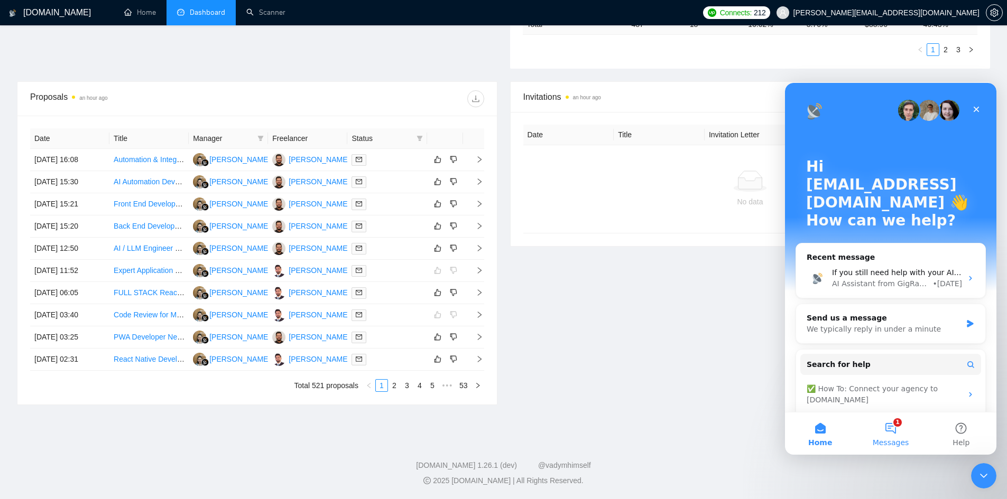
click at [894, 430] on button "1 Messages" at bounding box center [890, 434] width 70 height 42
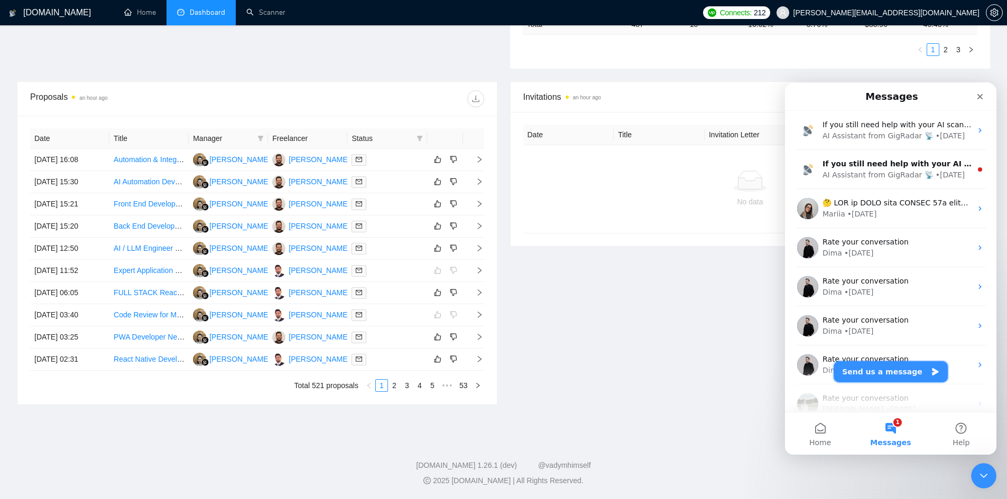
click at [902, 373] on button "Send us a message" at bounding box center [890, 371] width 114 height 21
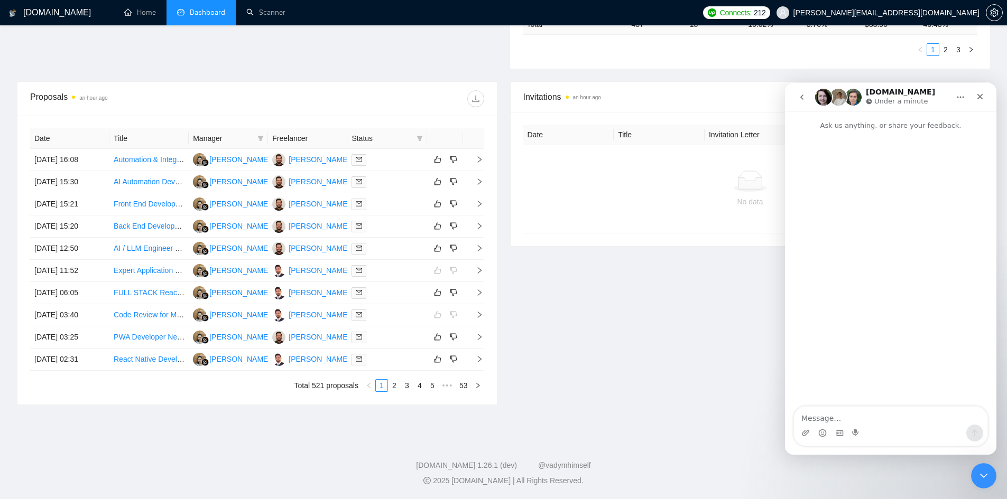
click at [894, 417] on textarea "Message…" at bounding box center [890, 416] width 193 height 18
type textarea "t"
type textarea "i"
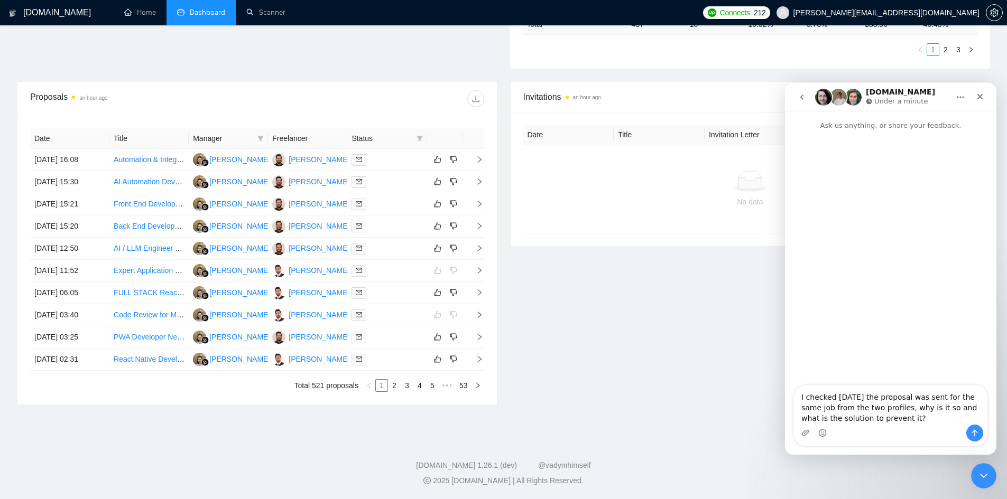
type textarea "I checked yesterday the proposal was sent for the same job from the two profile…"
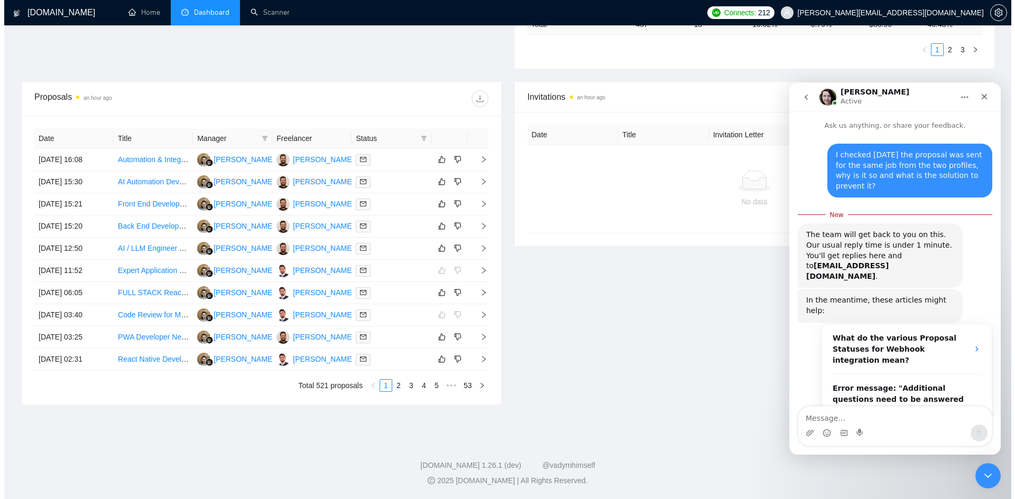
scroll to position [206, 0]
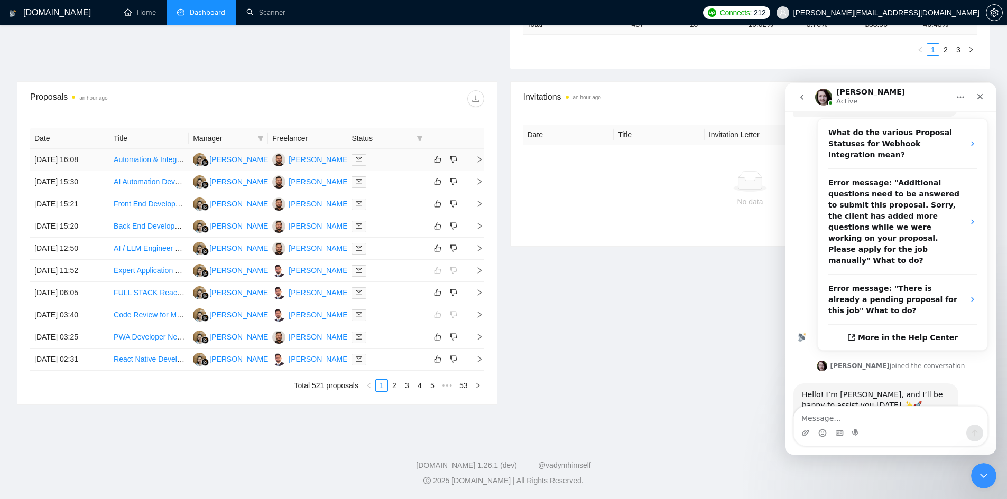
click at [476, 163] on icon "right" at bounding box center [479, 159] width 7 height 7
click at [396, 387] on link "2" at bounding box center [394, 386] width 12 height 12
click at [406, 387] on link "3" at bounding box center [407, 386] width 12 height 12
click at [419, 383] on link "4" at bounding box center [420, 386] width 12 height 12
click at [479, 340] on icon "right" at bounding box center [479, 336] width 7 height 7
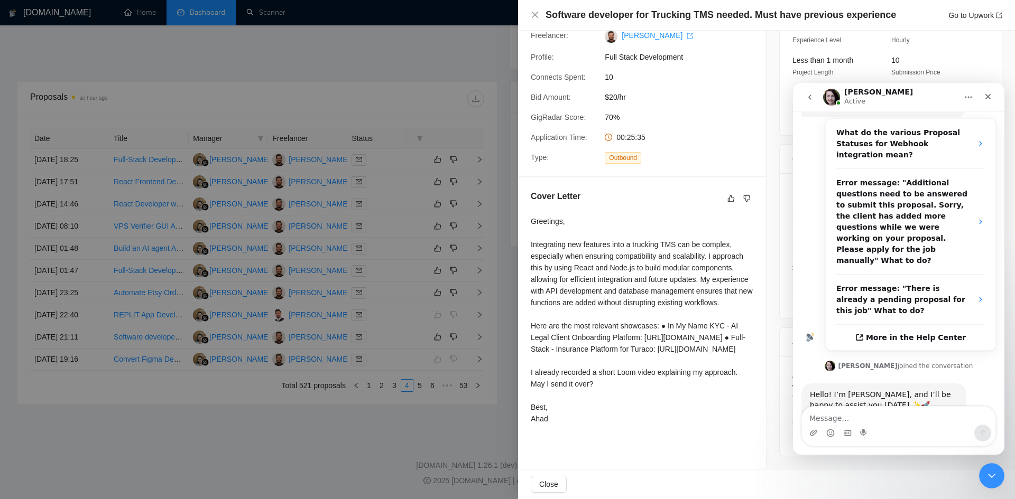
click at [967, 95] on icon "Home" at bounding box center [968, 97] width 8 height 8
click at [924, 98] on div "Iryna Active" at bounding box center [890, 97] width 134 height 18
click at [917, 99] on div "Iryna Active" at bounding box center [890, 97] width 134 height 18
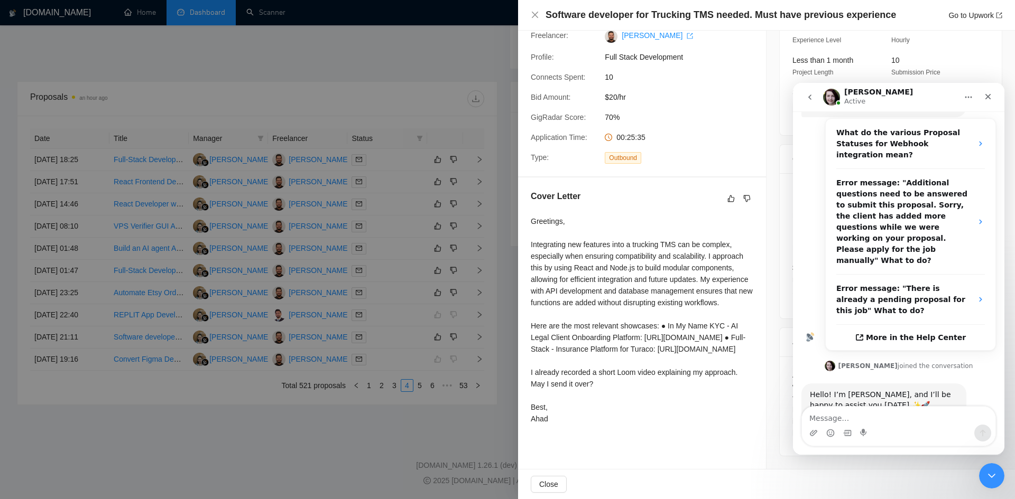
drag, startPoint x: 917, startPoint y: 99, endPoint x: 931, endPoint y: 93, distance: 14.9
click at [917, 99] on div "Iryna Active" at bounding box center [890, 97] width 134 height 18
click at [936, 91] on div "Iryna Active" at bounding box center [890, 97] width 134 height 18
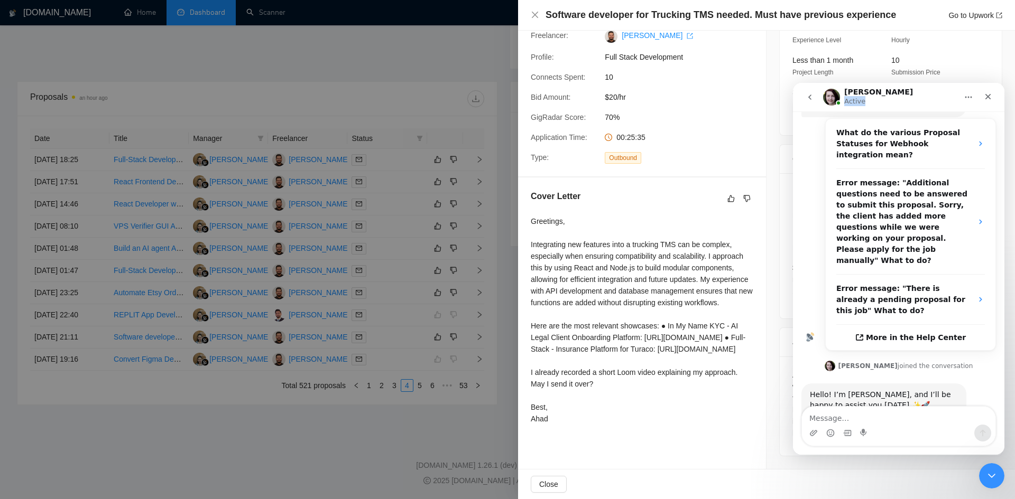
click at [811, 98] on icon "go back" at bounding box center [809, 97] width 8 height 8
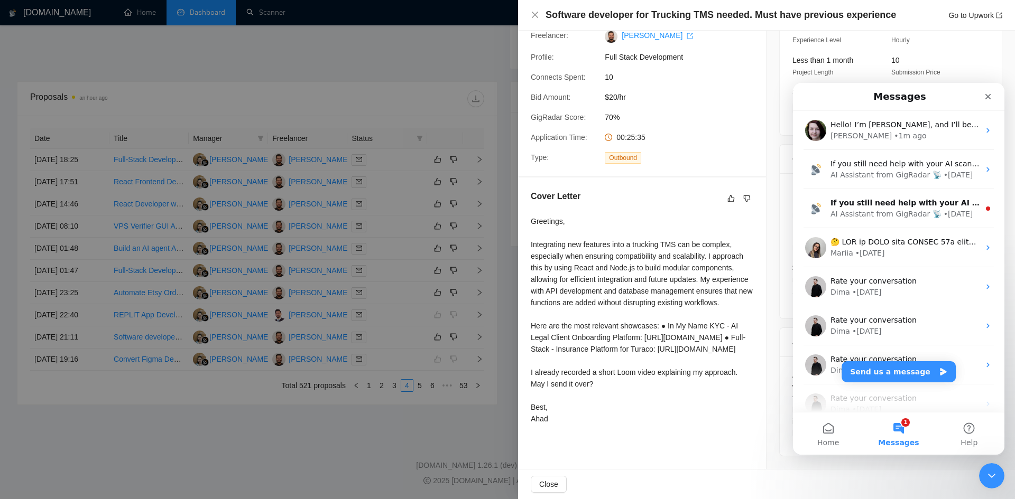
click at [891, 434] on button "1 Messages" at bounding box center [898, 434] width 70 height 42
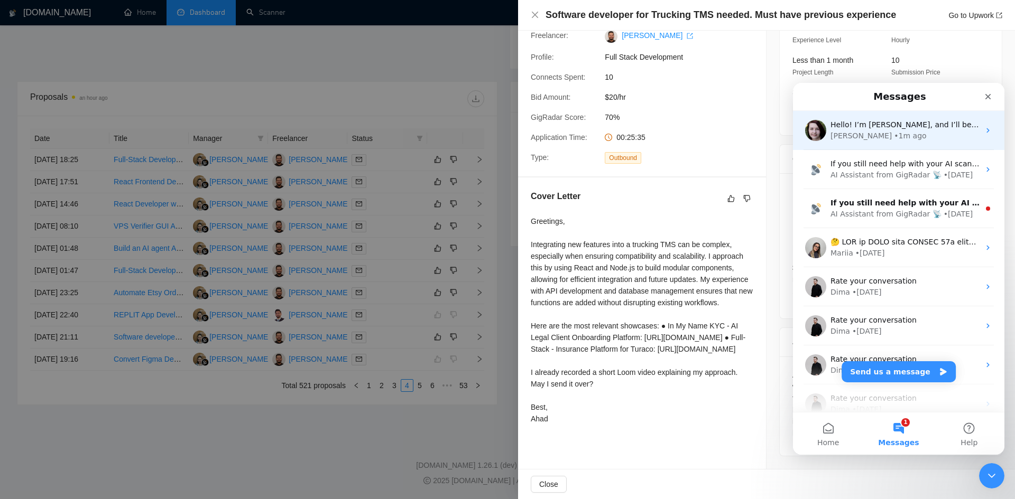
click at [874, 130] on div "Hello! I’m Iryna, and I’ll be happy to assist you today ✨🚀 Please give me a cou…" at bounding box center [904, 124] width 149 height 11
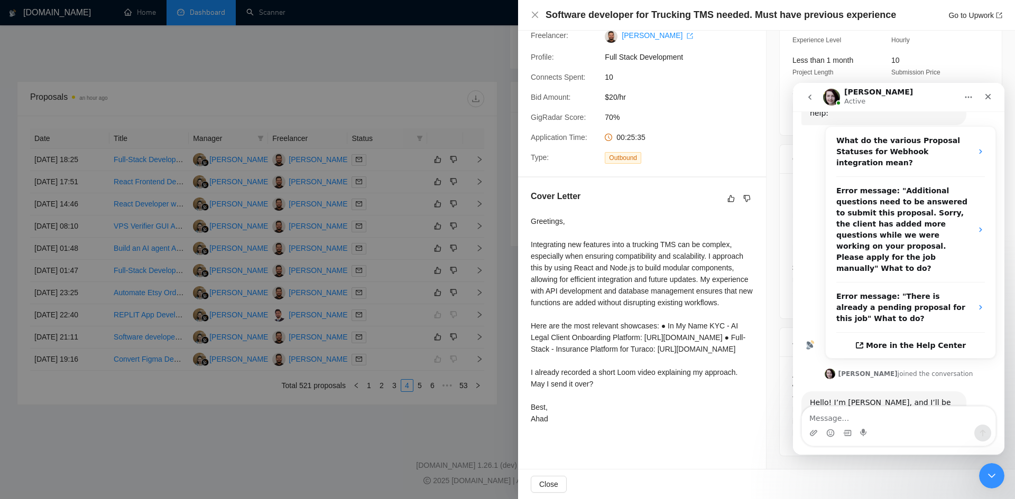
scroll to position [188, 0]
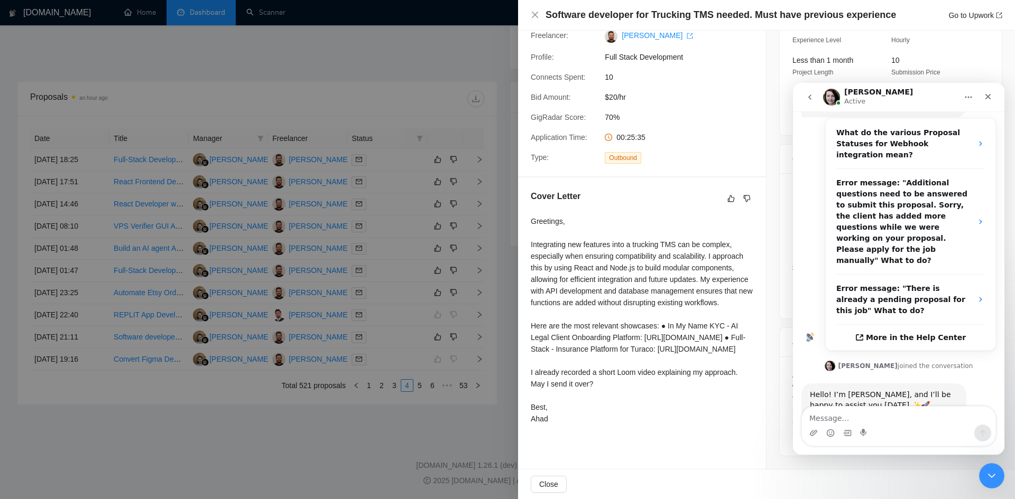
click at [922, 92] on div "Iryna Active" at bounding box center [890, 97] width 134 height 18
click at [965, 98] on icon "Home" at bounding box center [968, 98] width 7 height 2
click at [986, 97] on icon "Close" at bounding box center [987, 96] width 8 height 8
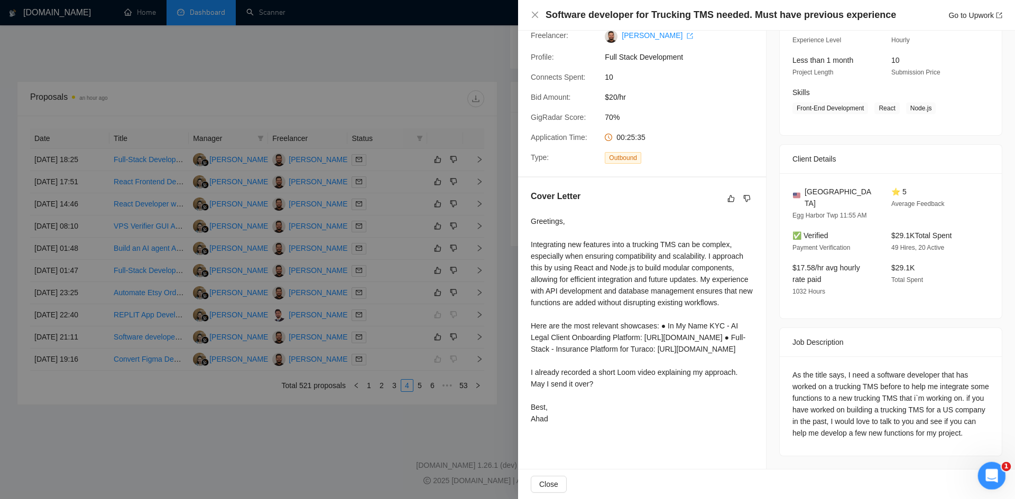
click at [995, 480] on div "Open Intercom Messenger" at bounding box center [989, 474] width 35 height 35
click at [991, 472] on icon "Open Intercom Messenger" at bounding box center [989, 474] width 17 height 17
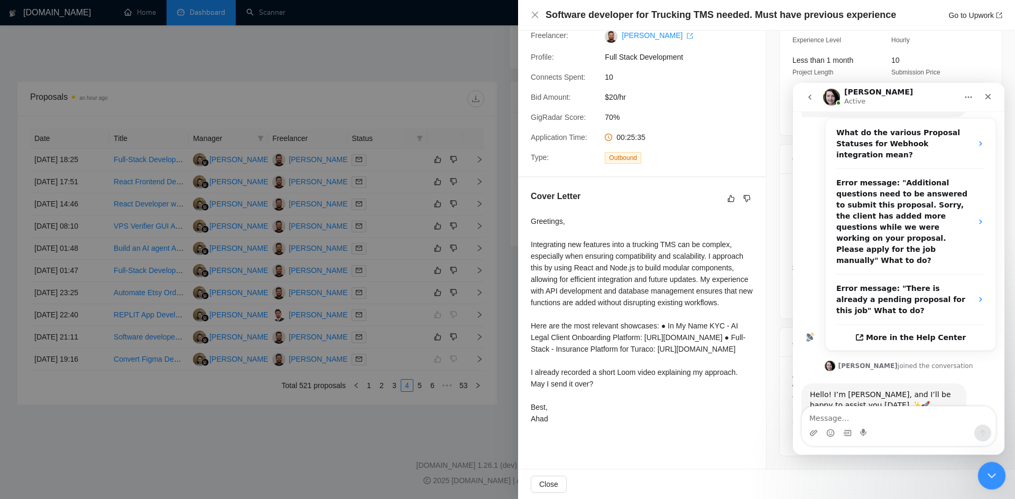
click at [991, 472] on icon "Close Intercom Messenger" at bounding box center [989, 474] width 13 height 13
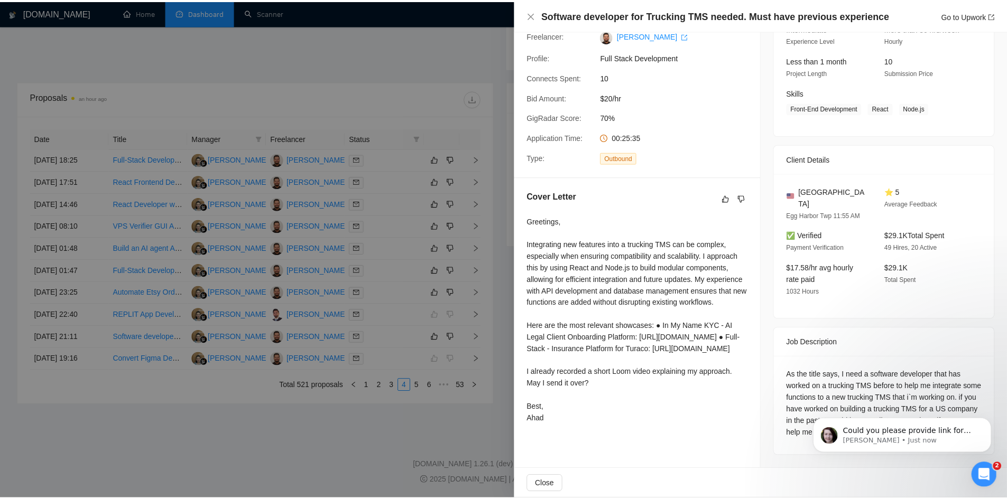
scroll to position [233, 0]
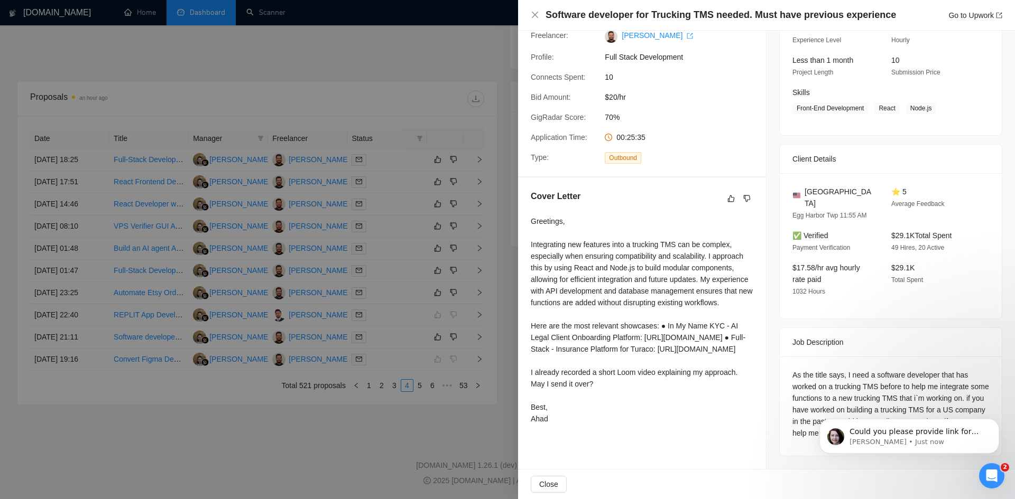
click at [233, 481] on div at bounding box center [507, 249] width 1015 height 499
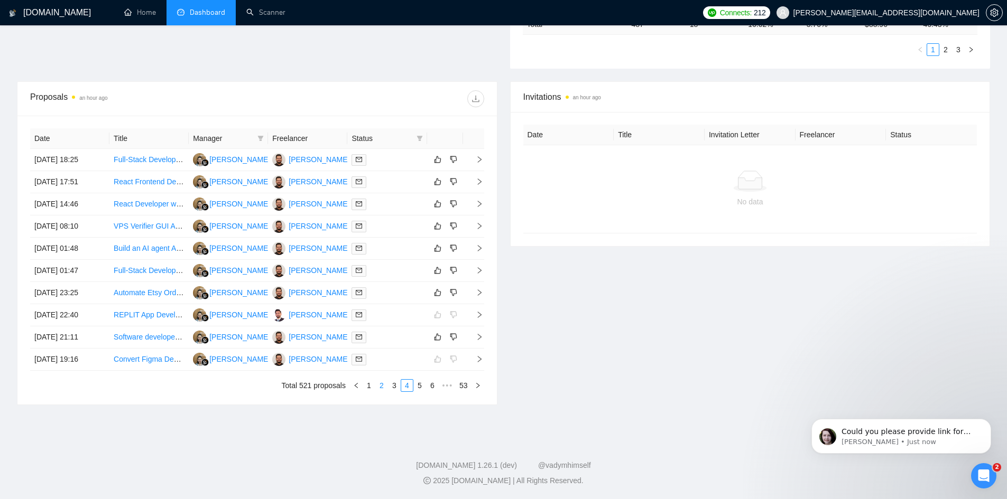
click at [378, 389] on link "2" at bounding box center [382, 386] width 12 height 12
click at [381, 380] on link "1" at bounding box center [382, 386] width 12 height 12
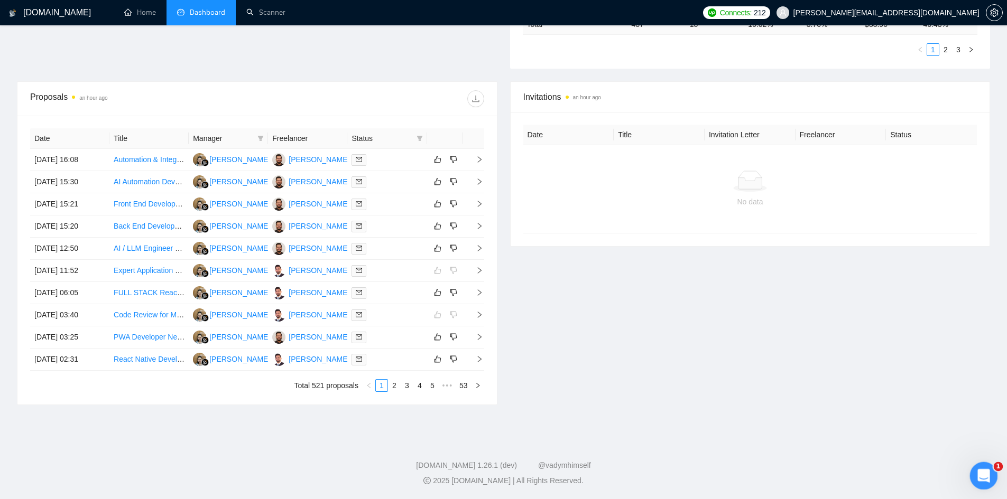
click at [985, 473] on icon "Open Intercom Messenger" at bounding box center [981, 474] width 17 height 17
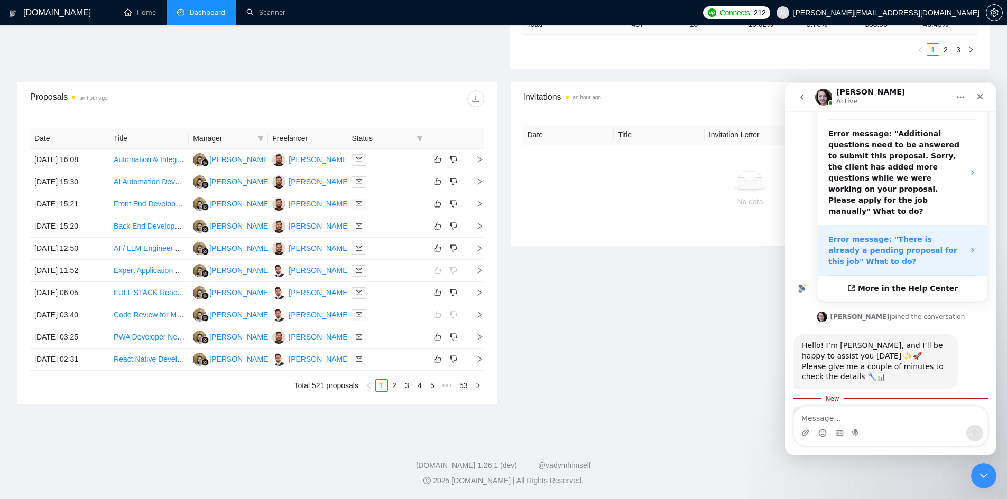
scroll to position [250, 0]
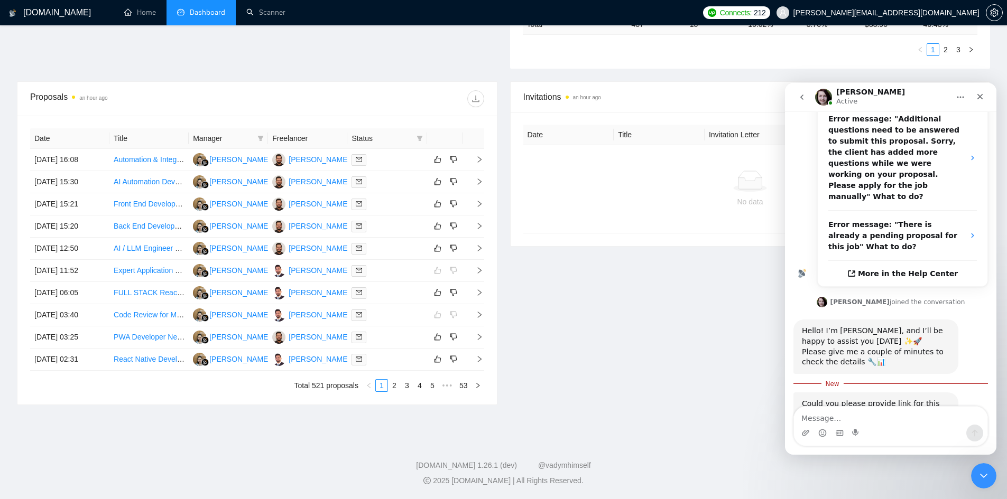
click at [846, 423] on textarea "Message…" at bounding box center [890, 416] width 193 height 18
click at [861, 429] on div "Intercom messenger" at bounding box center [890, 433] width 193 height 17
click at [861, 419] on textarea "Message…" at bounding box center [890, 416] width 193 height 18
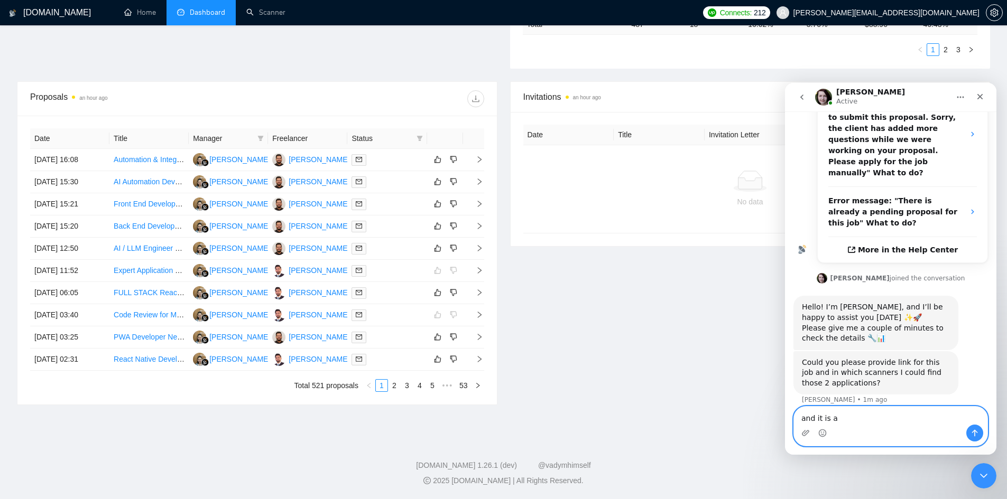
scroll to position [275, 0]
type textarea "and it is a web app job"
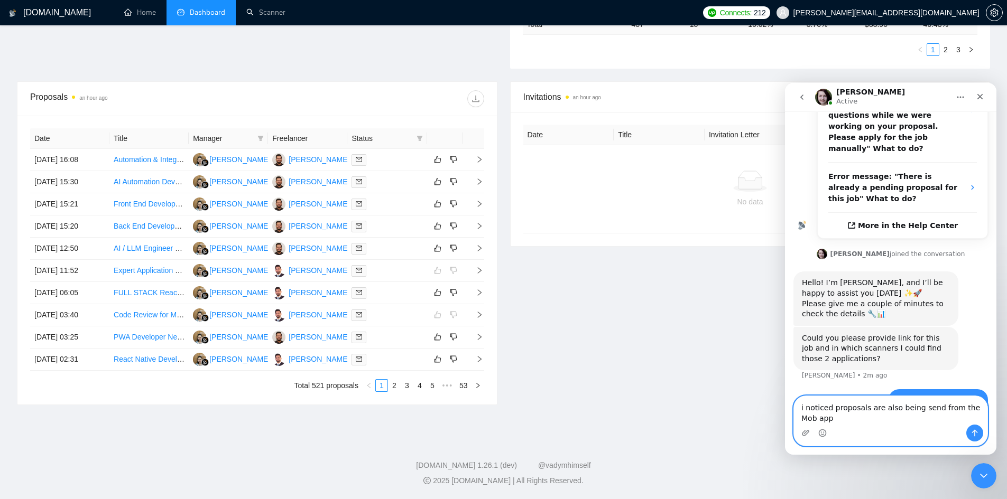
scroll to position [309, 0]
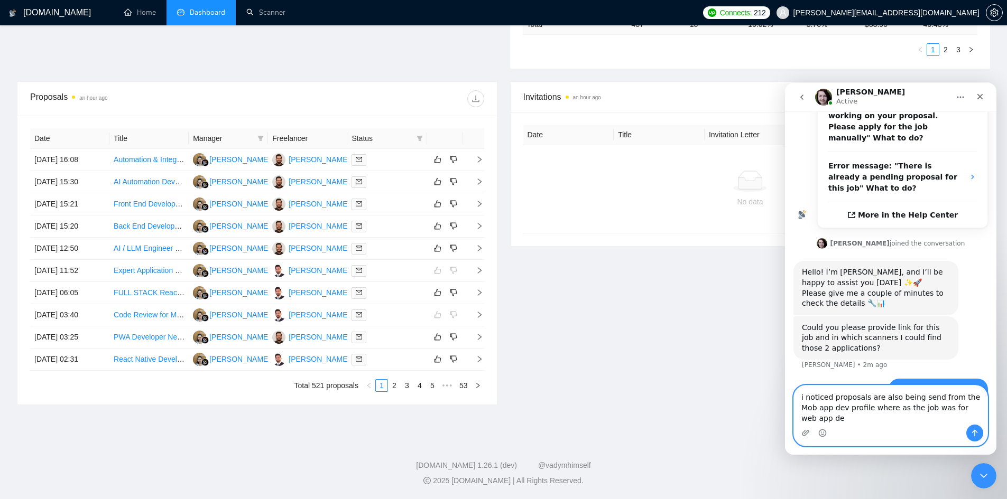
type textarea "i noticed proposals are also being send from the Mob app dev profile where as t…"
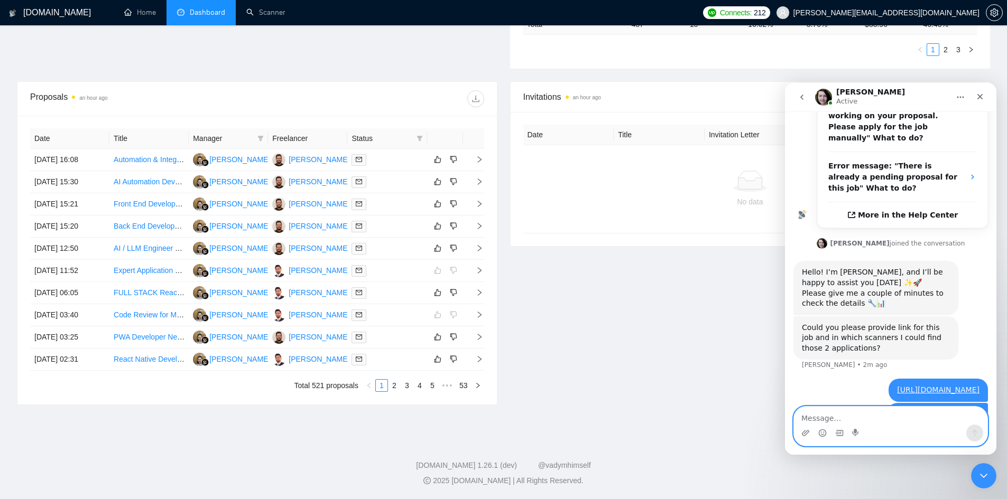
scroll to position [343, 0]
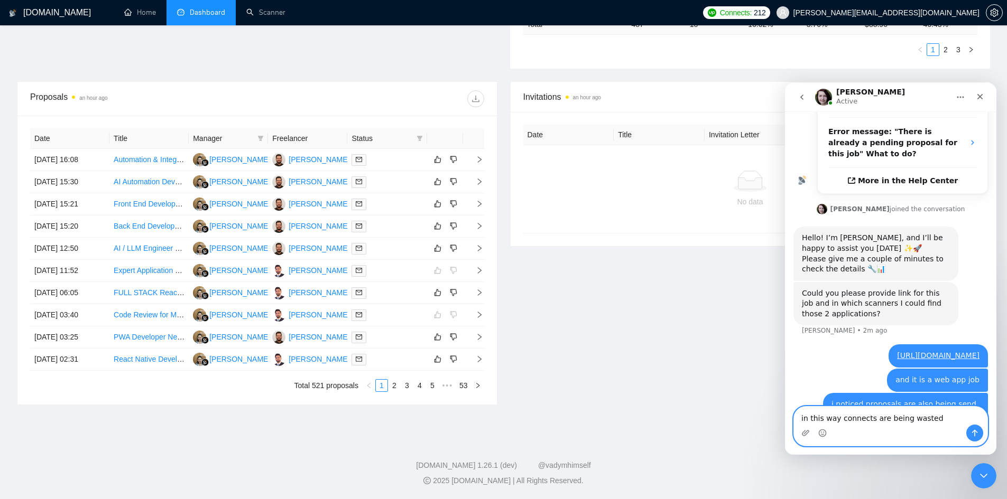
type textarea "in this way connects are being wasted"
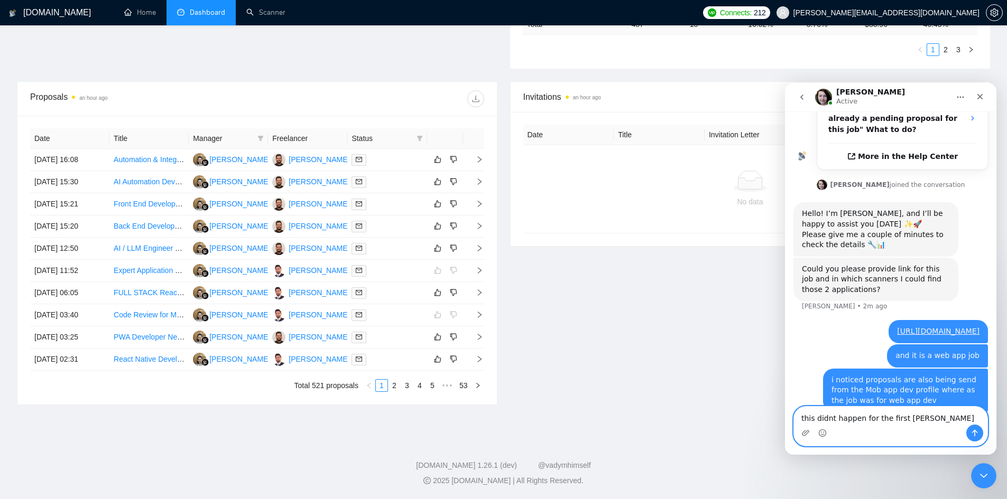
type textarea "this didnt happen for the first time"
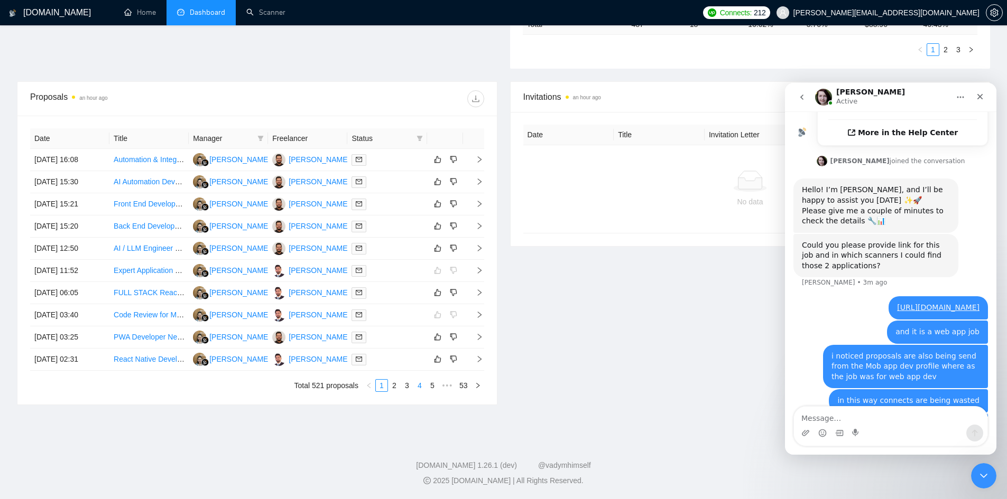
click at [422, 385] on link "4" at bounding box center [420, 386] width 12 height 12
click at [478, 337] on icon "right" at bounding box center [479, 336] width 7 height 7
click at [806, 415] on textarea "Message…" at bounding box center [890, 416] width 193 height 18
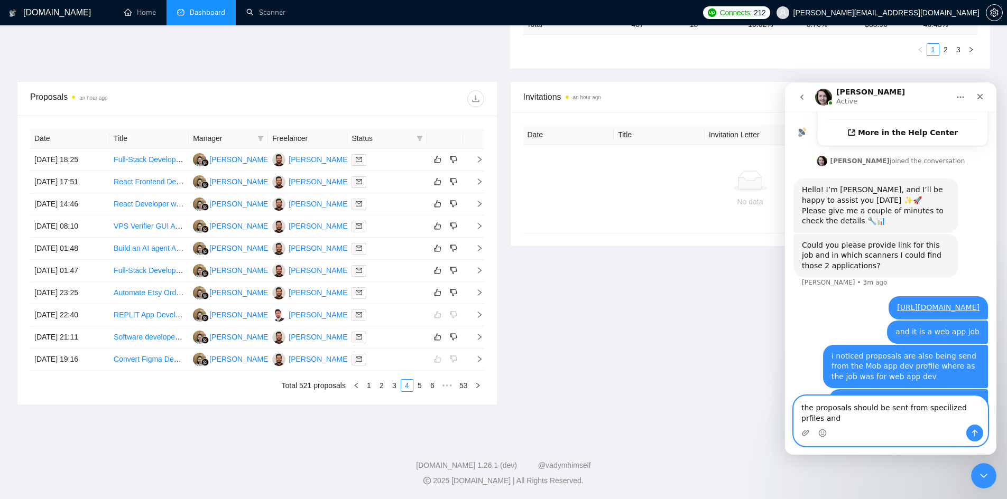
scroll to position [402, 0]
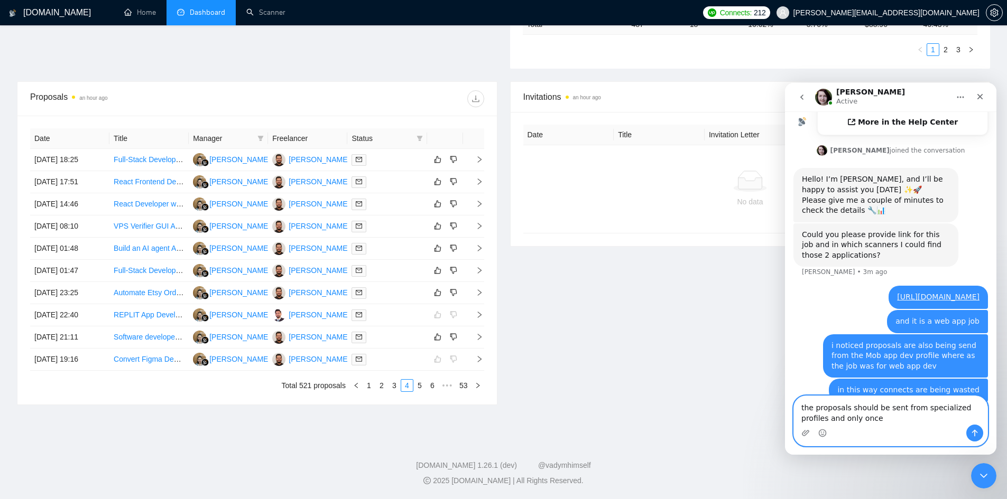
click at [854, 423] on textarea "the proposals should be sent from specialized profiles and only once" at bounding box center [890, 410] width 193 height 29
click at [895, 408] on textarea "the proposals should be sent from specialized profiles and only once." at bounding box center [890, 410] width 193 height 29
click at [913, 423] on textarea "the proposals should be sent only once from specialized profiles and only once." at bounding box center [890, 410] width 193 height 29
type textarea "the proposals should be sent only once from specialized profiles."
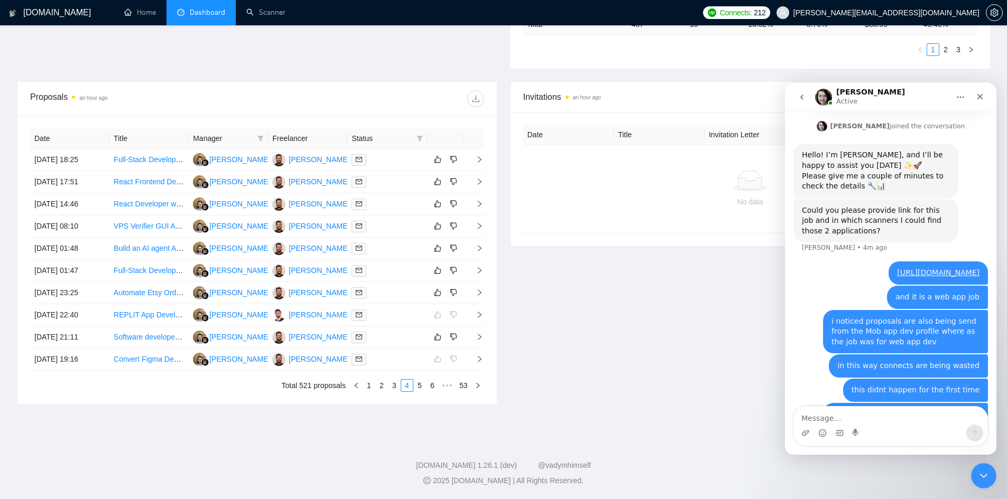
click at [974, 310] on div "i noticed proposals are also being send from the Mob app dev profile where as t…" at bounding box center [905, 332] width 165 height 44
click at [969, 317] on div "i noticed proposals are also being send from the Mob app dev profile where as t…" at bounding box center [905, 332] width 148 height 31
click at [925, 317] on div "i noticed proposals are also being send from the Mob app dev profile where as t…" at bounding box center [905, 332] width 148 height 31
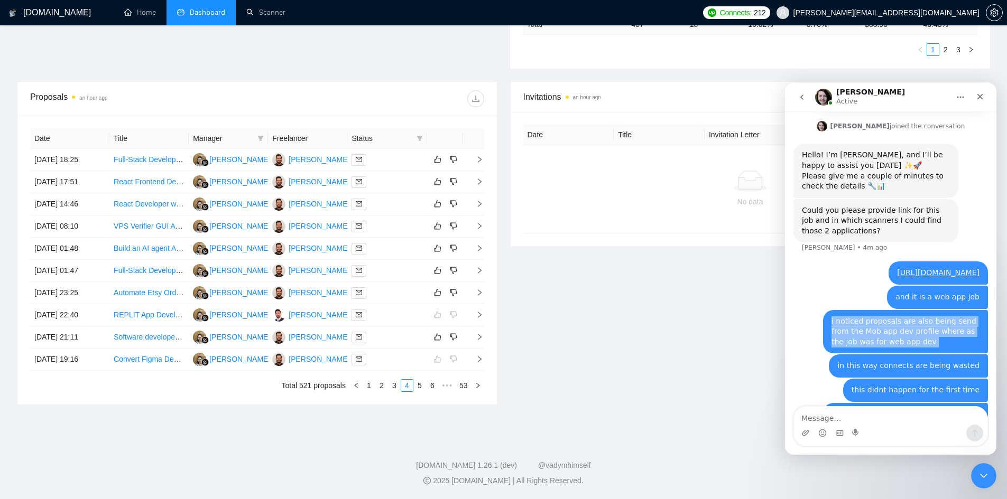
click at [925, 317] on div "i noticed proposals are also being send from the Mob app dev profile where as t…" at bounding box center [905, 332] width 148 height 31
click at [874, 317] on div "i noticed proposals are also being send from the Mob app dev profile where as t…" at bounding box center [905, 332] width 148 height 31
click at [625, 287] on div "Invitations an hour ago Date Title Invitation Letter Freelancer Status No data" at bounding box center [750, 243] width 493 height 324
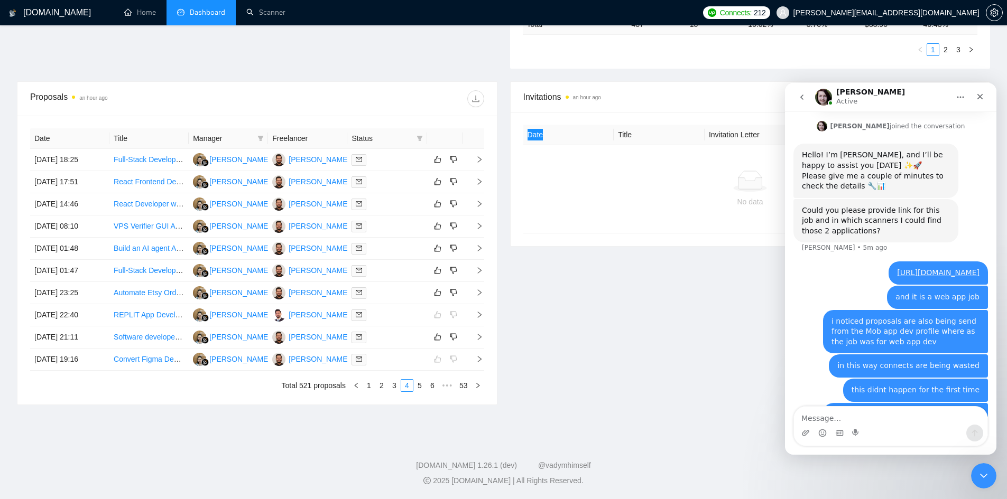
click at [913, 99] on div "Iryna Active" at bounding box center [882, 97] width 134 height 18
click at [955, 91] on button "Home" at bounding box center [960, 97] width 20 height 20
drag, startPoint x: 955, startPoint y: 91, endPoint x: 930, endPoint y: 107, distance: 30.2
click at [955, 91] on button "Home" at bounding box center [960, 97] width 20 height 20
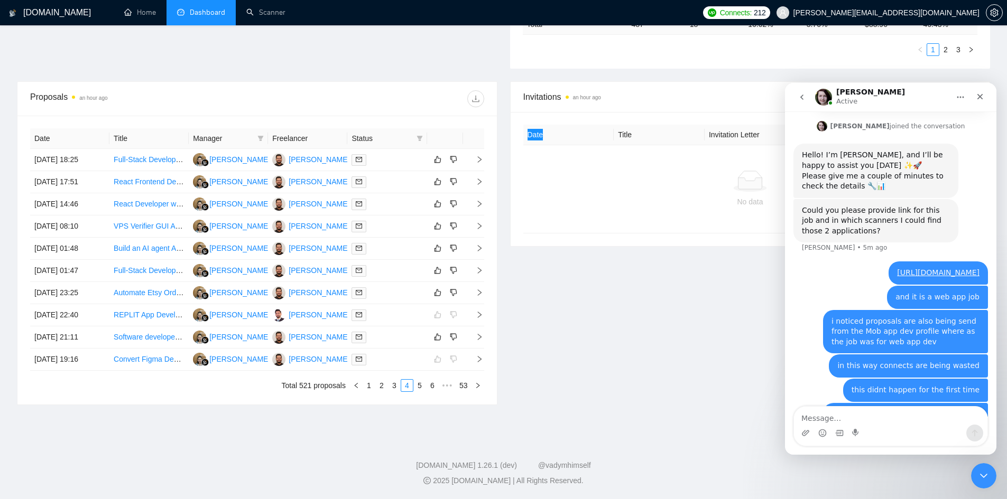
click at [788, 88] on nav "Iryna Active" at bounding box center [890, 97] width 211 height 29
click at [794, 87] on button "go back" at bounding box center [802, 97] width 20 height 20
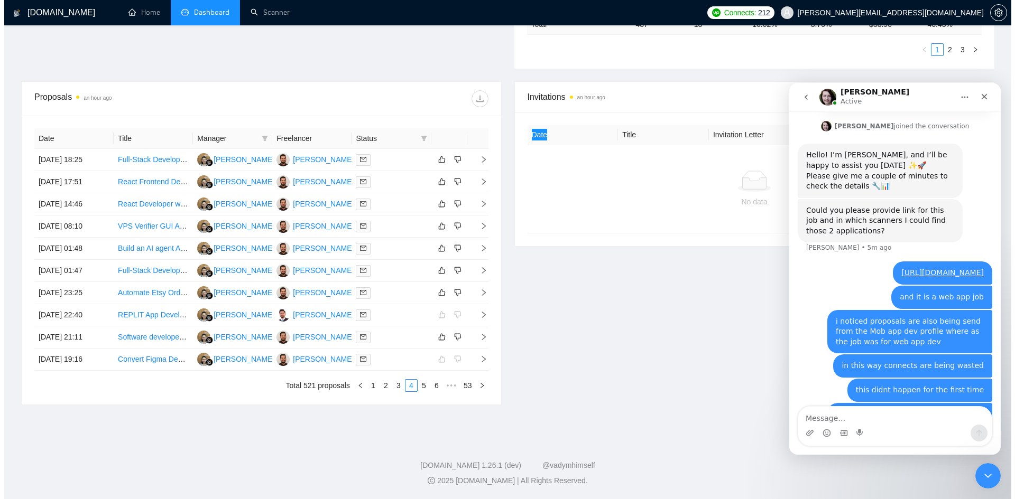
scroll to position [0, 0]
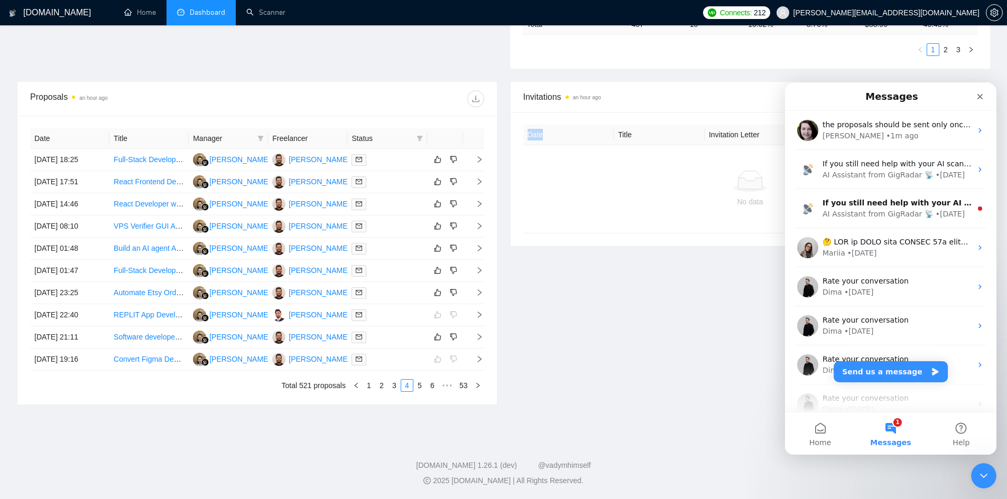
click at [632, 374] on div "Invitations an hour ago Date Title Invitation Letter Freelancer Status No data" at bounding box center [750, 243] width 493 height 324
click at [978, 482] on div "Close Intercom Messenger" at bounding box center [981, 474] width 25 height 25
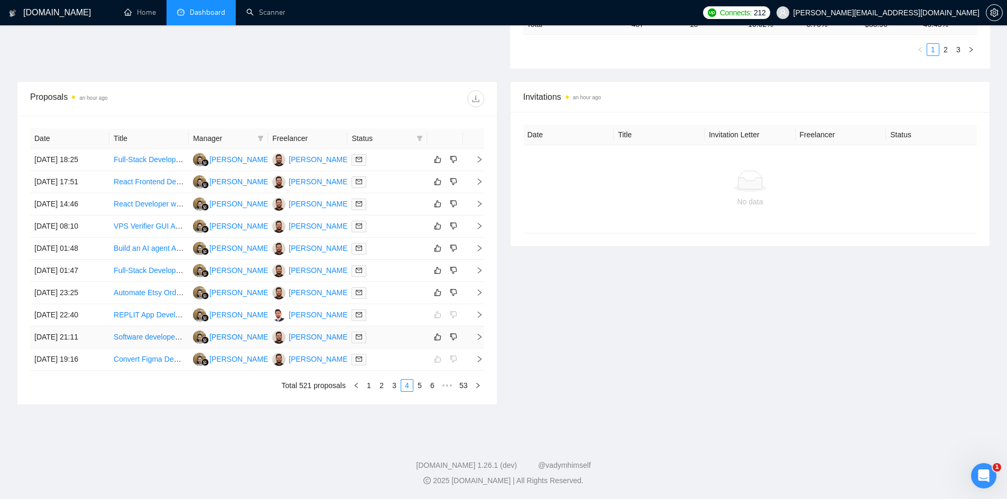
click at [477, 339] on icon "right" at bounding box center [479, 336] width 7 height 7
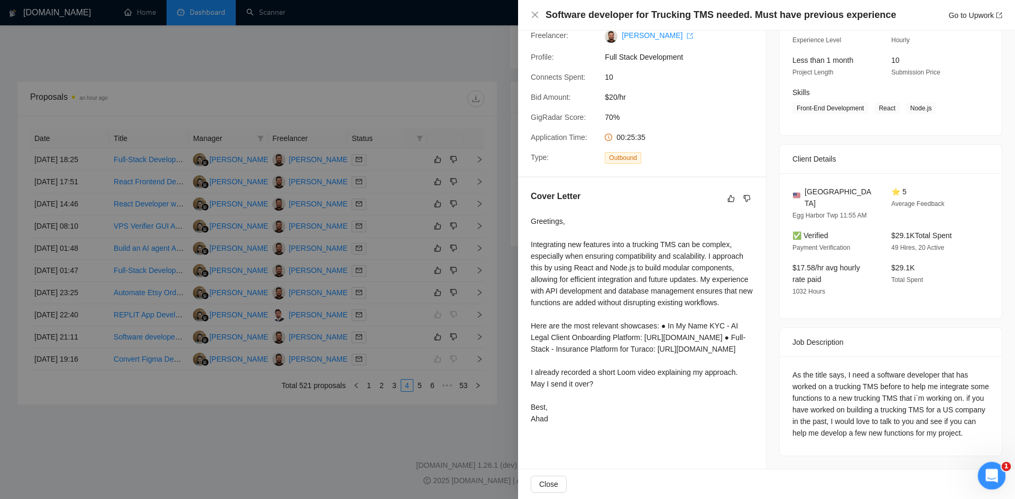
click at [995, 476] on icon "Open Intercom Messenger" at bounding box center [989, 474] width 17 height 17
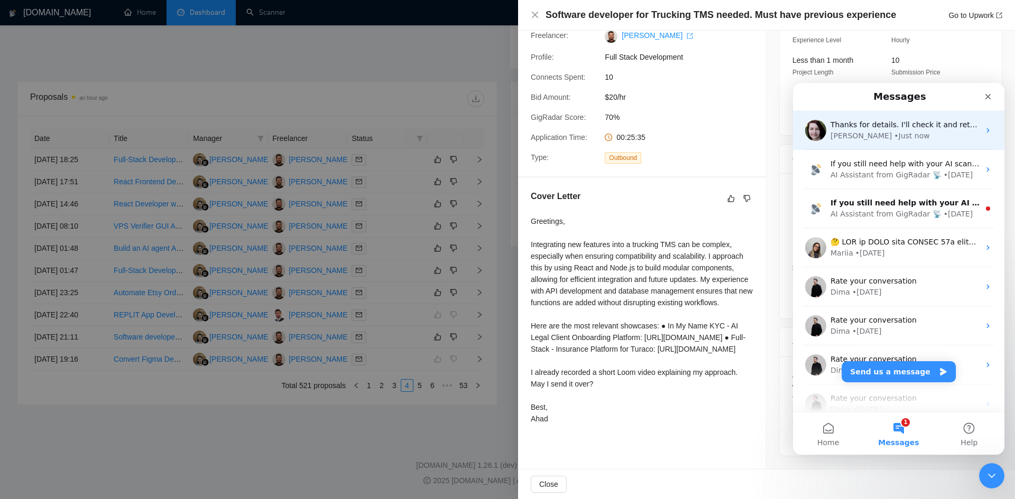
click at [868, 127] on span "Thanks for details. I'll check it and return to you with recommendations soon 🙏" at bounding box center [978, 124] width 296 height 8
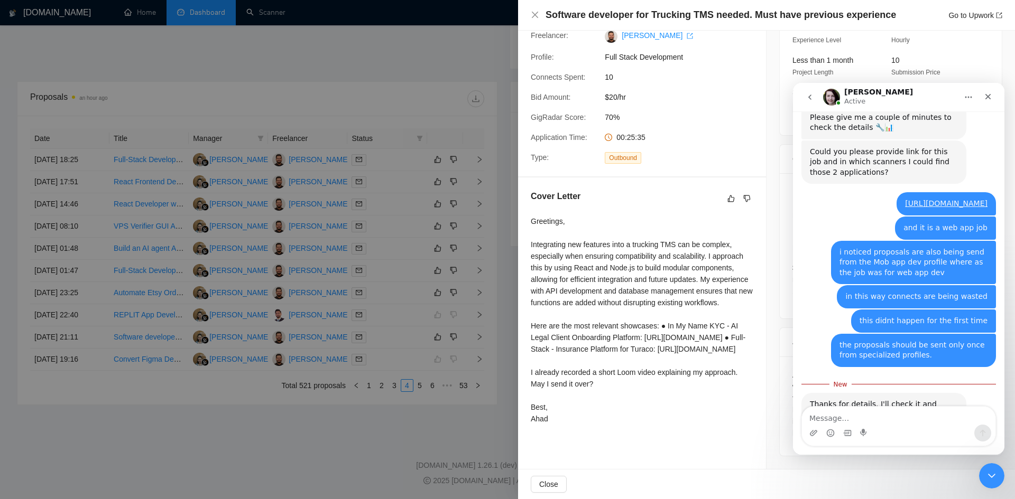
scroll to position [486, 0]
click at [878, 419] on textarea "Message…" at bounding box center [898, 416] width 193 height 18
type textarea "yes please, will be waiting"
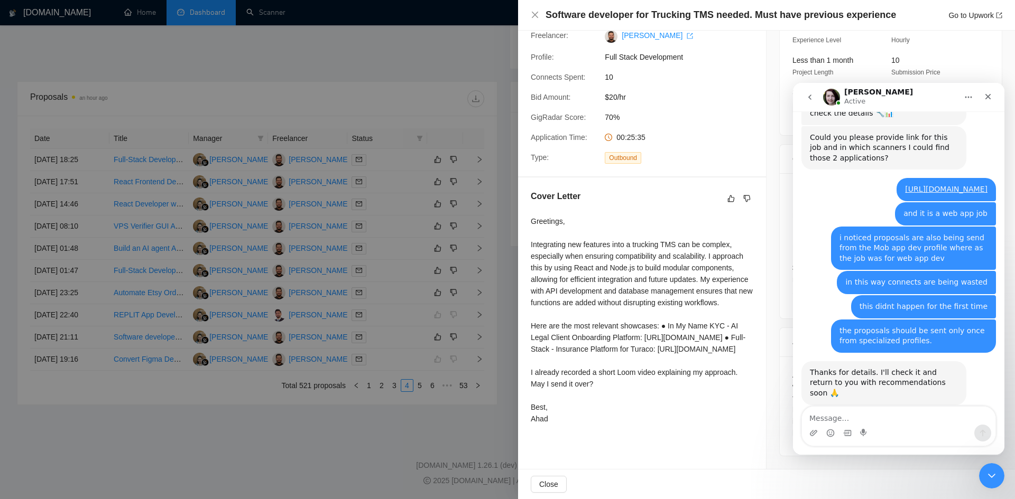
click at [935, 97] on div "Iryna Active" at bounding box center [890, 97] width 134 height 18
click at [809, 100] on icon "go back" at bounding box center [809, 97] width 8 height 8
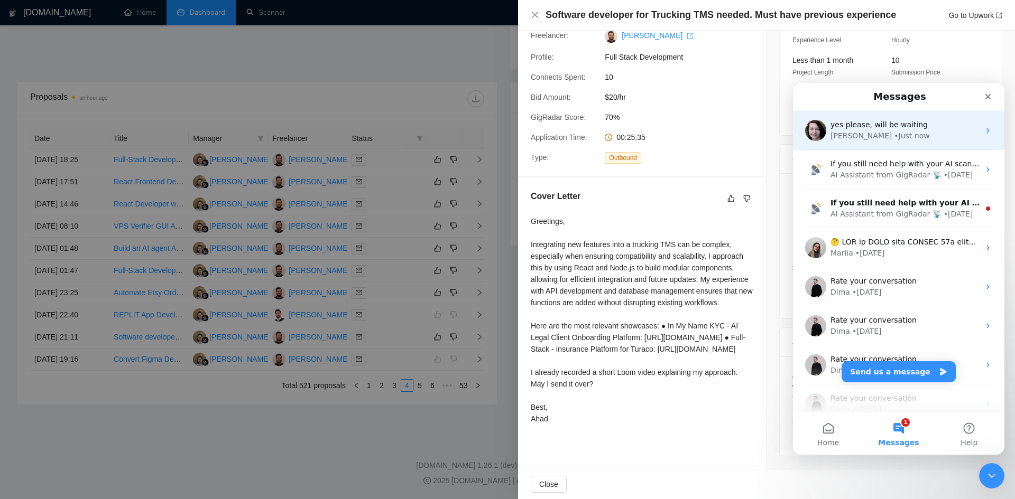
click at [907, 144] on div "yes please, will be waiting Iryna • Just now" at bounding box center [898, 130] width 211 height 39
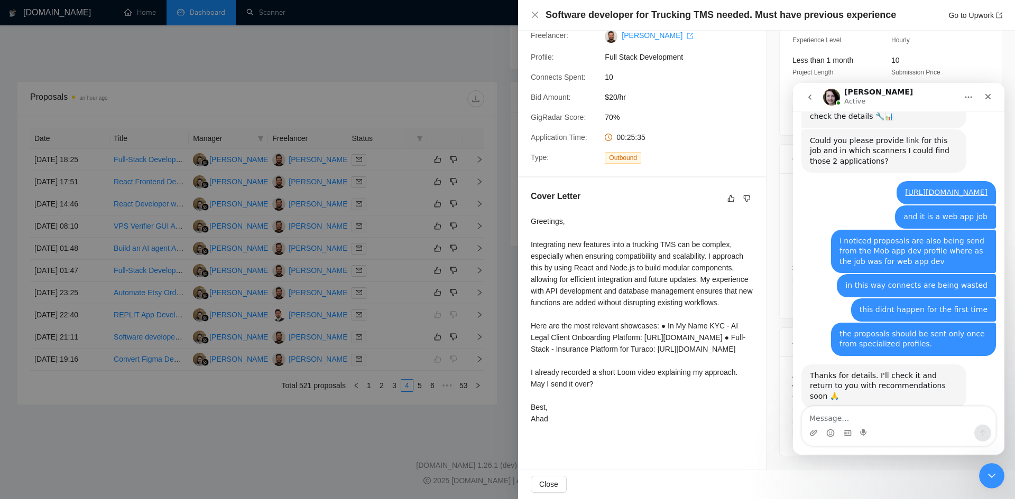
scroll to position [499, 0]
click at [987, 101] on div "Close" at bounding box center [987, 96] width 19 height 19
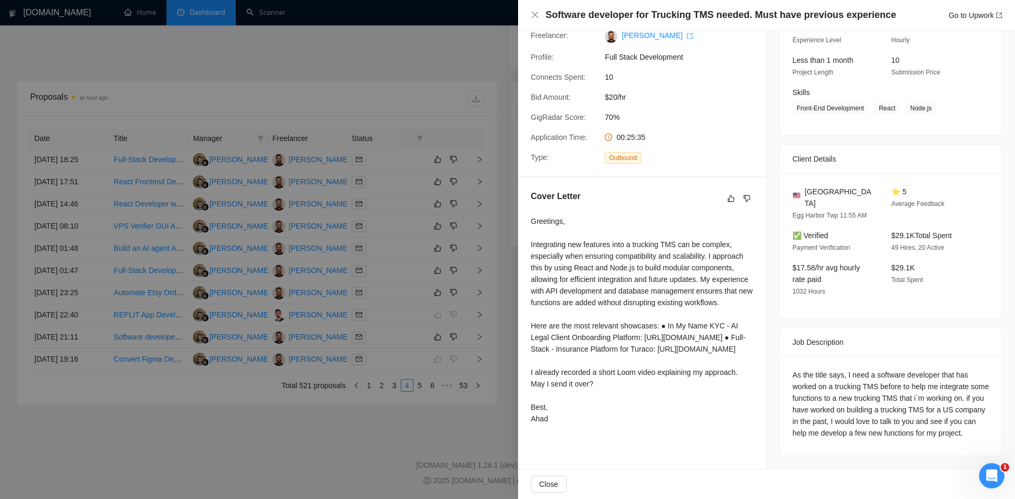
click at [302, 440] on div at bounding box center [507, 249] width 1015 height 499
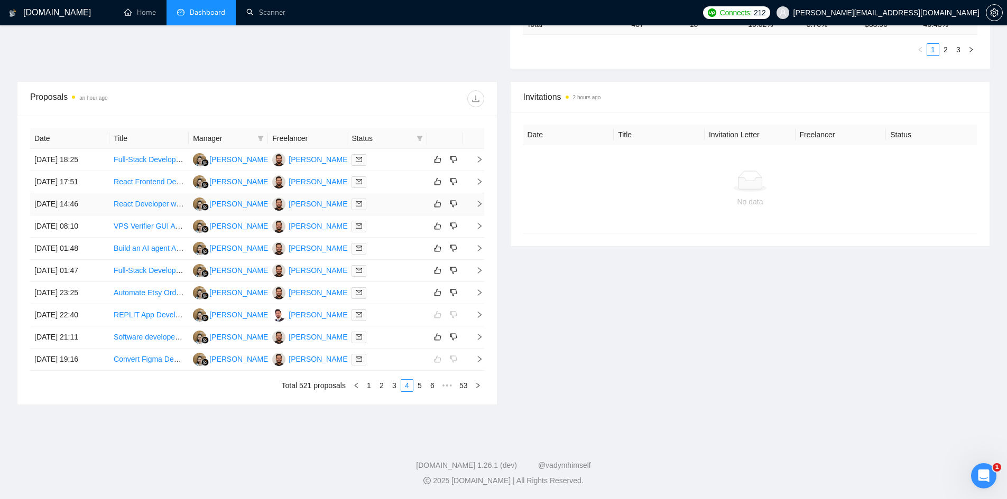
click at [480, 209] on td at bounding box center [473, 204] width 21 height 22
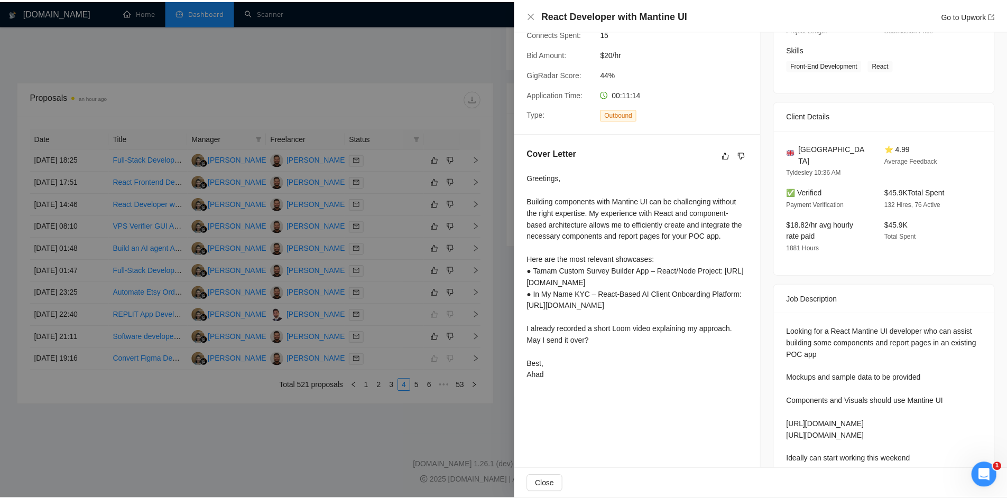
scroll to position [173, 0]
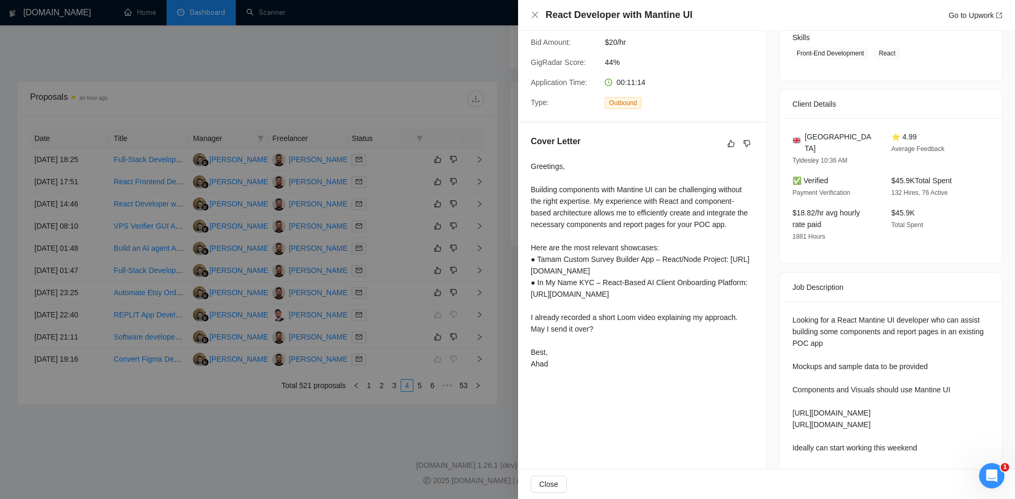
click at [339, 437] on div at bounding box center [507, 249] width 1015 height 499
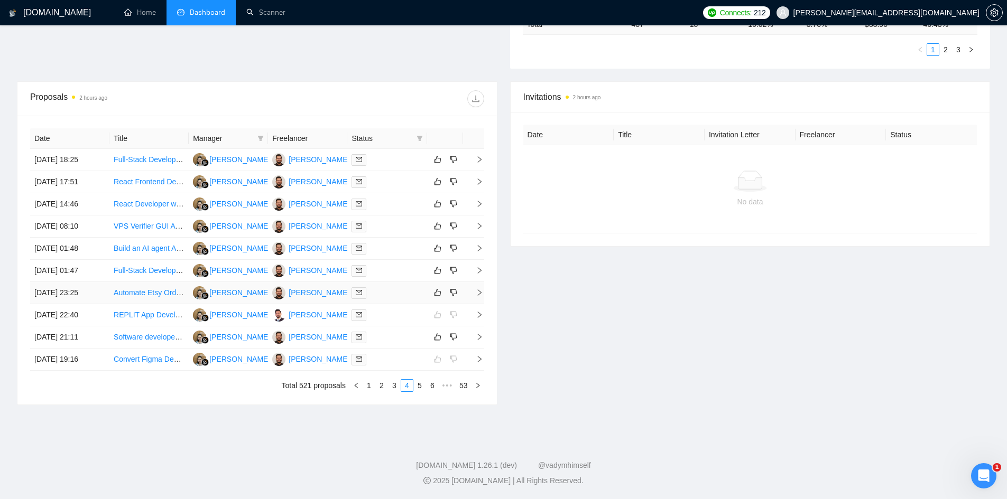
click at [474, 294] on span "right" at bounding box center [475, 292] width 16 height 7
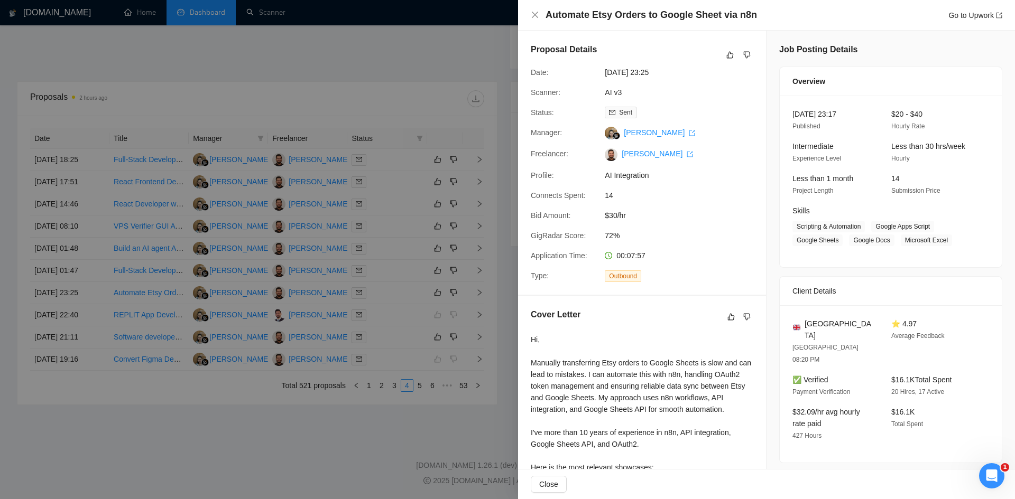
scroll to position [172, 0]
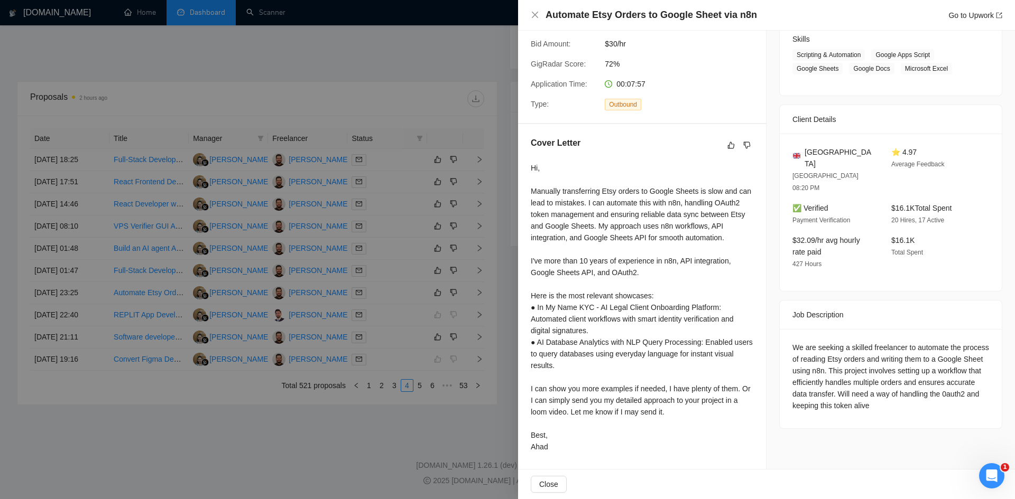
click at [284, 494] on div at bounding box center [507, 249] width 1015 height 499
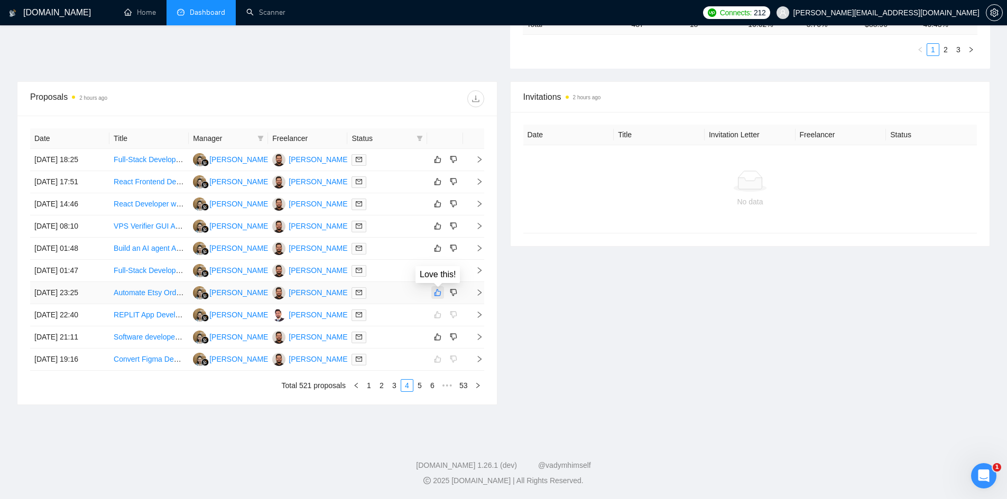
click at [438, 293] on icon "like" at bounding box center [437, 293] width 7 height 8
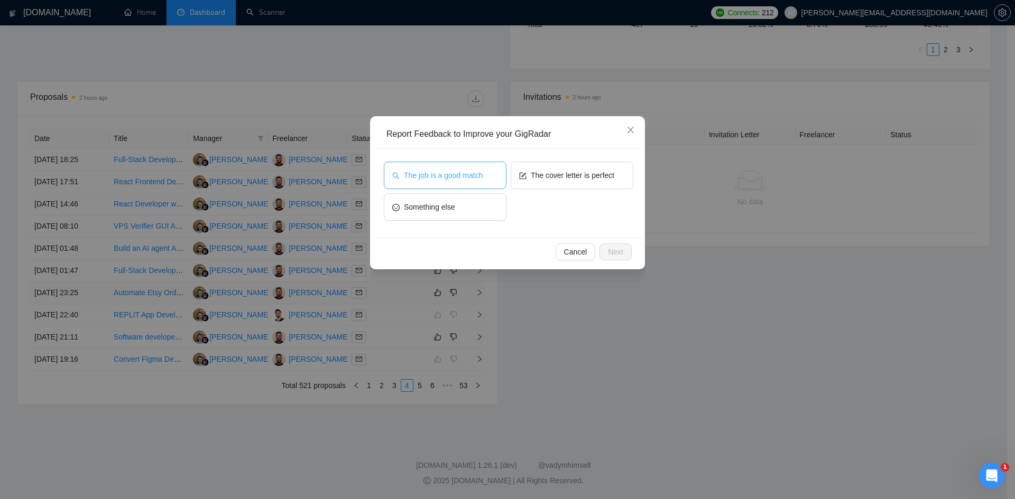
click at [483, 177] on button "The job is a good match" at bounding box center [445, 175] width 123 height 27
click at [551, 177] on span "The cover letter is perfect" at bounding box center [572, 176] width 83 height 12
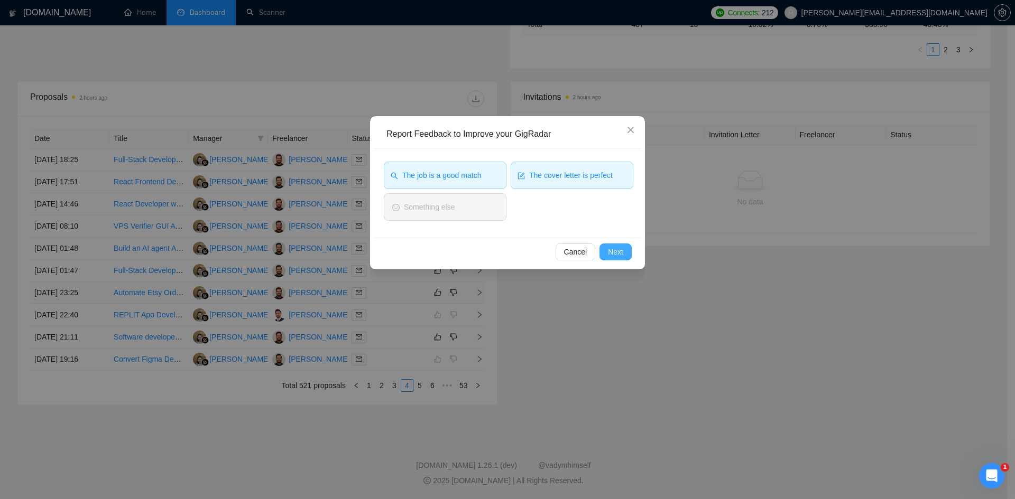
click at [617, 251] on span "Next" at bounding box center [615, 252] width 15 height 12
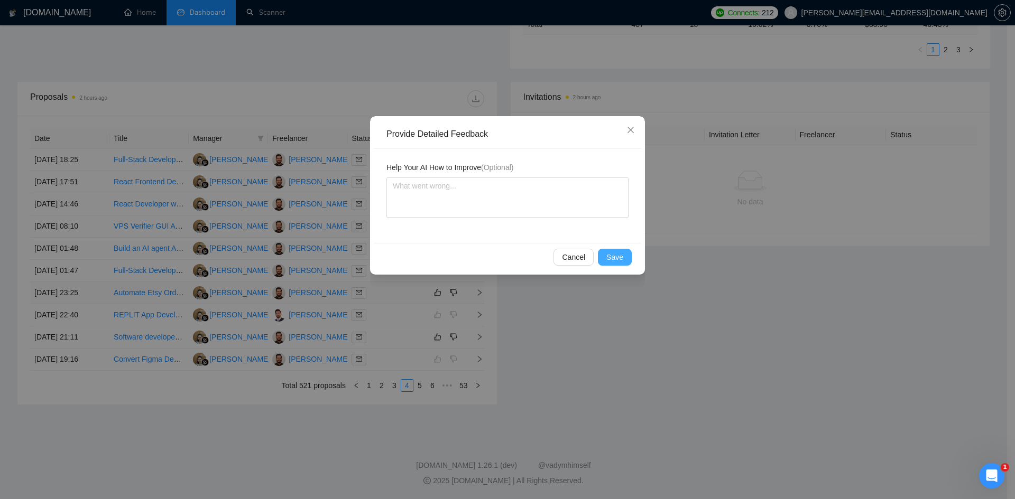
click at [627, 259] on button "Save" at bounding box center [615, 257] width 34 height 17
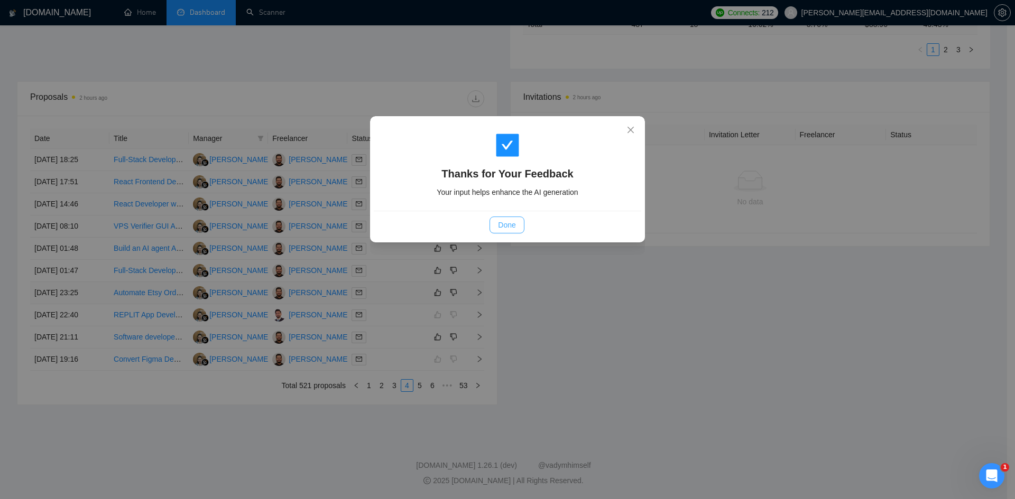
click at [514, 222] on span "Done" at bounding box center [506, 225] width 17 height 12
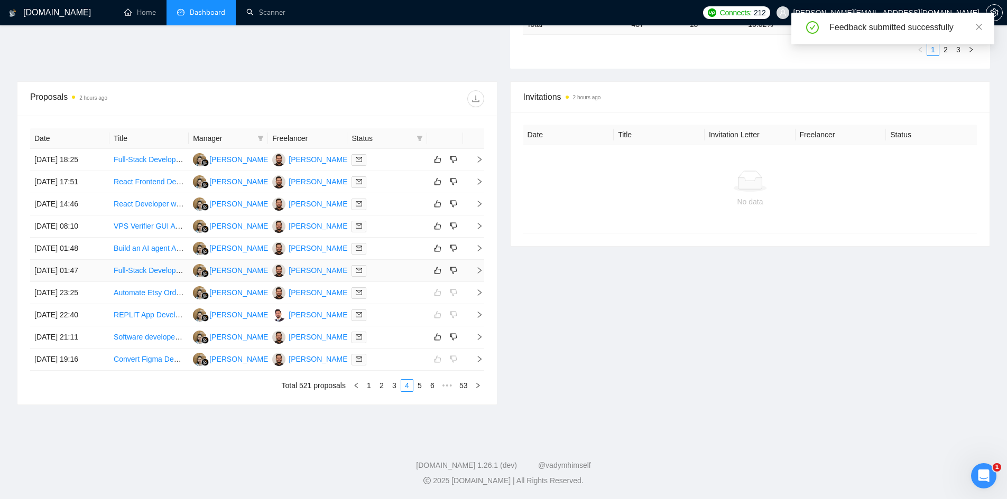
click at [482, 271] on icon "right" at bounding box center [479, 270] width 7 height 7
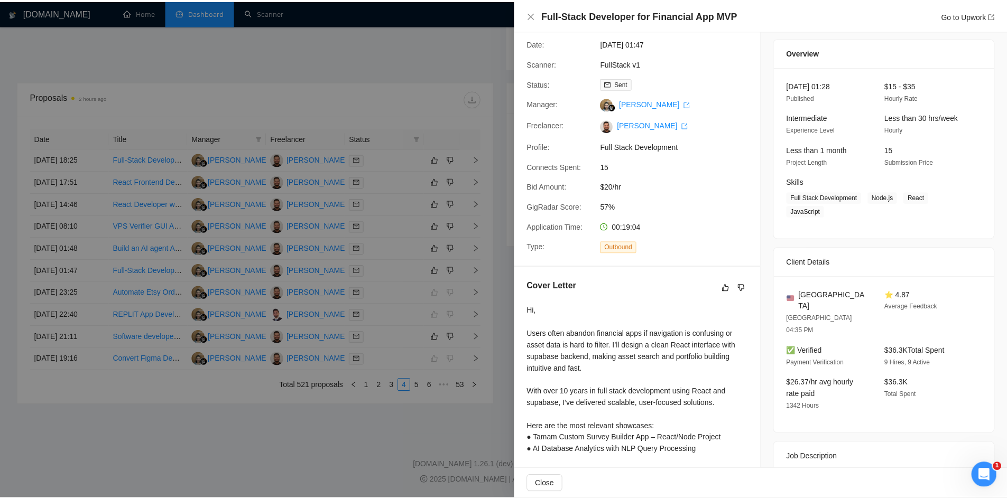
scroll to position [0, 0]
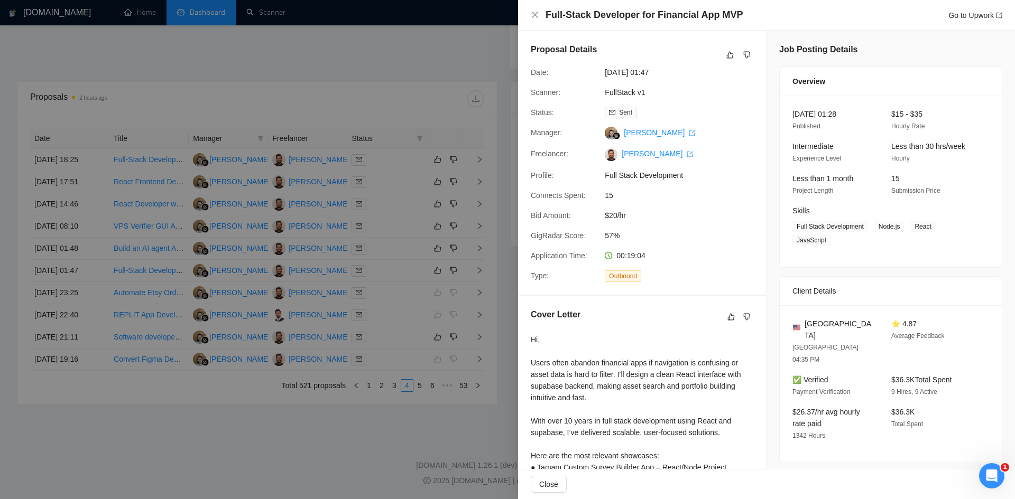
click at [142, 52] on div at bounding box center [507, 249] width 1015 height 499
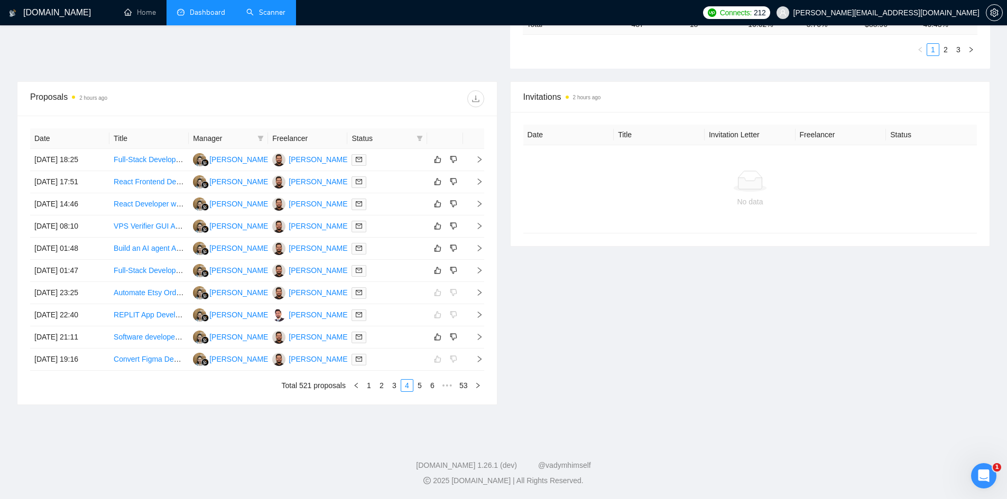
click at [259, 8] on link "Scanner" at bounding box center [265, 12] width 39 height 9
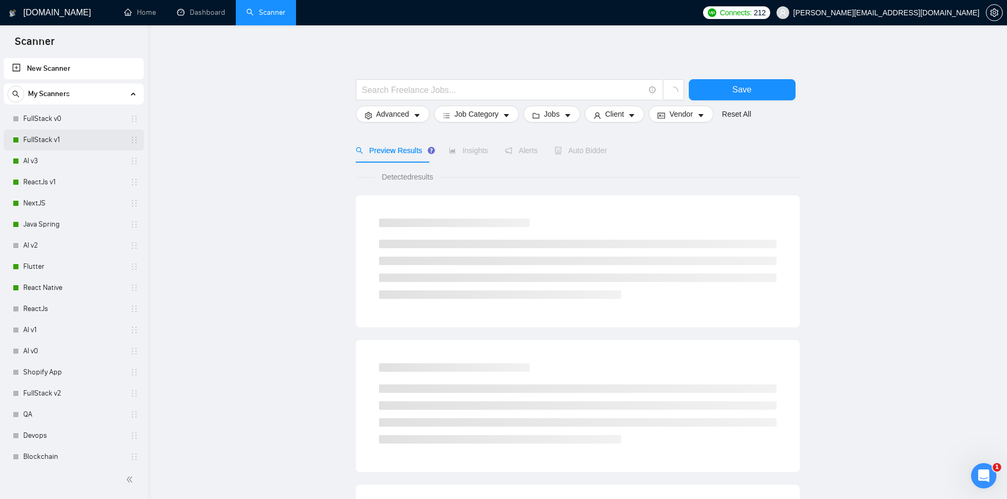
click at [52, 141] on link "FullStack v1" at bounding box center [73, 139] width 100 height 21
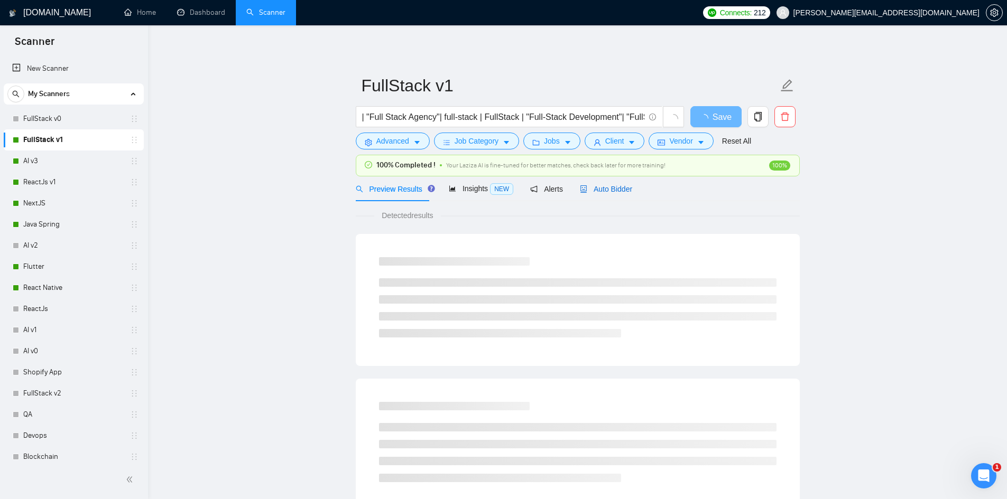
click at [599, 185] on span "Auto Bidder" at bounding box center [606, 189] width 52 height 8
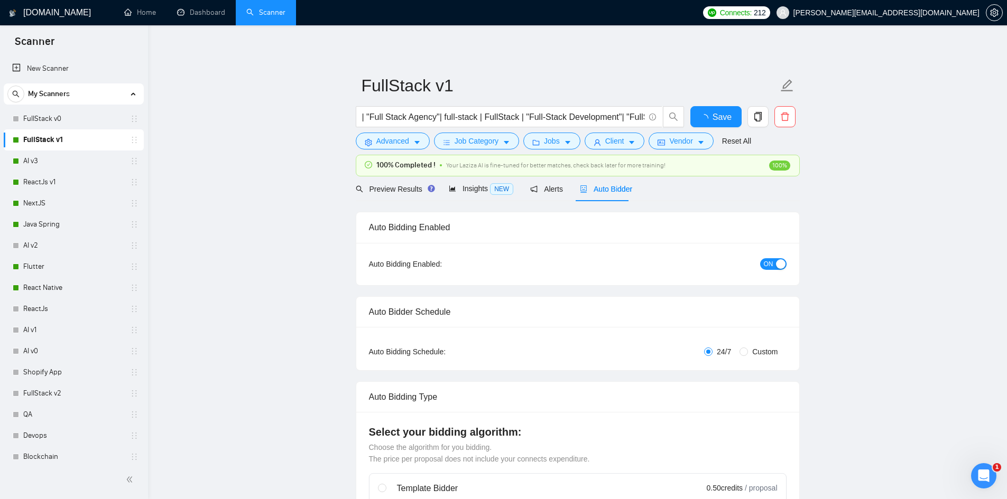
checkbox input "true"
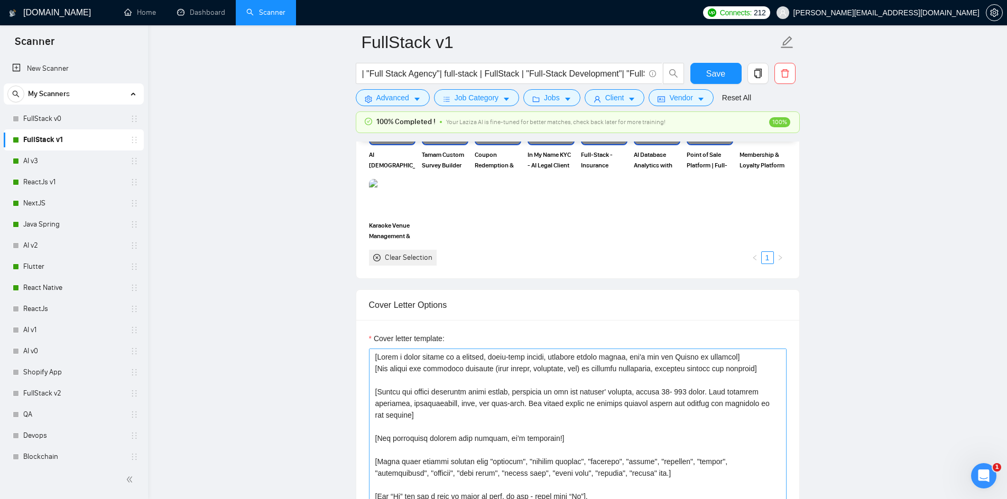
scroll to position [105, 0]
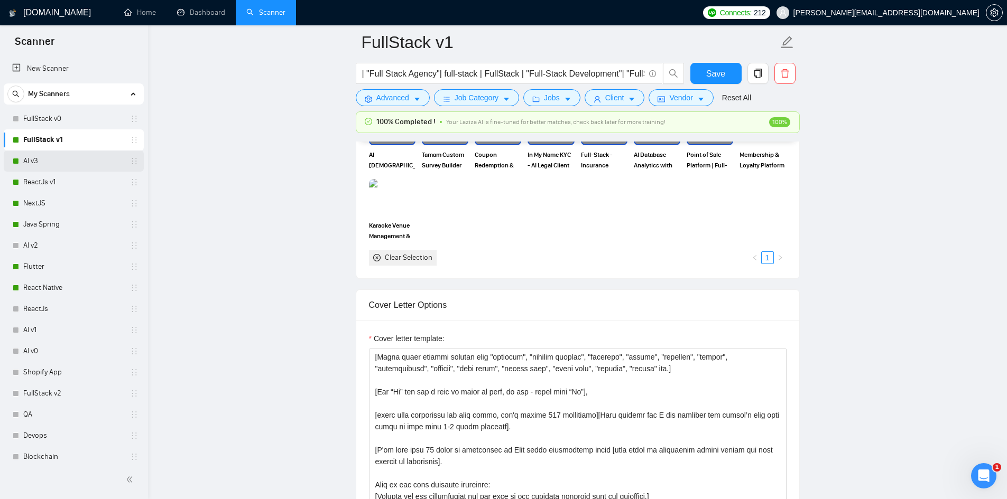
click at [46, 157] on link "AI v3" at bounding box center [73, 161] width 100 height 21
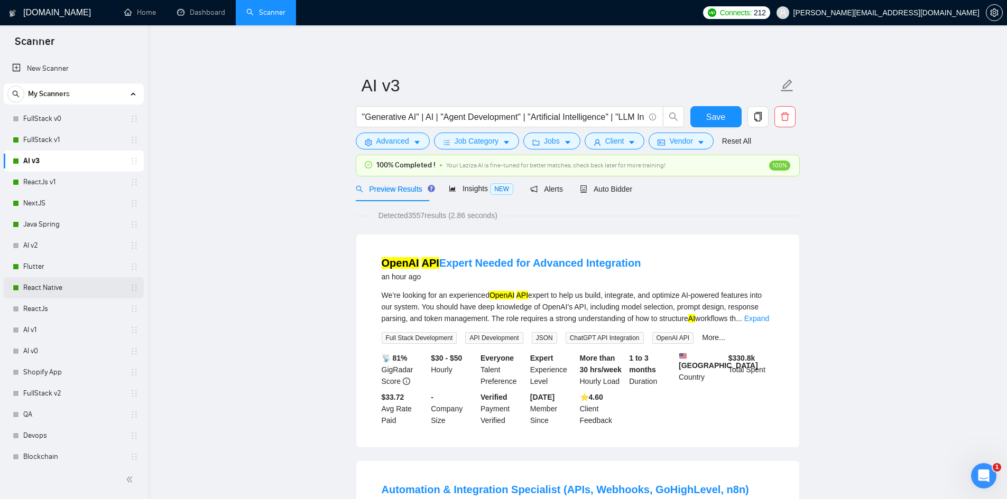
click at [44, 292] on link "React Native" at bounding box center [73, 287] width 100 height 21
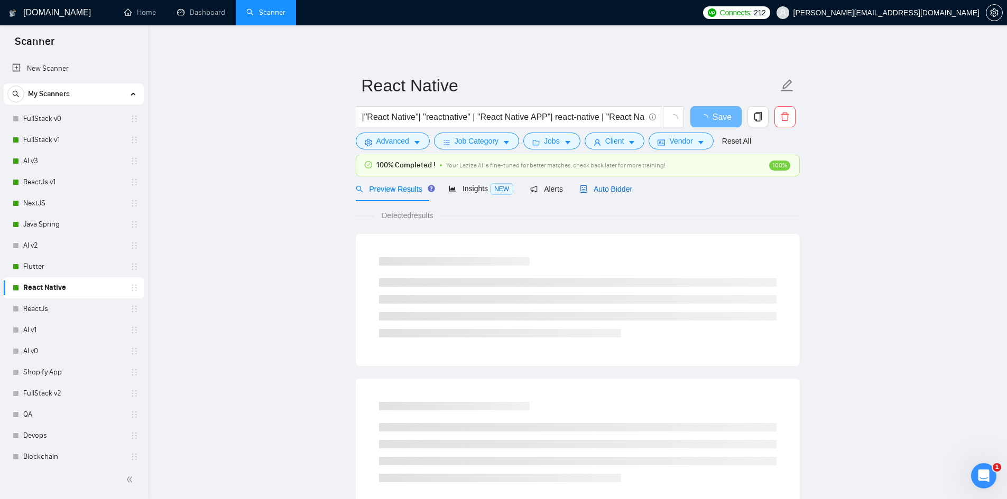
click at [605, 189] on span "Auto Bidder" at bounding box center [606, 189] width 52 height 8
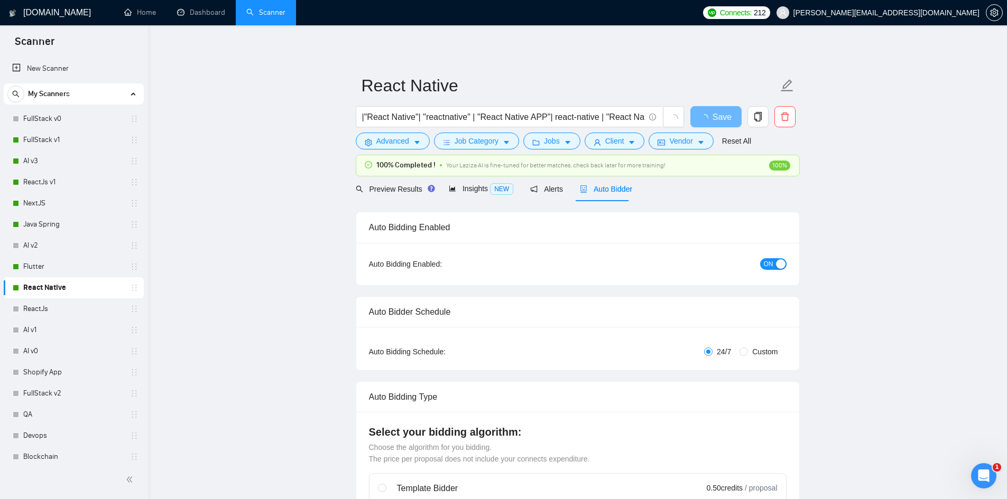
checkbox input "true"
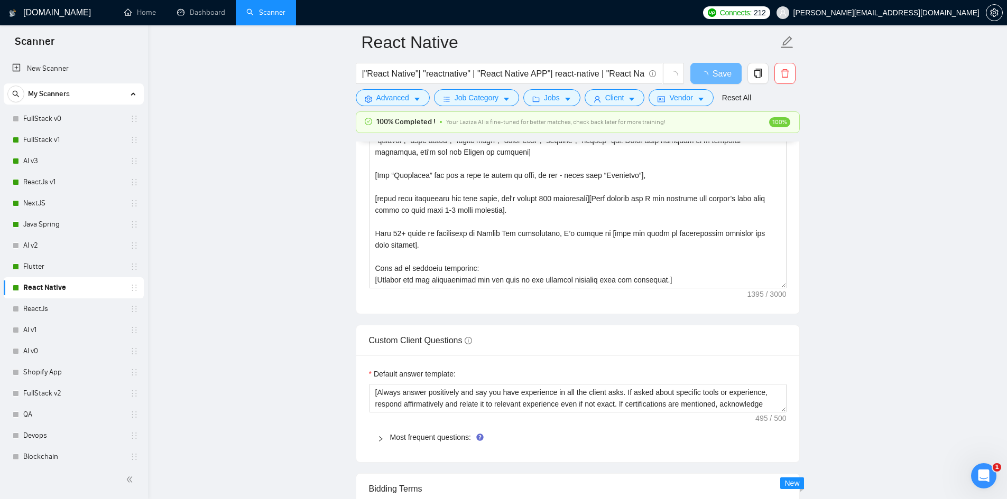
scroll to position [93, 0]
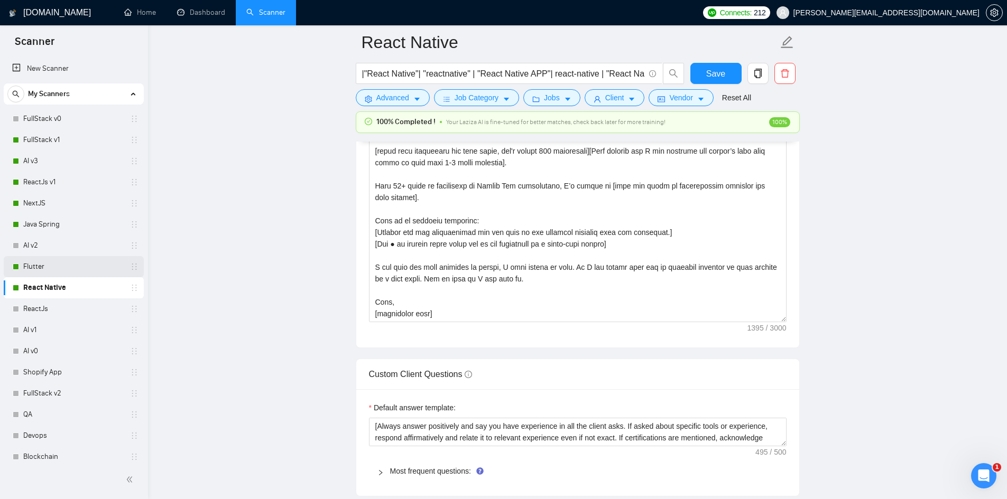
click at [45, 265] on link "Flutter" at bounding box center [73, 266] width 100 height 21
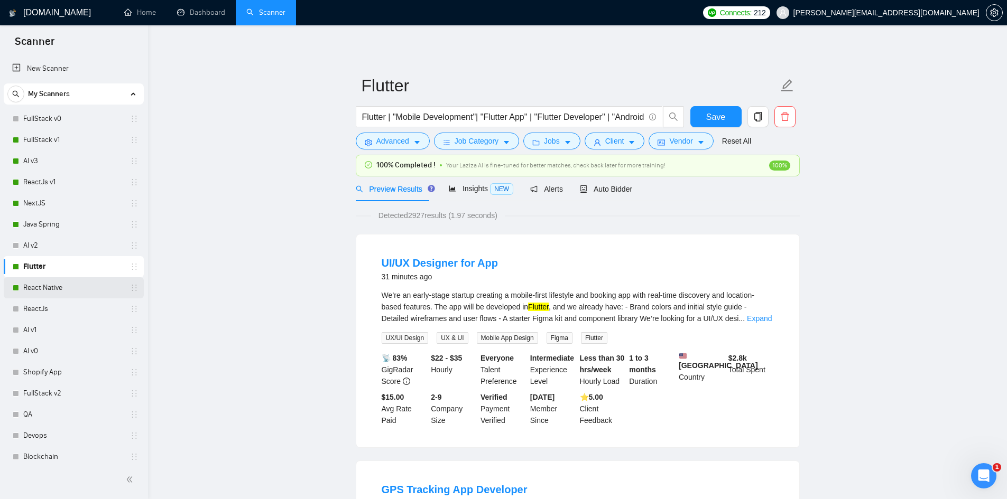
click at [52, 284] on link "React Native" at bounding box center [73, 287] width 100 height 21
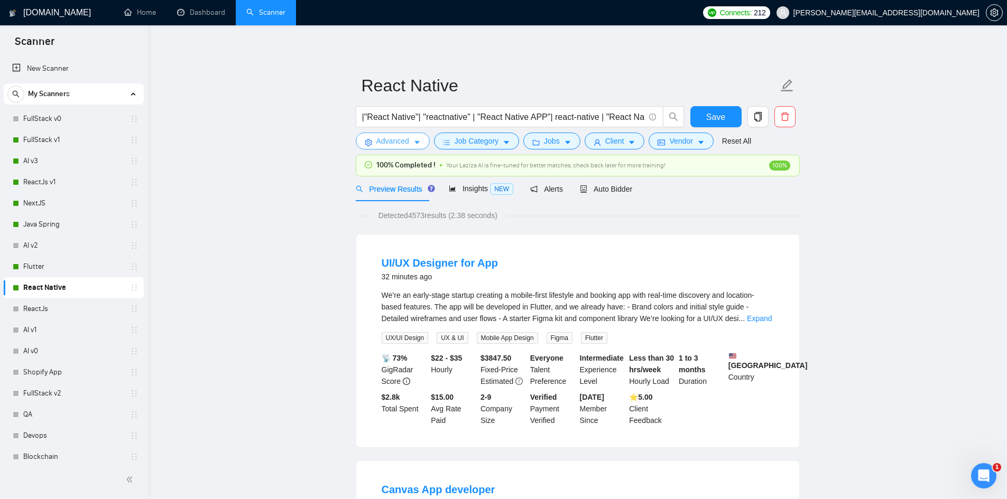
click at [377, 140] on span "Advanced" at bounding box center [392, 141] width 33 height 12
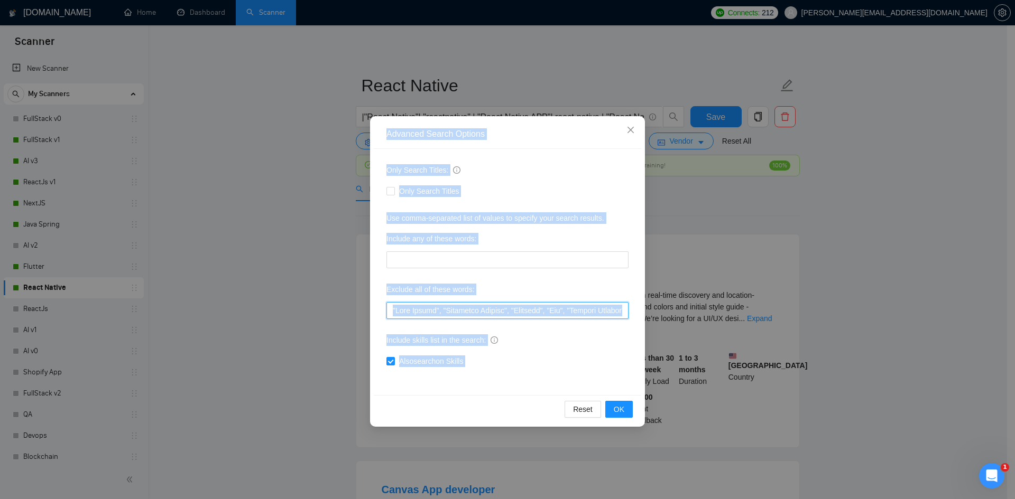
click at [534, 309] on input "text" at bounding box center [507, 310] width 242 height 17
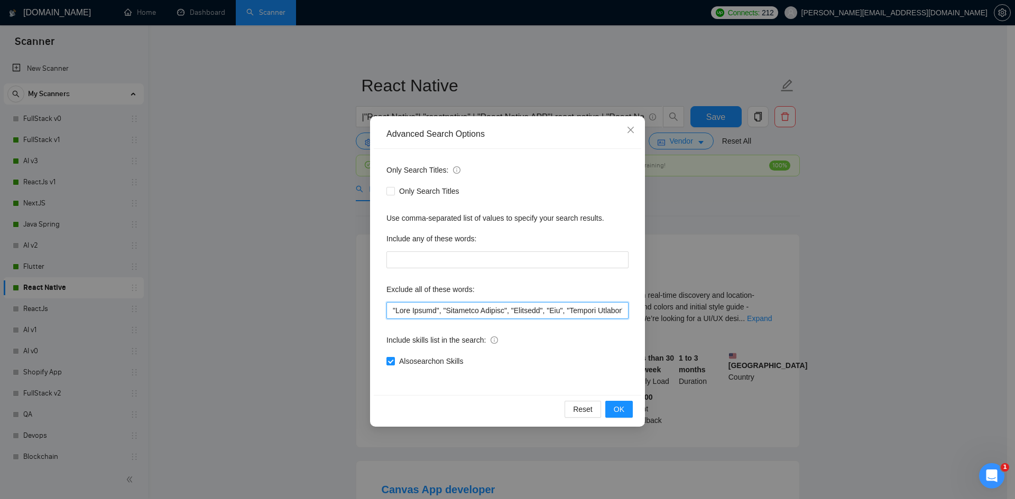
click at [534, 309] on input "text" at bounding box center [507, 310] width 242 height 17
click at [389, 310] on input "text" at bounding box center [507, 310] width 242 height 17
drag, startPoint x: 453, startPoint y: 309, endPoint x: 397, endPoint y: 312, distance: 56.1
click at [397, 312] on input "text" at bounding box center [507, 310] width 242 height 17
click at [451, 312] on input "text" at bounding box center [507, 310] width 242 height 17
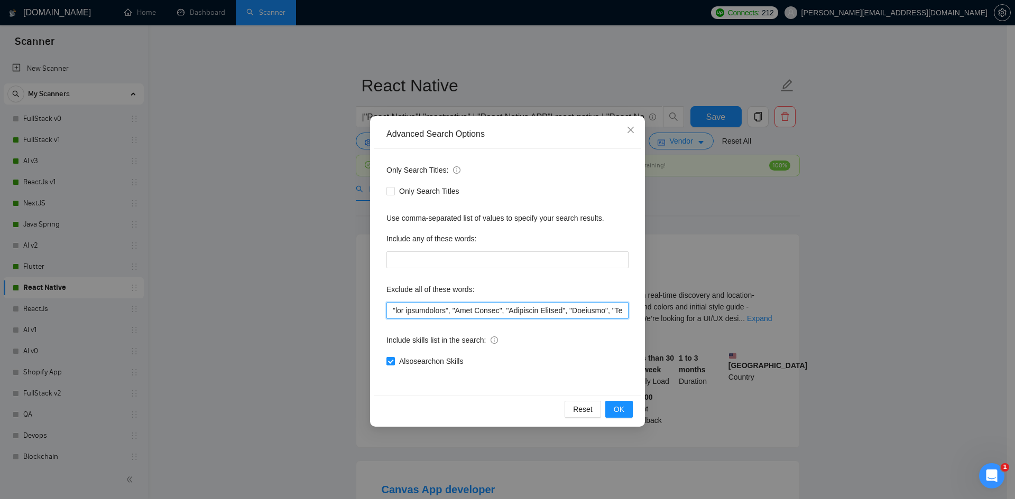
drag, startPoint x: 454, startPoint y: 311, endPoint x: 411, endPoint y: 314, distance: 42.9
click at [421, 315] on input "text" at bounding box center [507, 310] width 242 height 17
click at [410, 313] on input "text" at bounding box center [507, 310] width 242 height 17
click at [402, 313] on input "text" at bounding box center [507, 310] width 242 height 17
click at [396, 311] on input "text" at bounding box center [507, 310] width 242 height 17
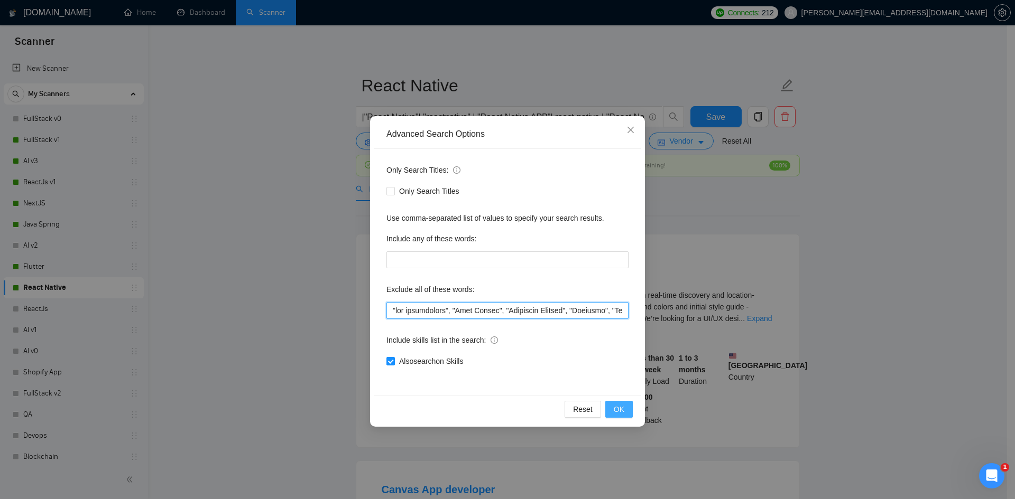
type input ""web development", "Code Review", "Technical Advisor", "Refactor", "Fix", "Proj…"
click at [619, 412] on span "OK" at bounding box center [619, 410] width 11 height 12
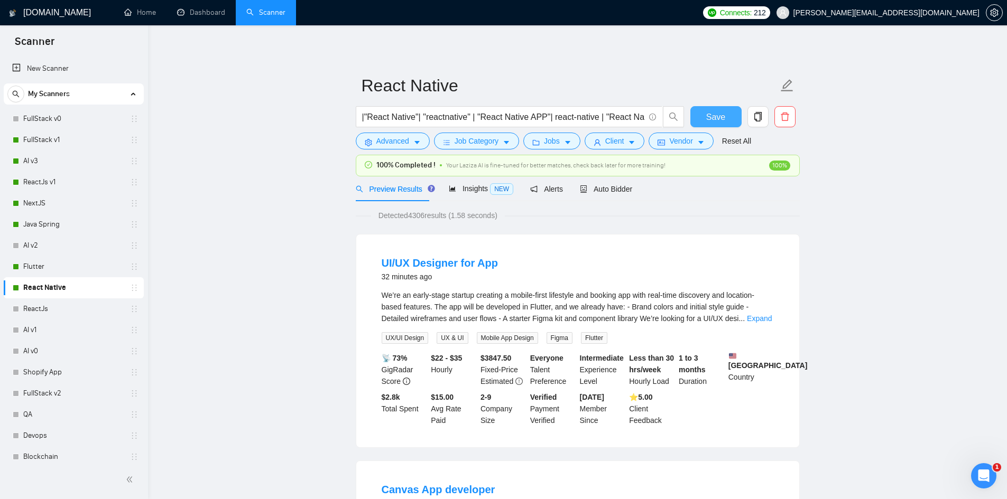
click at [720, 121] on span "Save" at bounding box center [715, 116] width 19 height 13
click at [59, 293] on link "React Native" at bounding box center [73, 287] width 100 height 21
click at [601, 192] on span "Auto Bidder" at bounding box center [606, 189] width 52 height 8
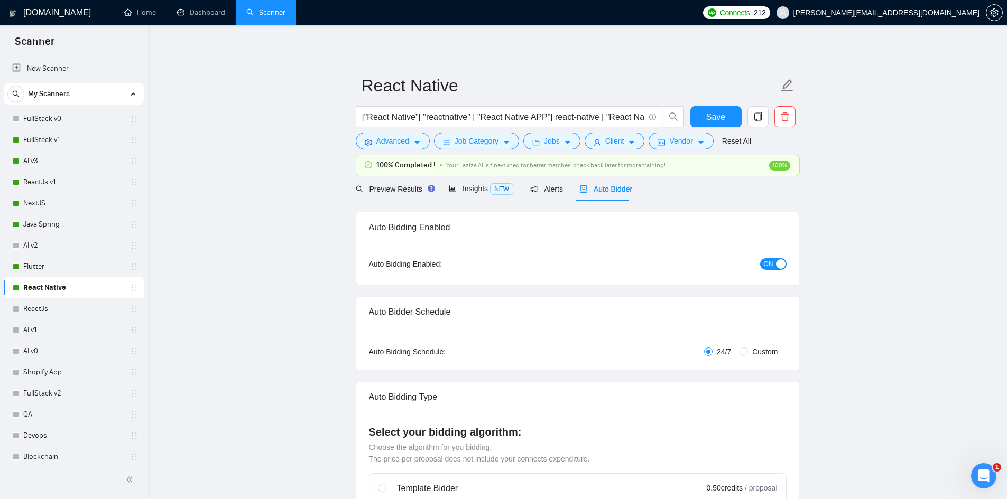
checkbox input "true"
click at [185, 8] on link "Dashboard" at bounding box center [201, 12] width 48 height 9
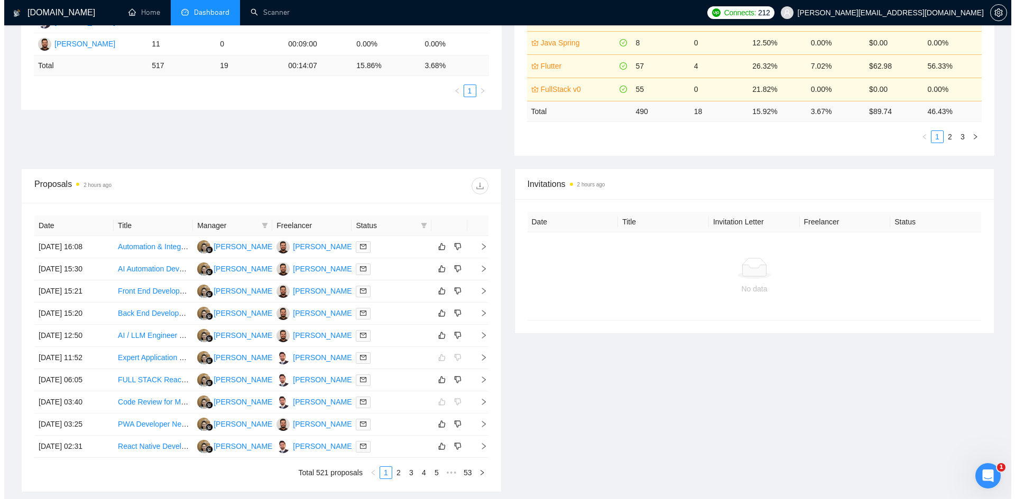
scroll to position [351, 0]
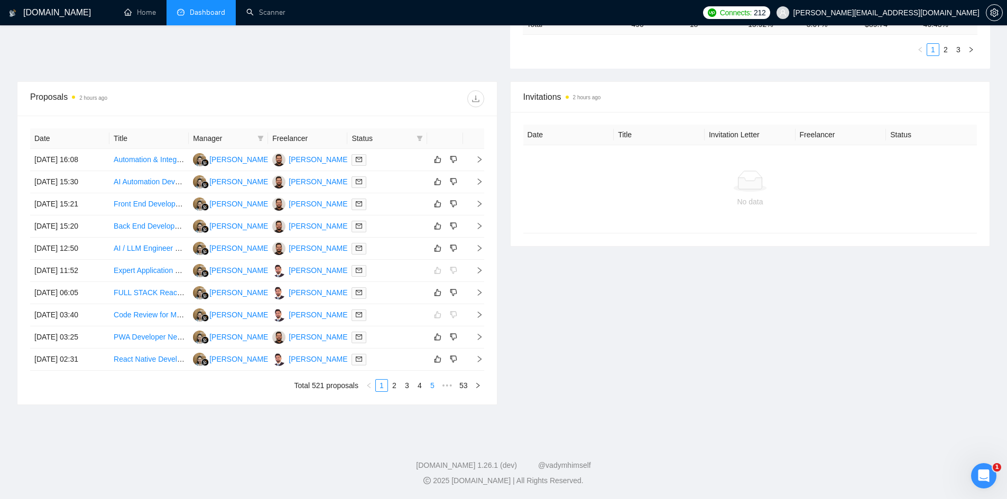
click at [428, 384] on link "5" at bounding box center [432, 386] width 12 height 12
click at [397, 389] on link "4" at bounding box center [394, 386] width 12 height 12
click at [479, 339] on icon "right" at bounding box center [479, 337] width 4 height 6
